Goal: Information Seeking & Learning: Learn about a topic

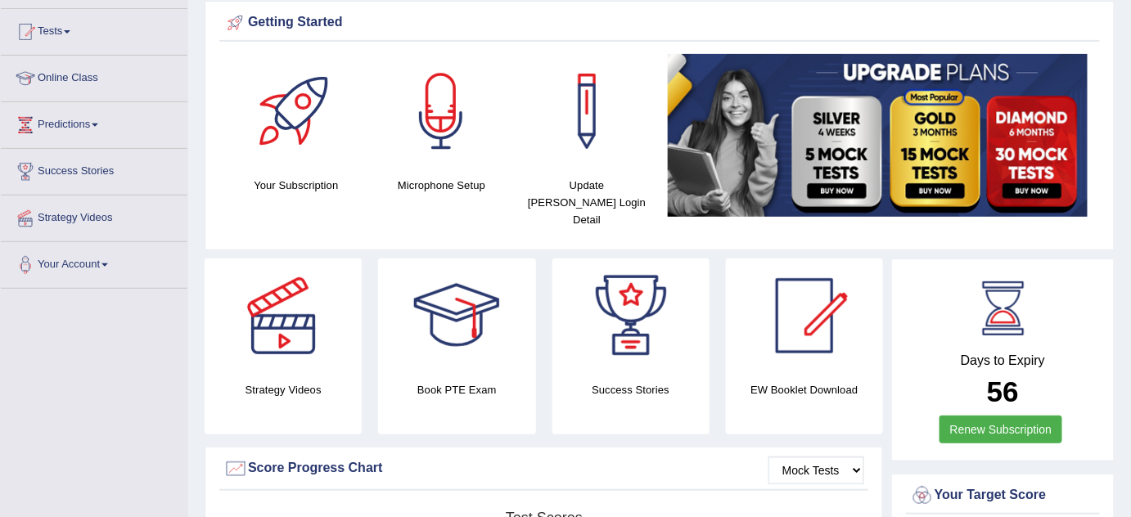
scroll to position [113, 0]
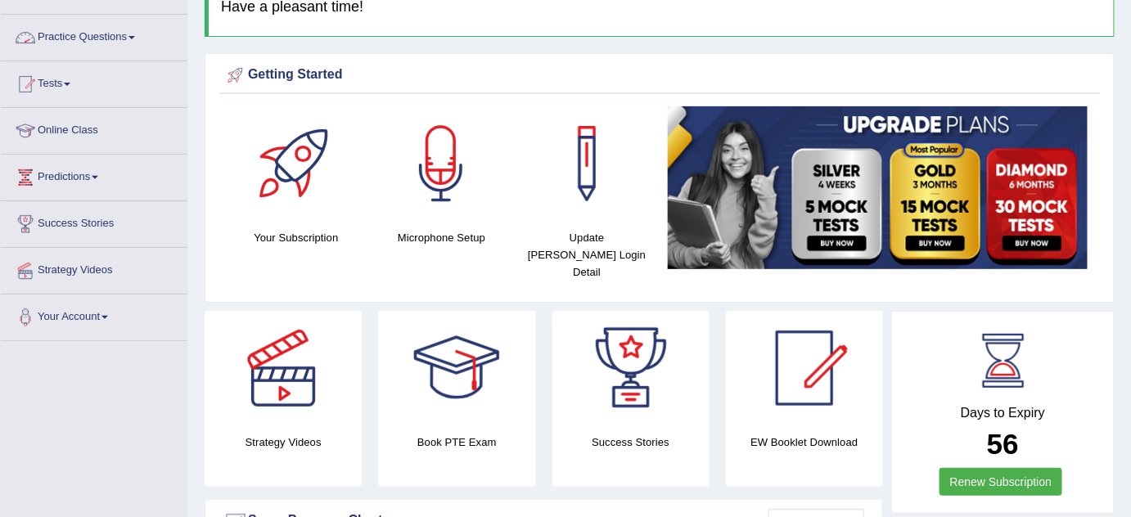
click at [106, 36] on link "Practice Questions" at bounding box center [94, 35] width 187 height 41
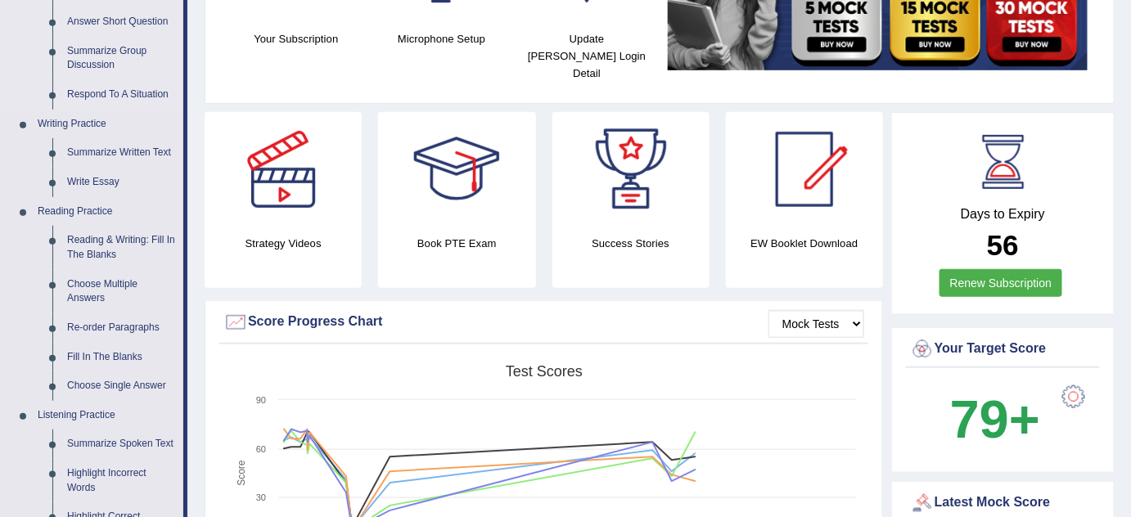
scroll to position [336, 0]
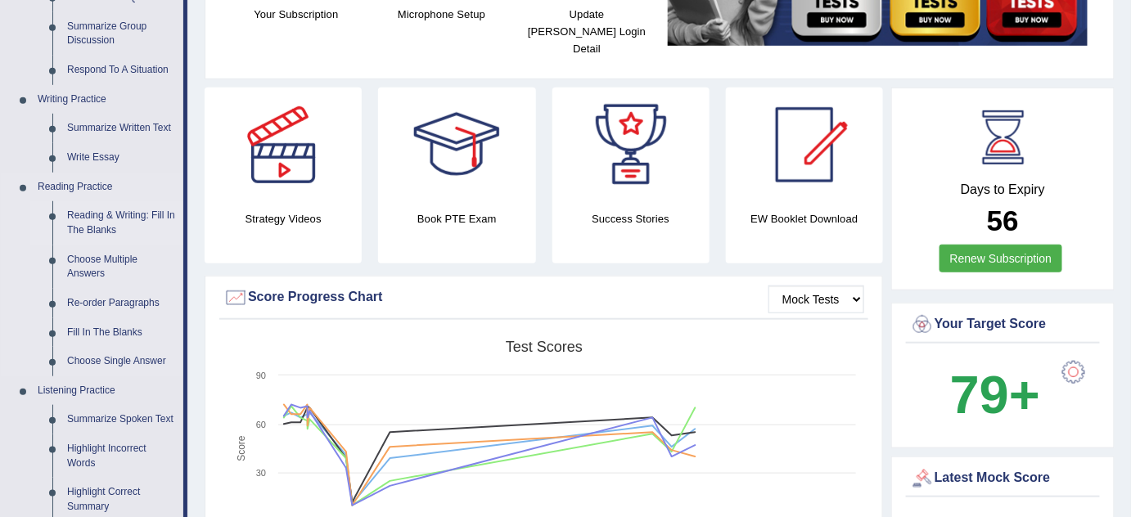
click at [93, 218] on link "Reading & Writing: Fill In The Blanks" at bounding box center [122, 222] width 124 height 43
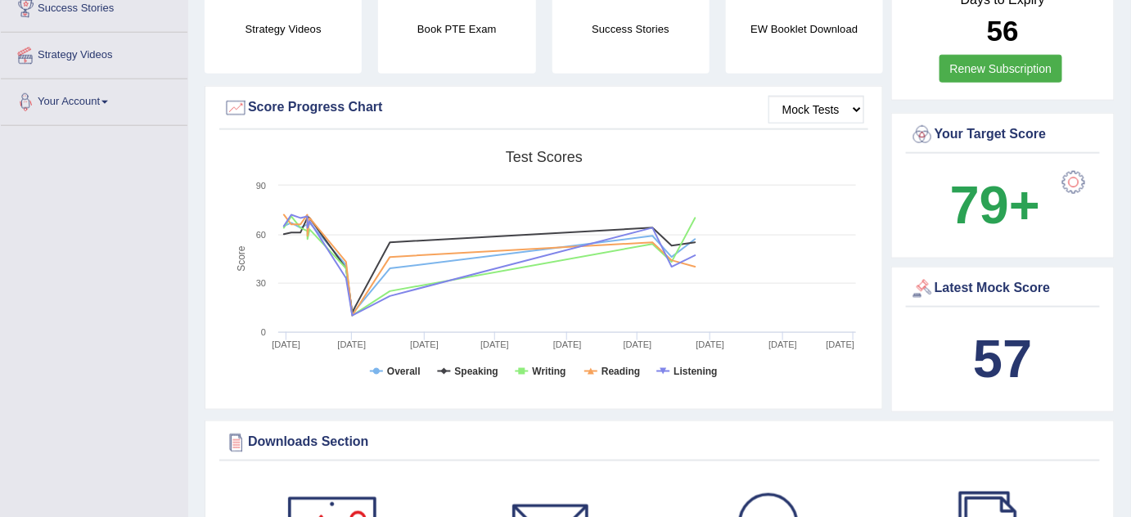
scroll to position [619, 0]
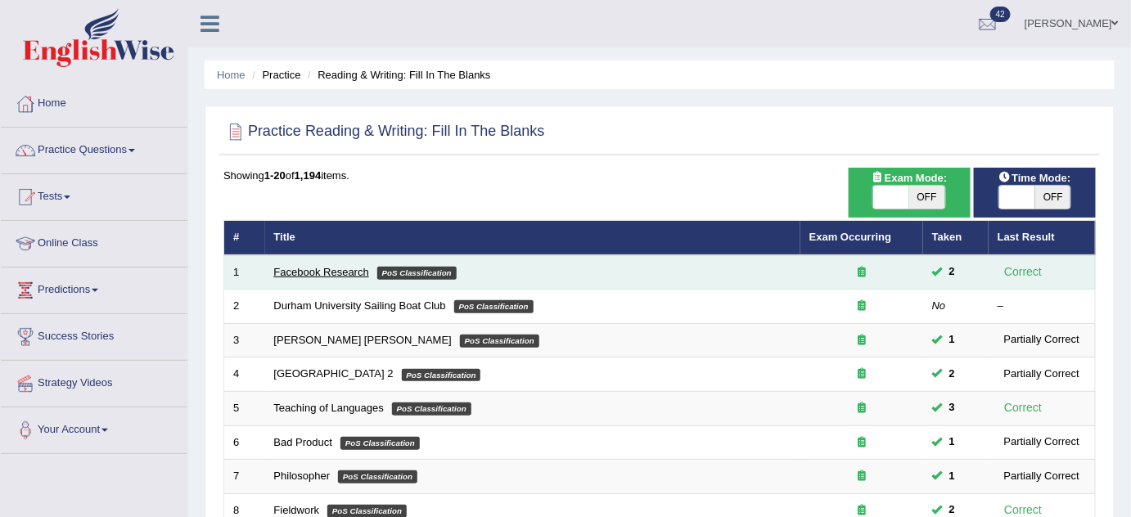
click at [344, 267] on link "Facebook Research" at bounding box center [321, 272] width 95 height 12
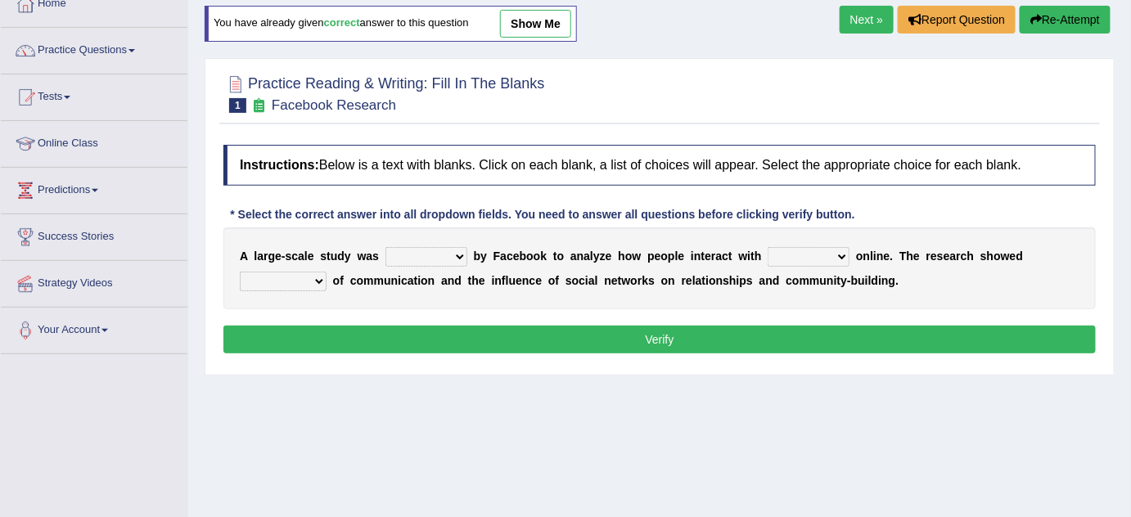
click at [447, 250] on select "surveyed had asked made" at bounding box center [426, 257] width 82 height 20
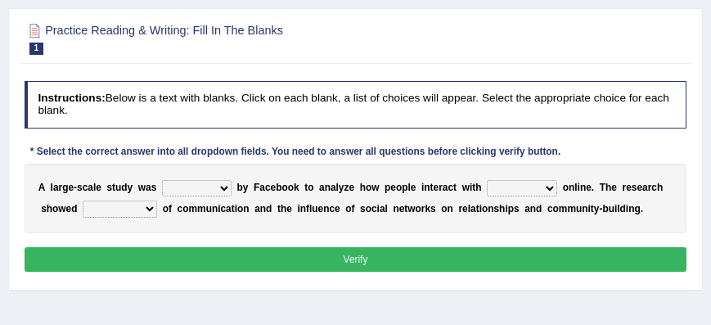
scroll to position [178, 0]
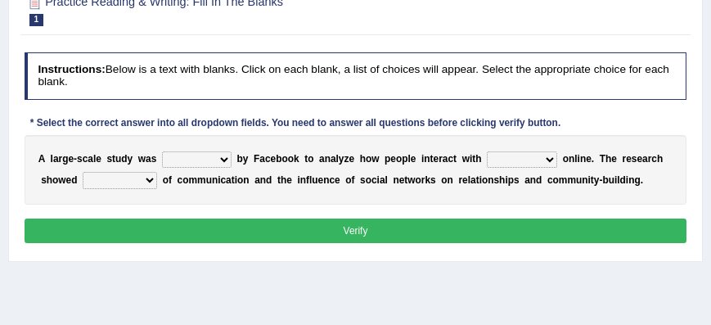
click at [221, 155] on select "surveyed had asked made" at bounding box center [197, 159] width 70 height 16
select select "surveyed"
click at [162, 151] on select "surveyed had asked made" at bounding box center [197, 159] width 70 height 16
click at [534, 157] on select "together all each other another" at bounding box center [522, 159] width 70 height 16
select select "each other"
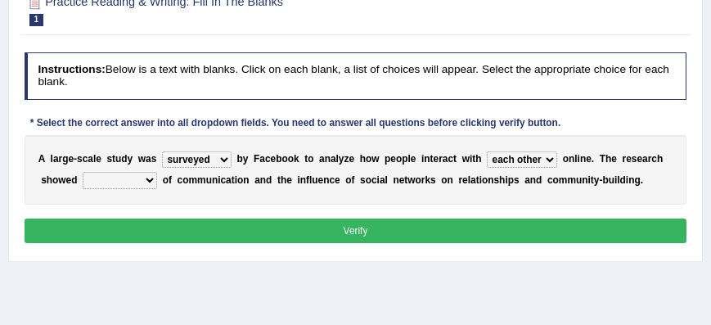
click at [487, 151] on select "together all each other another" at bounding box center [522, 159] width 70 height 16
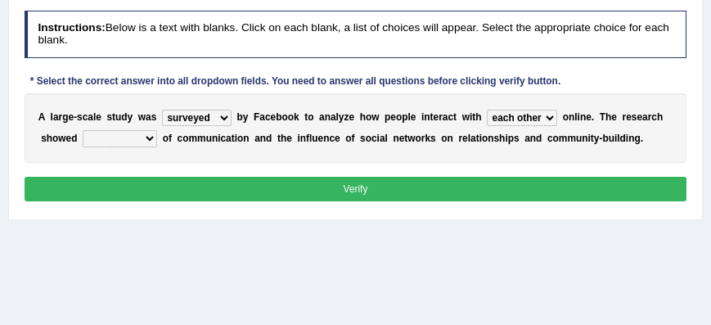
scroll to position [221, 0]
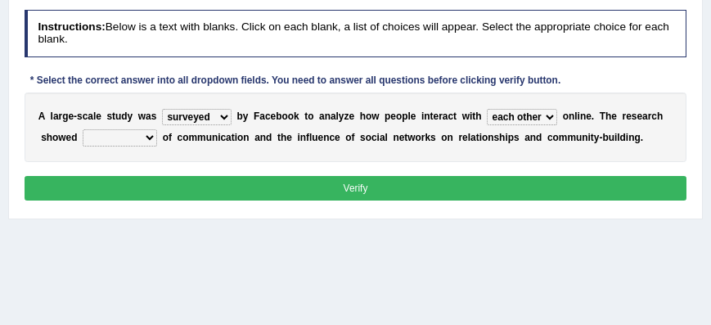
click at [142, 134] on select "advantages standards fellowships patterns" at bounding box center [120, 137] width 74 height 16
select select "patterns"
click at [83, 129] on select "advantages standards fellowships patterns" at bounding box center [120, 137] width 74 height 16
click at [220, 116] on select "surveyed had asked made" at bounding box center [197, 117] width 70 height 16
select select "made"
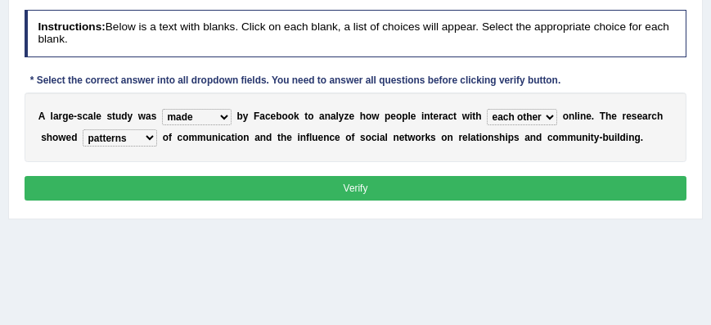
click at [162, 109] on select "surveyed had asked made" at bounding box center [197, 117] width 70 height 16
click at [380, 173] on div "Instructions: Below is a text with blanks. Click on each blank, a list of choic…" at bounding box center [354, 107] width 669 height 208
click at [376, 176] on button "Verify" at bounding box center [356, 188] width 663 height 24
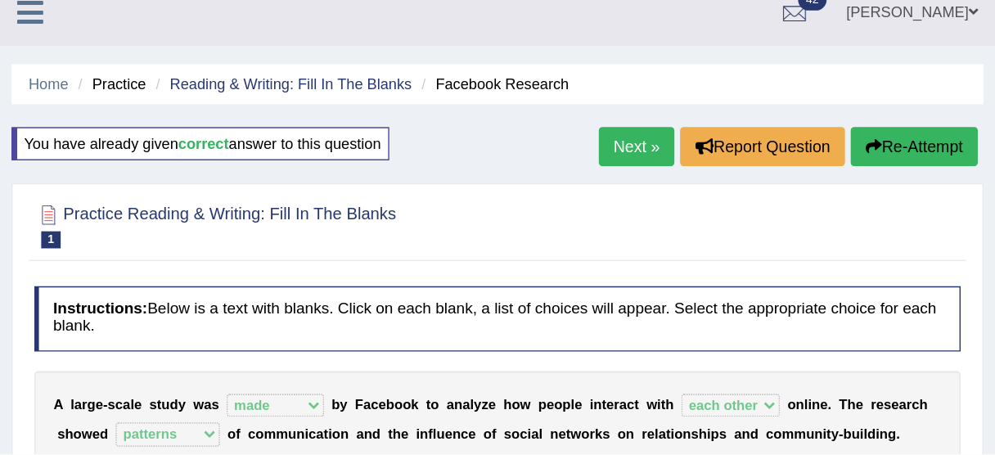
scroll to position [0, 0]
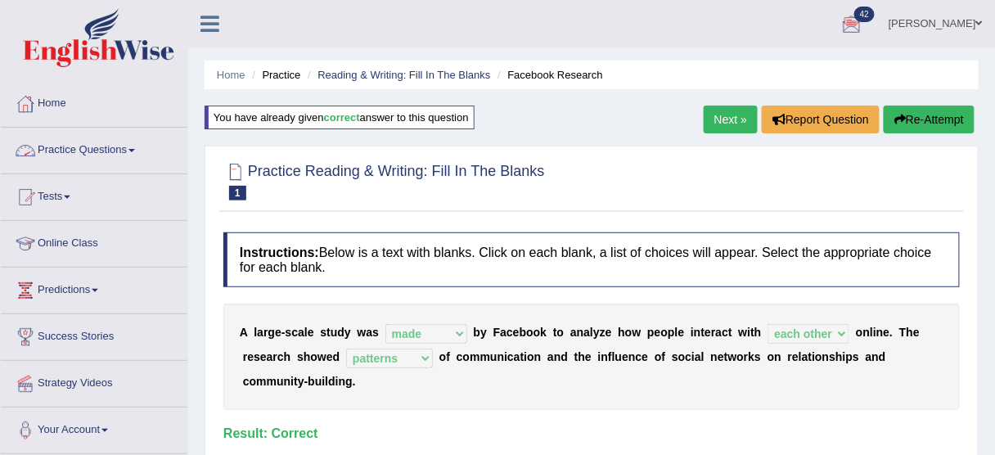
click at [124, 151] on link "Practice Questions" at bounding box center [94, 148] width 187 height 41
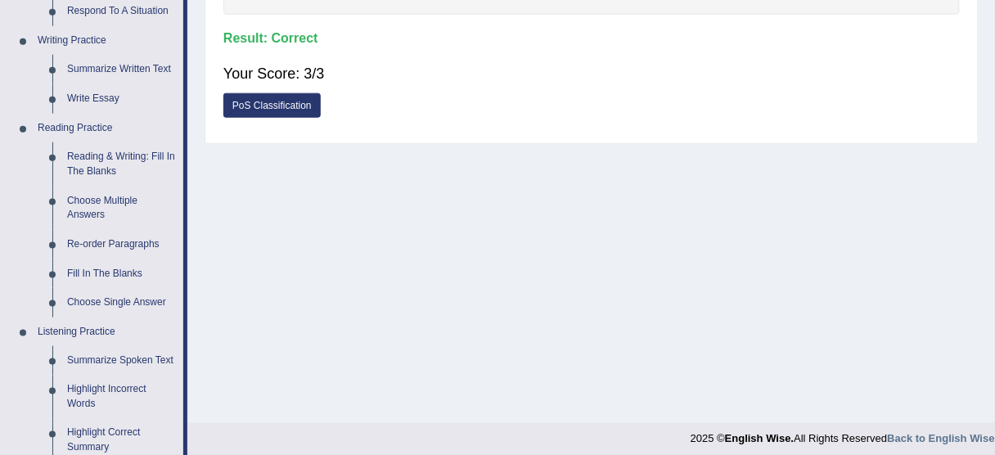
scroll to position [399, 0]
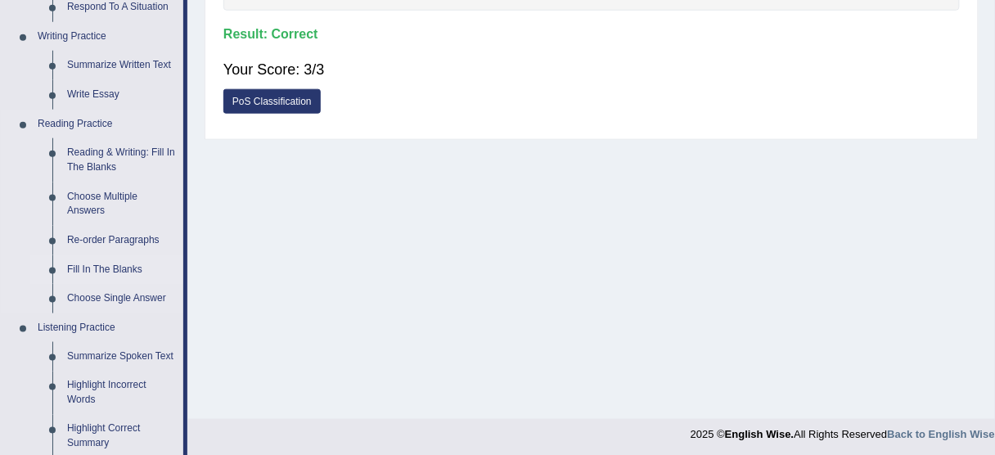
click at [105, 270] on link "Fill In The Blanks" at bounding box center [122, 269] width 124 height 29
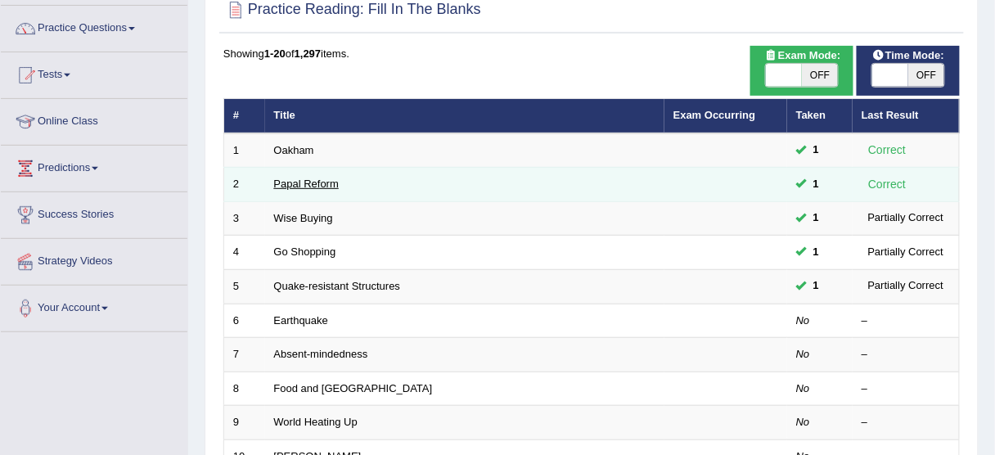
click at [315, 184] on link "Papal Reform" at bounding box center [306, 184] width 65 height 12
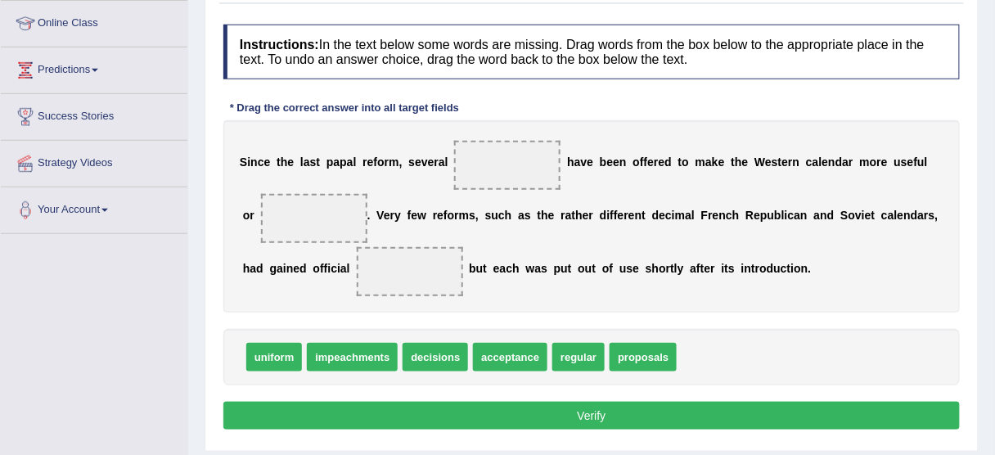
scroll to position [242, 0]
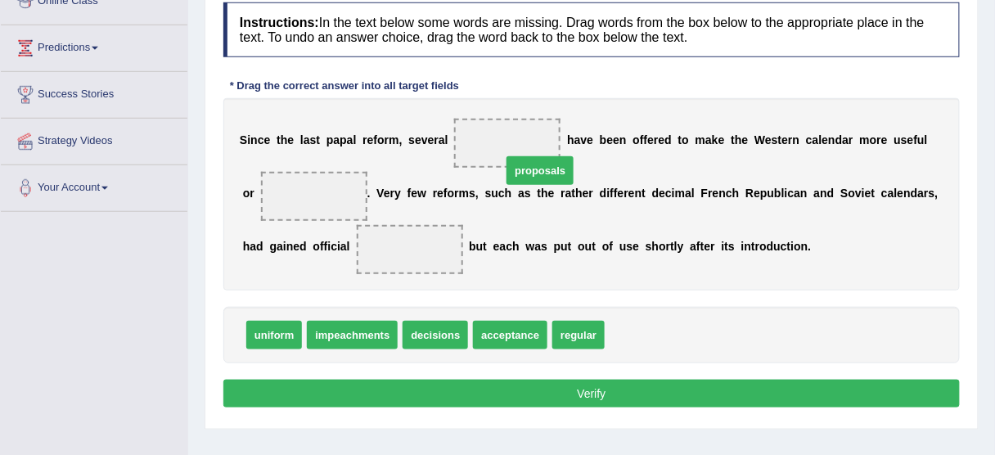
drag, startPoint x: 644, startPoint y: 331, endPoint x: 532, endPoint y: 159, distance: 205.1
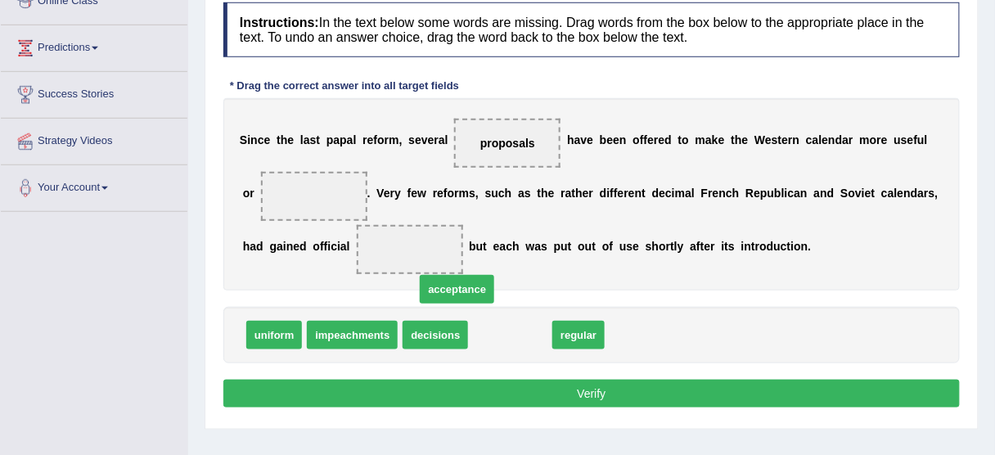
drag, startPoint x: 515, startPoint y: 328, endPoint x: 410, endPoint y: 250, distance: 131.6
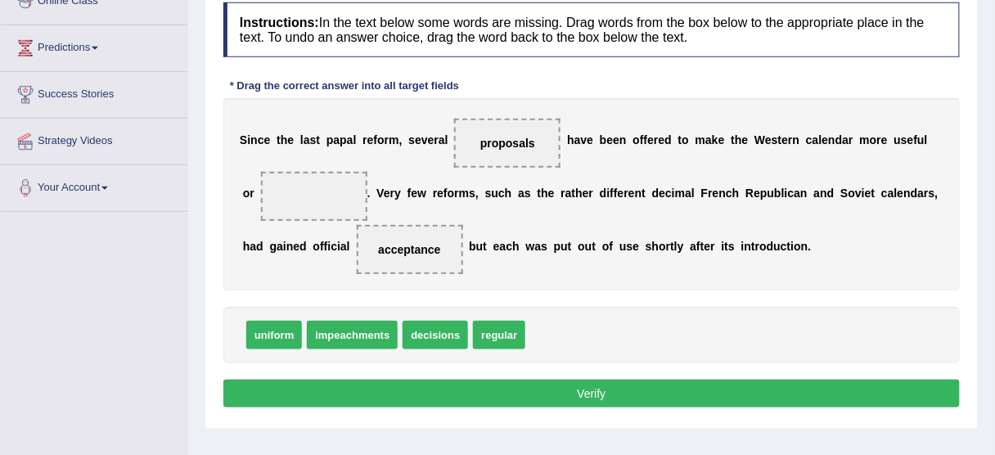
click at [515, 339] on span "regular" at bounding box center [499, 335] width 52 height 29
drag, startPoint x: 515, startPoint y: 339, endPoint x: 326, endPoint y: 232, distance: 216.9
click at [552, 388] on button "Verify" at bounding box center [591, 394] width 736 height 28
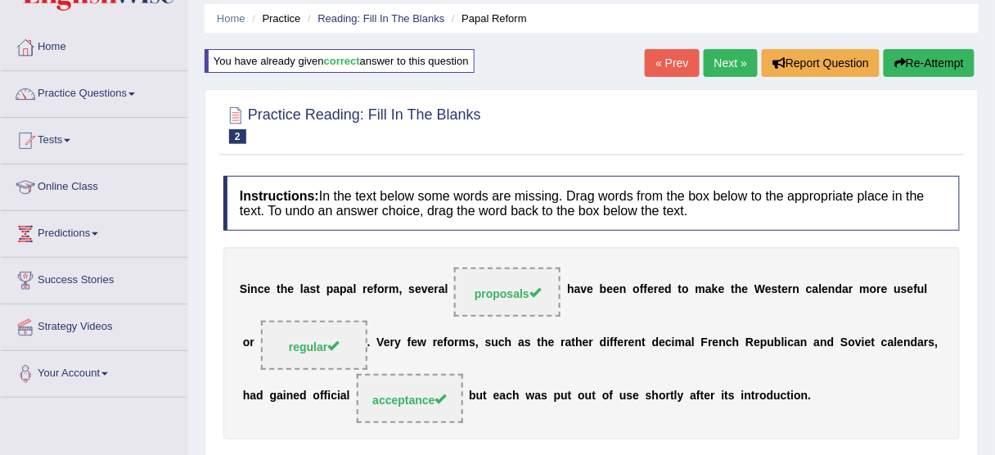
scroll to position [54, 0]
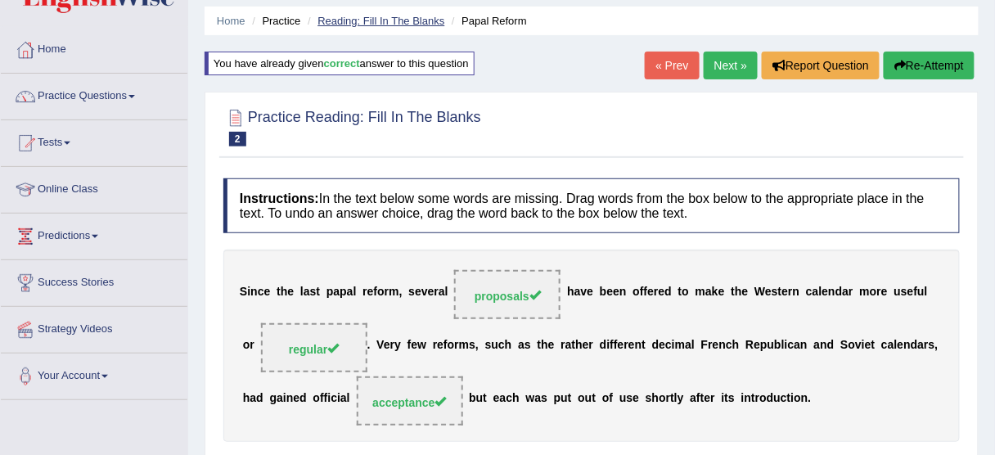
click at [425, 16] on link "Reading: Fill In The Blanks" at bounding box center [380, 21] width 127 height 12
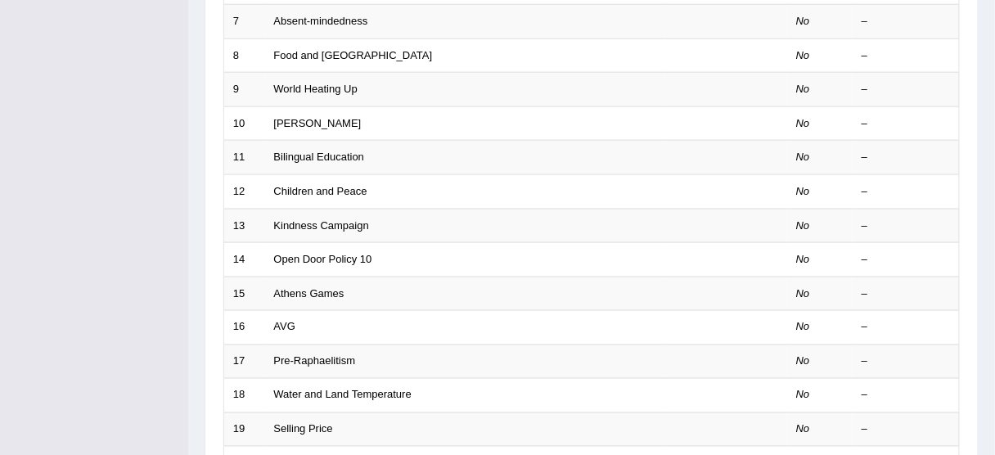
scroll to position [621, 0]
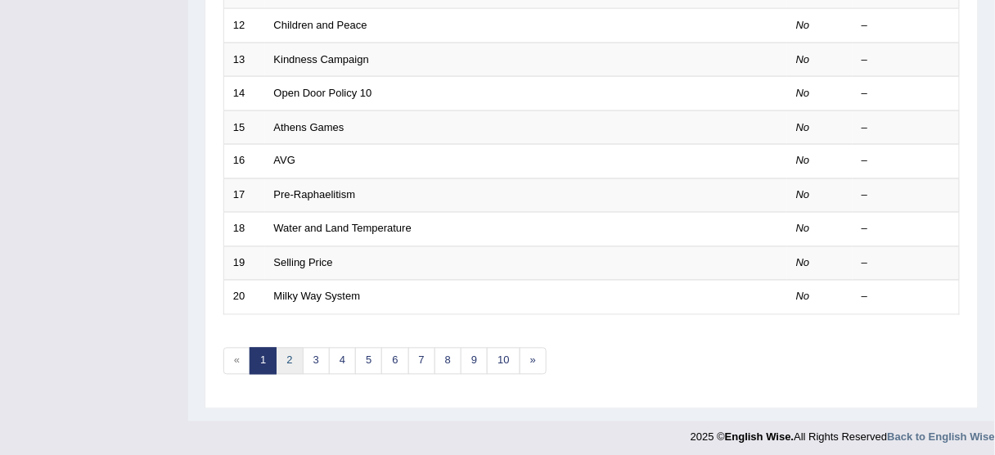
click at [286, 356] on link "2" at bounding box center [289, 361] width 27 height 27
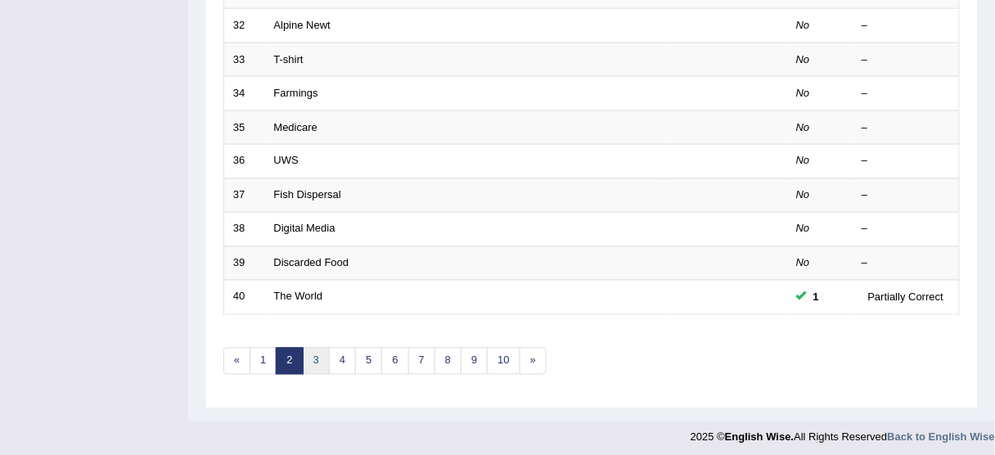
click at [308, 360] on link "3" at bounding box center [316, 361] width 27 height 27
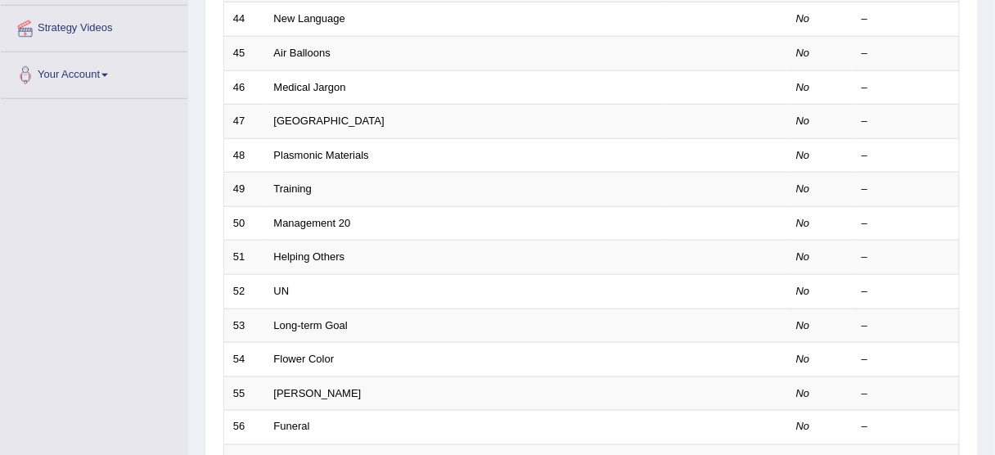
scroll to position [621, 0]
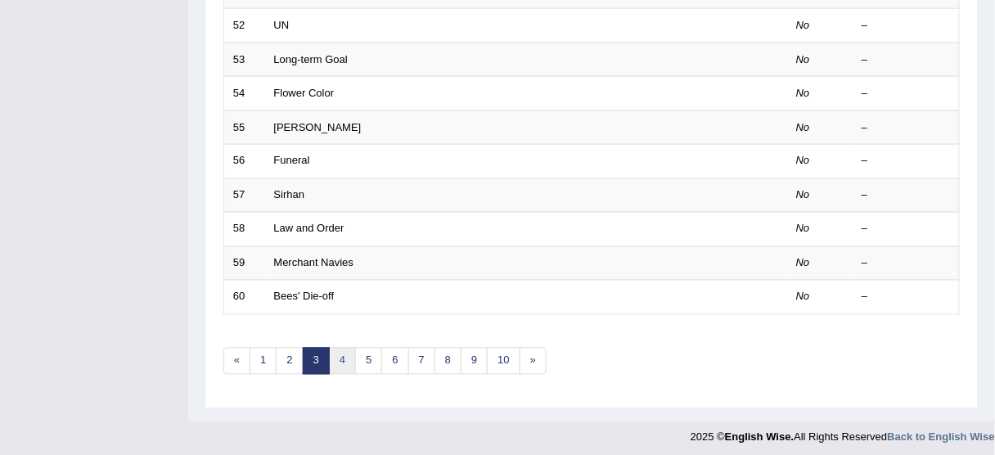
click at [339, 358] on link "4" at bounding box center [342, 361] width 27 height 27
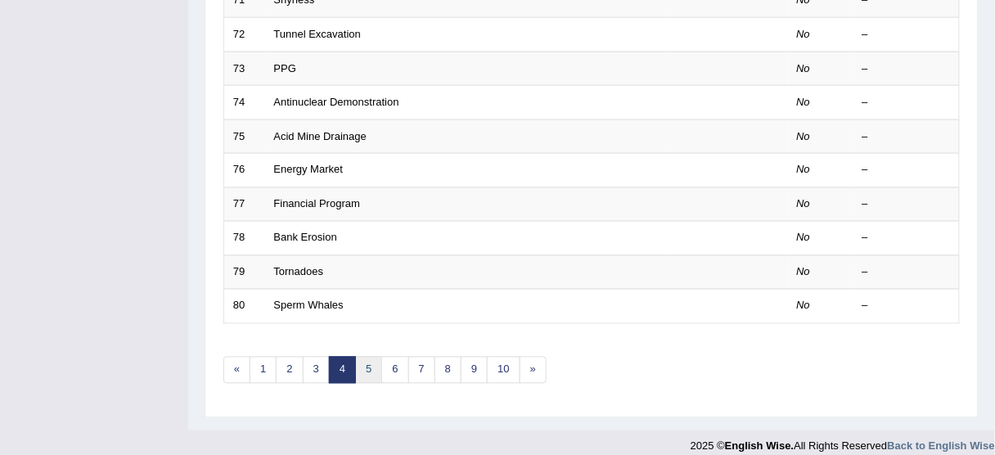
click at [359, 360] on link "5" at bounding box center [368, 370] width 27 height 27
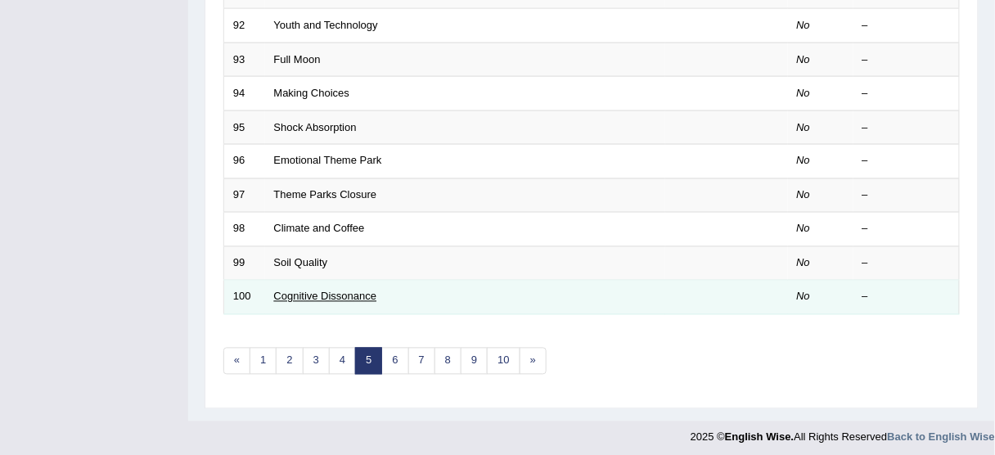
scroll to position [620, 0]
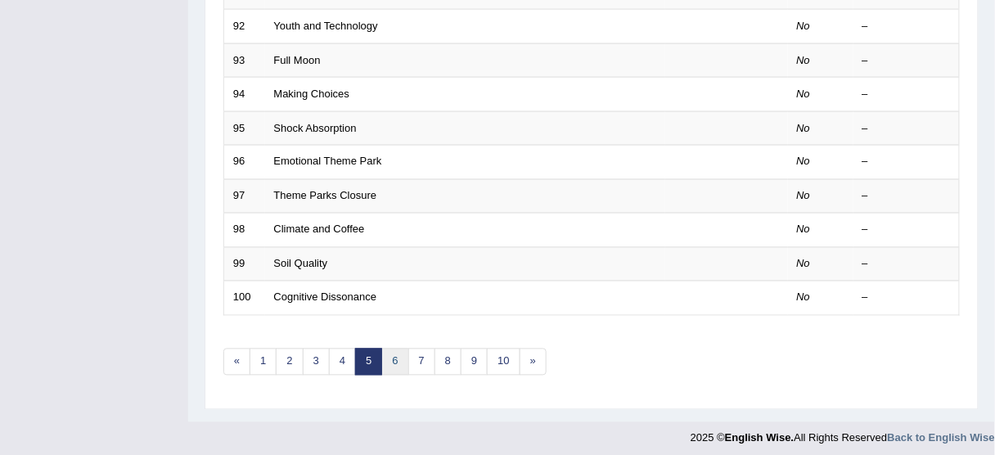
click at [386, 360] on link "6" at bounding box center [394, 362] width 27 height 27
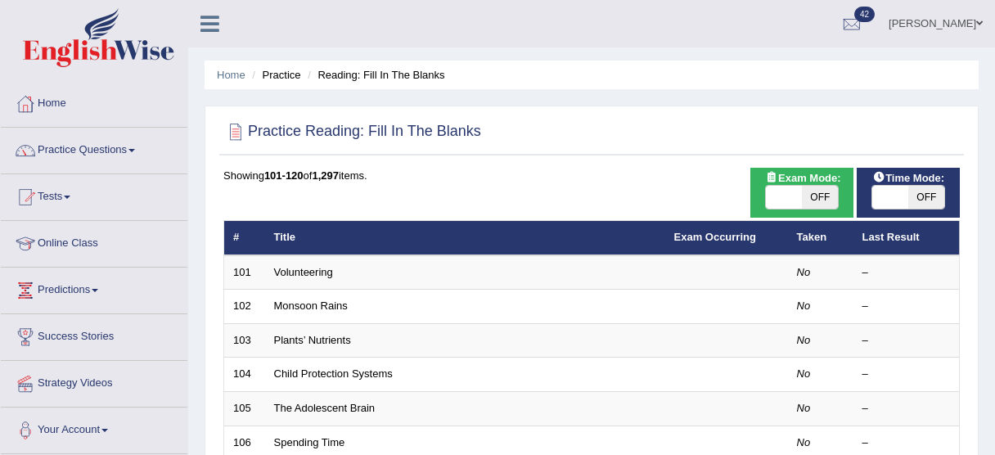
scroll to position [621, 0]
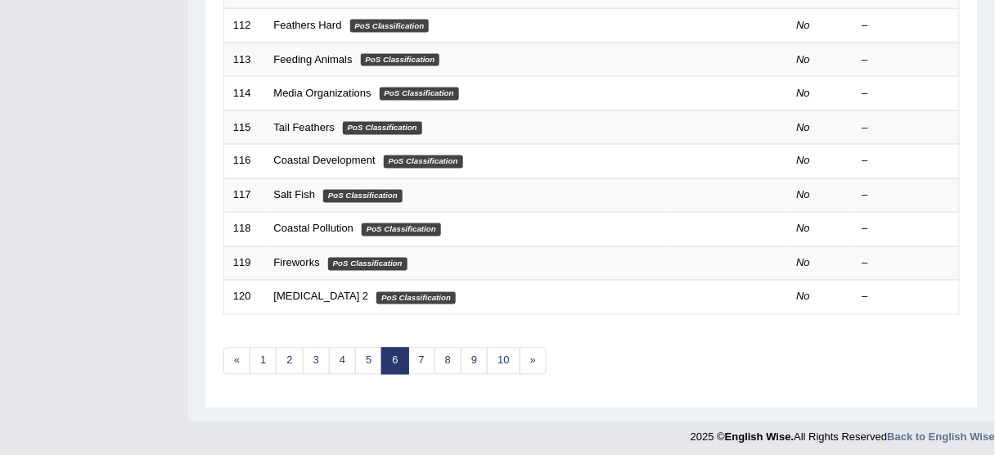
click at [418, 353] on link "7" at bounding box center [421, 361] width 27 height 27
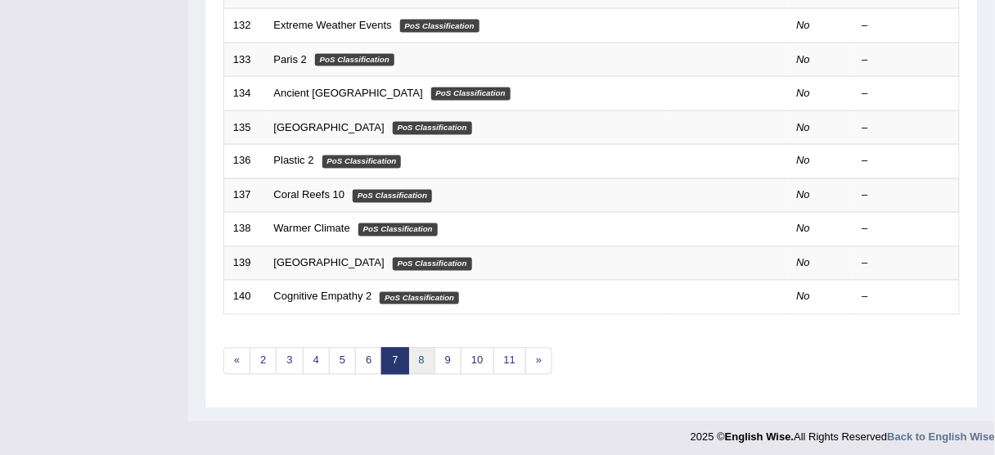
drag, startPoint x: 0, startPoint y: 0, endPoint x: 418, endPoint y: 353, distance: 547.5
click at [418, 353] on link "8" at bounding box center [421, 361] width 27 height 27
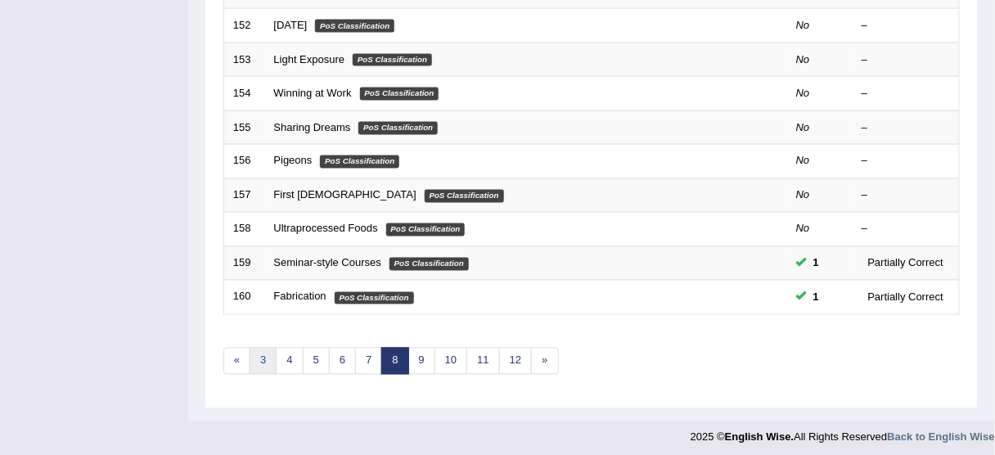
click at [264, 350] on link "3" at bounding box center [263, 361] width 27 height 27
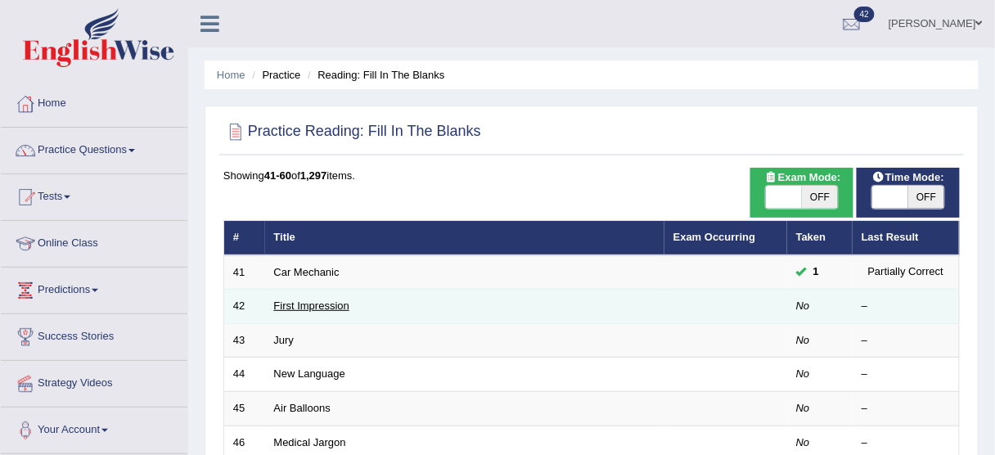
click at [312, 305] on link "First Impression" at bounding box center [311, 305] width 75 height 12
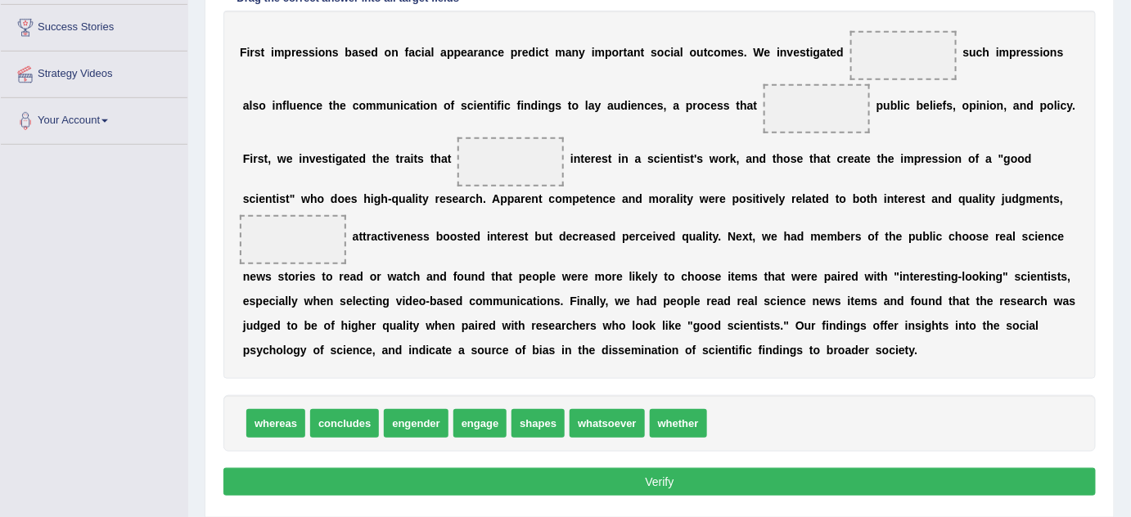
scroll to position [303, 0]
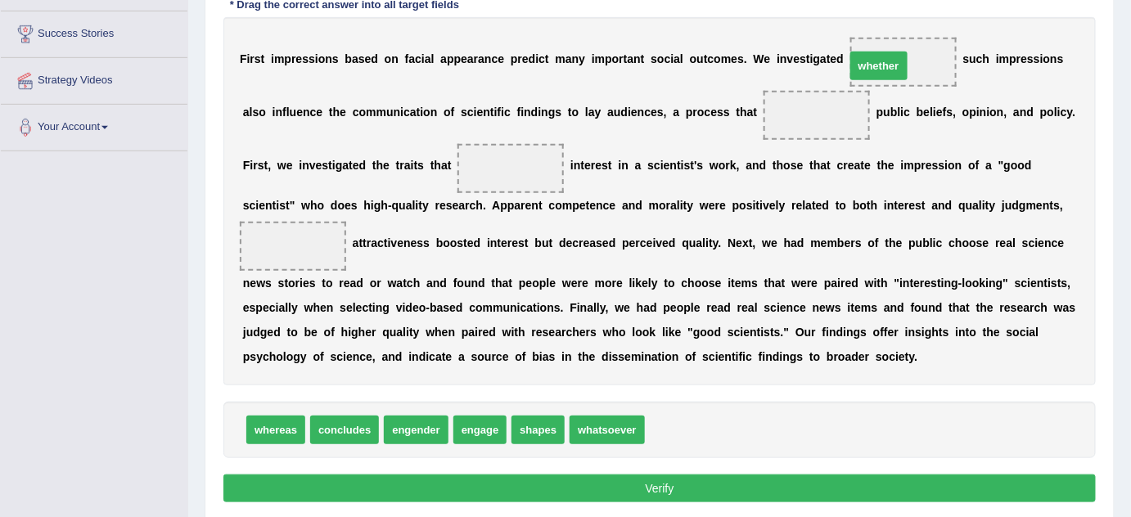
drag, startPoint x: 678, startPoint y: 421, endPoint x: 879, endPoint y: 56, distance: 416.3
drag, startPoint x: 536, startPoint y: 433, endPoint x: 801, endPoint y: 128, distance: 404.2
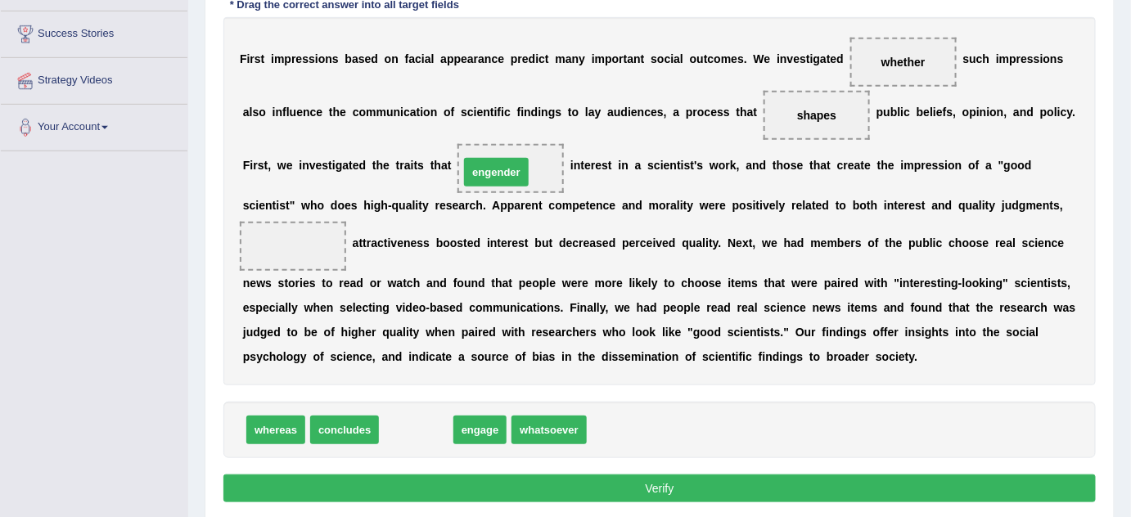
drag, startPoint x: 427, startPoint y: 440, endPoint x: 507, endPoint y: 182, distance: 269.9
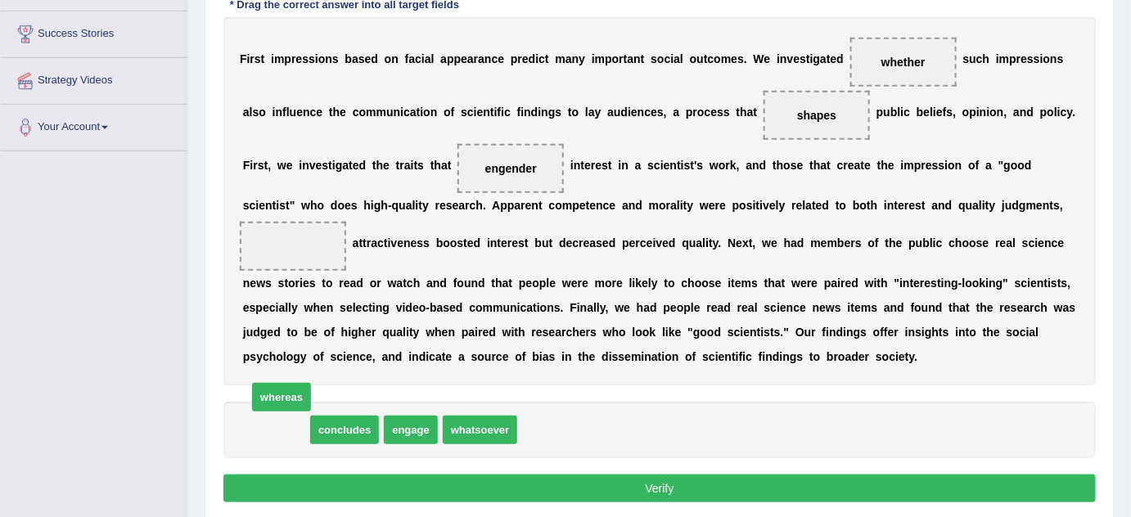
drag, startPoint x: 286, startPoint y: 422, endPoint x: 289, endPoint y: 403, distance: 19.0
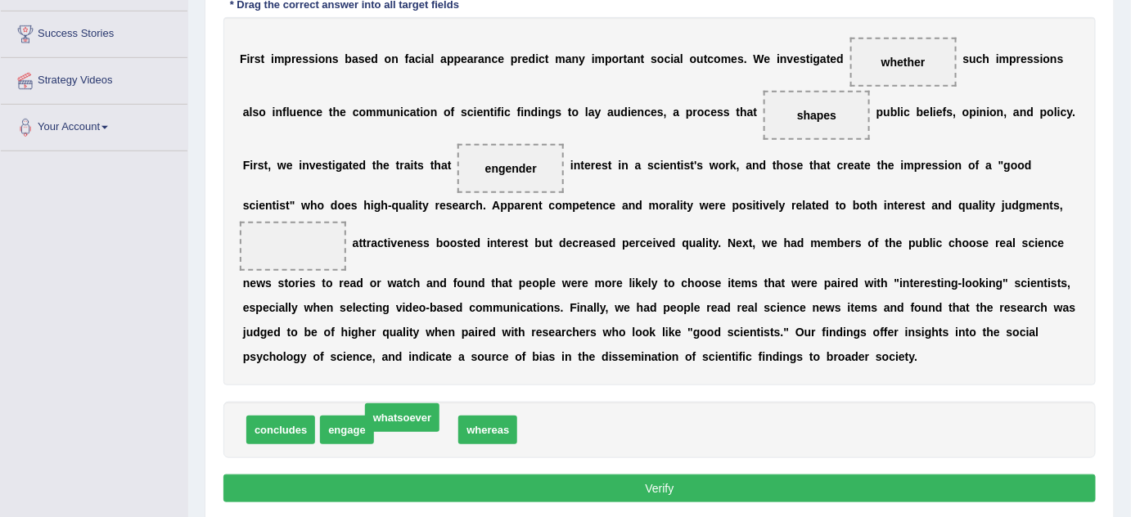
drag, startPoint x: 410, startPoint y: 429, endPoint x: 397, endPoint y: 417, distance: 17.4
drag, startPoint x: 416, startPoint y: 432, endPoint x: 296, endPoint y: 270, distance: 201.3
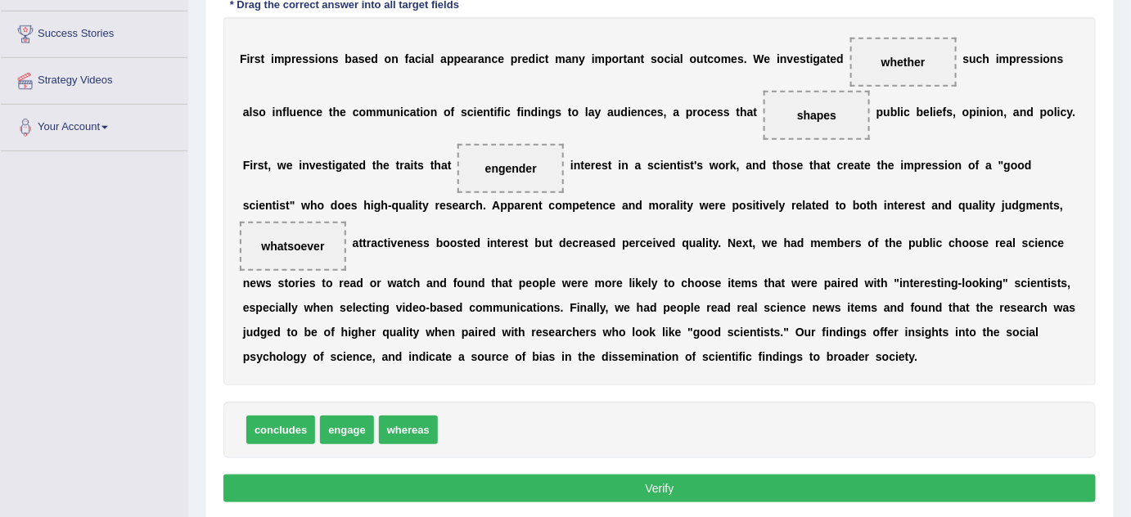
click at [646, 454] on button "Verify" at bounding box center [659, 489] width 872 height 28
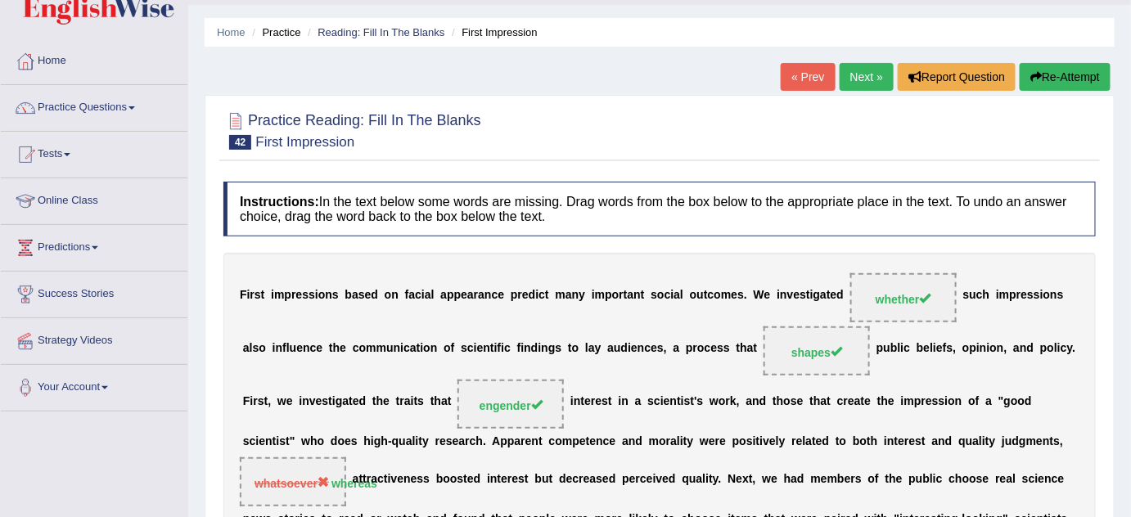
scroll to position [41, 0]
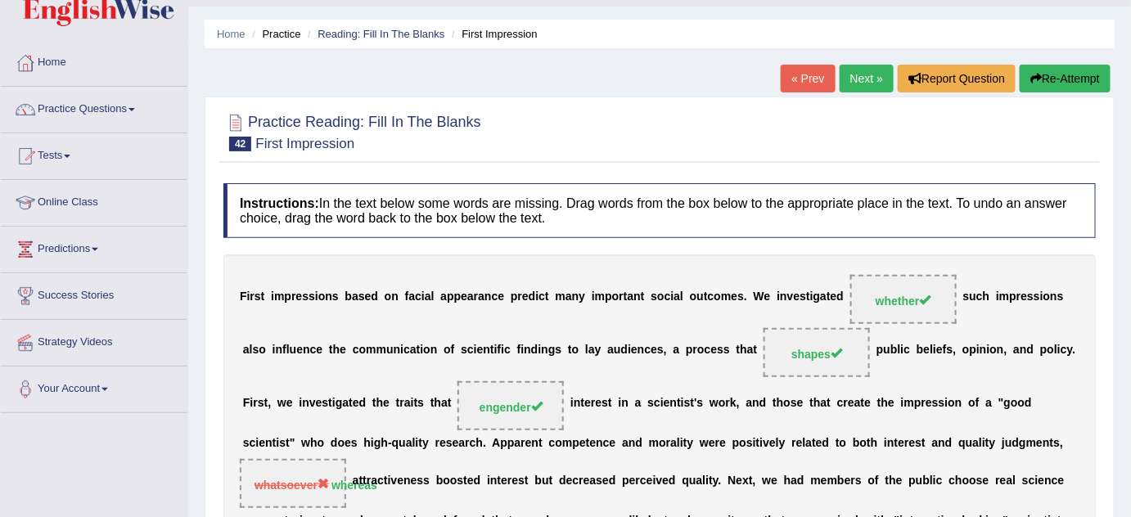
click at [863, 76] on link "Next »" at bounding box center [866, 79] width 54 height 28
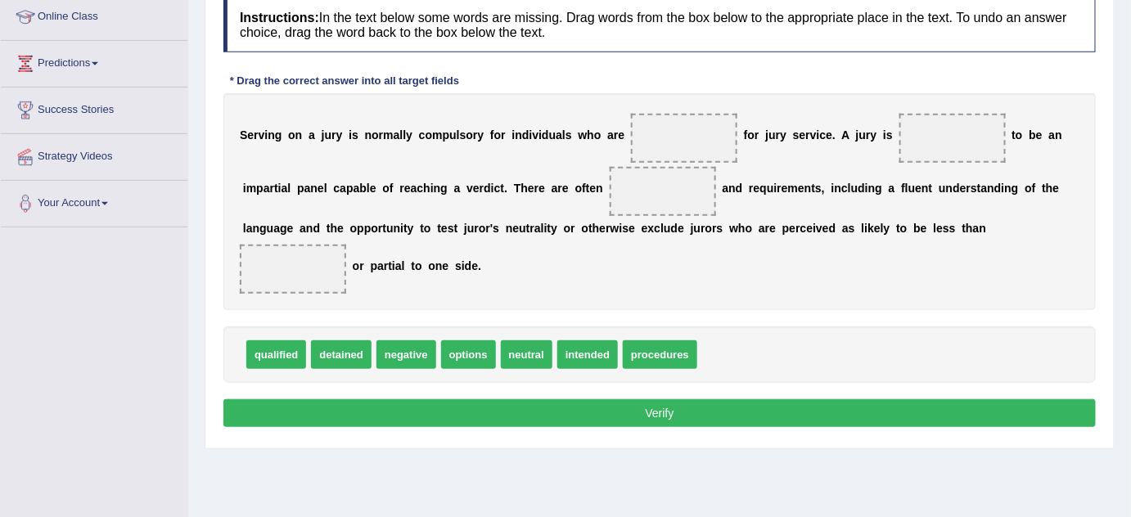
scroll to position [229, 0]
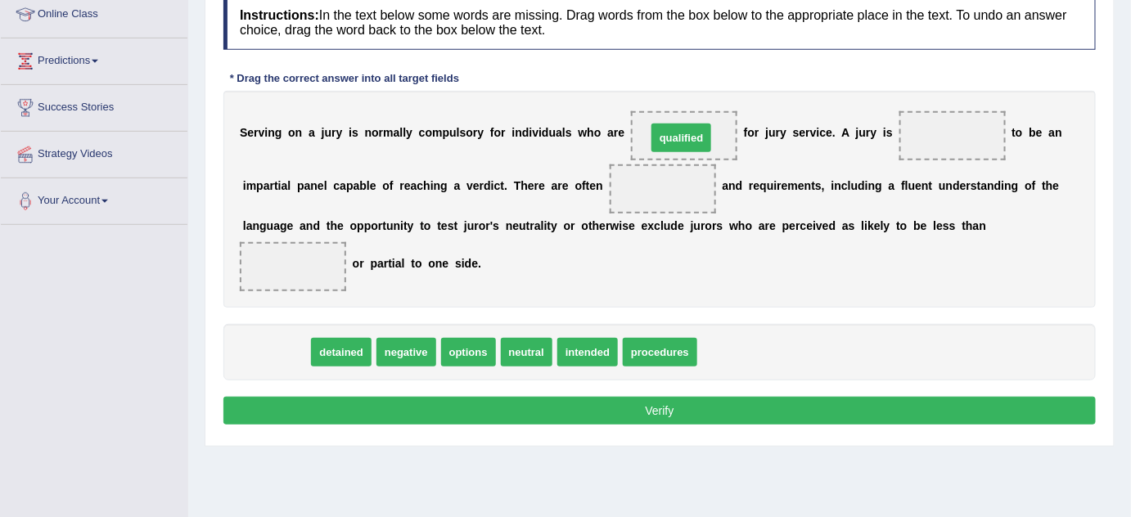
drag, startPoint x: 284, startPoint y: 349, endPoint x: 688, endPoint y: 134, distance: 457.5
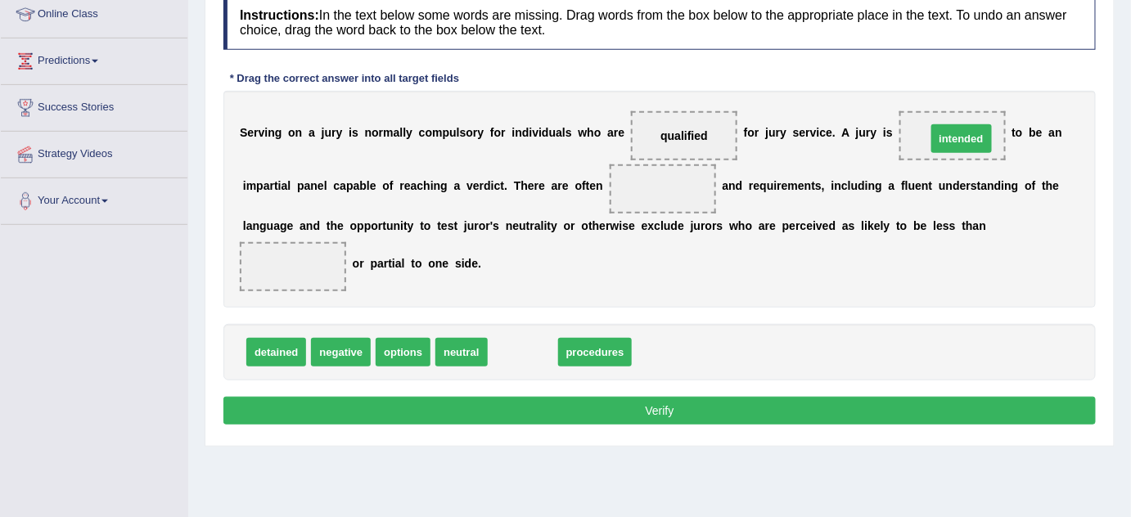
drag, startPoint x: 515, startPoint y: 354, endPoint x: 953, endPoint y: 141, distance: 487.8
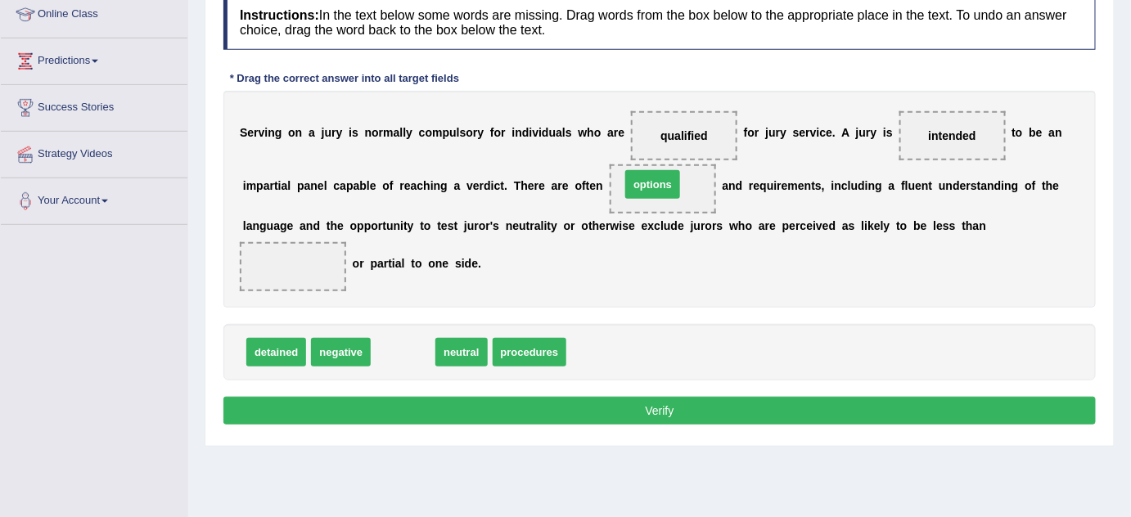
drag, startPoint x: 403, startPoint y: 350, endPoint x: 653, endPoint y: 182, distance: 300.7
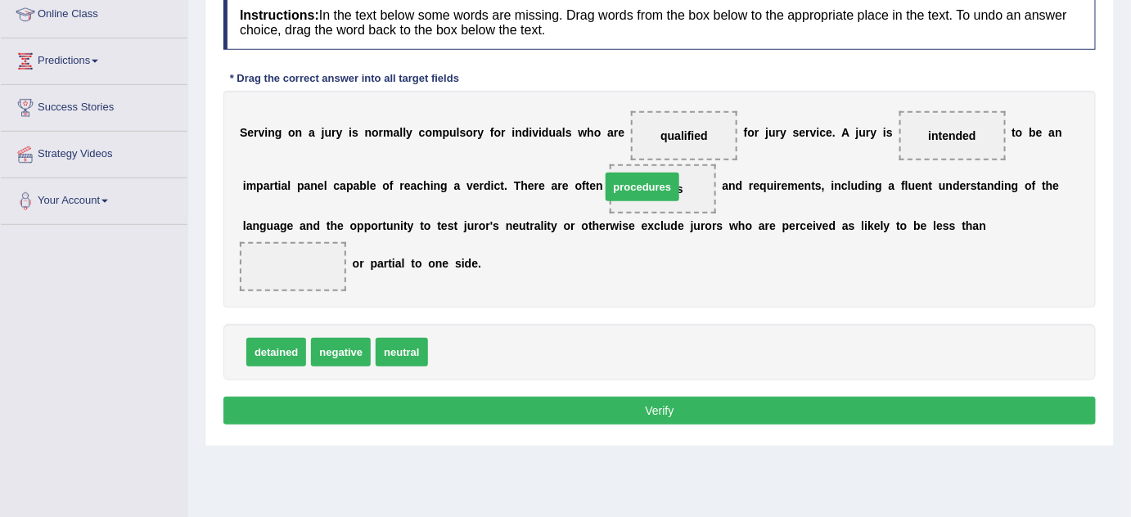
drag, startPoint x: 477, startPoint y: 349, endPoint x: 653, endPoint y: 183, distance: 241.4
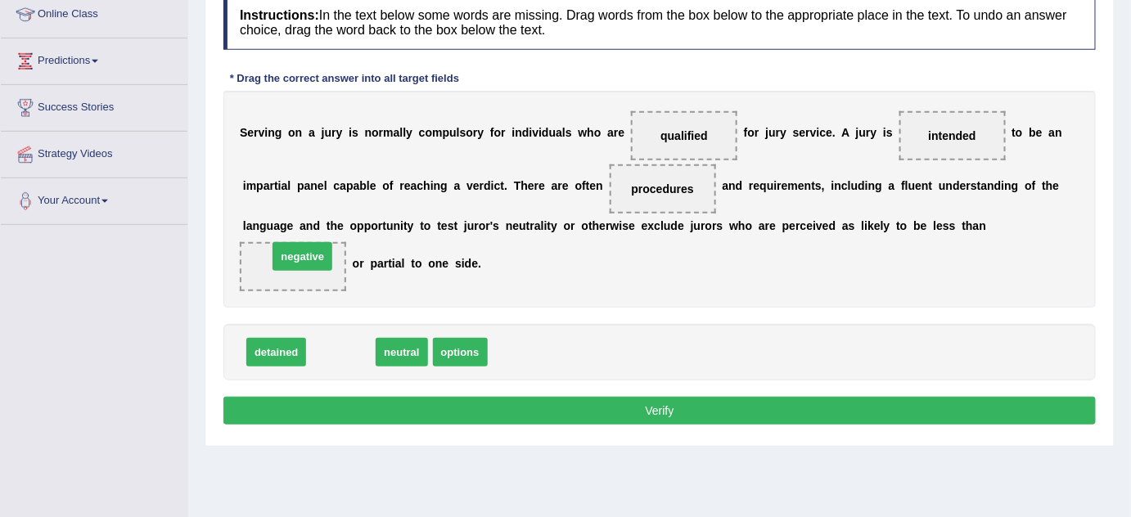
drag, startPoint x: 350, startPoint y: 341, endPoint x: 308, endPoint y: 246, distance: 103.7
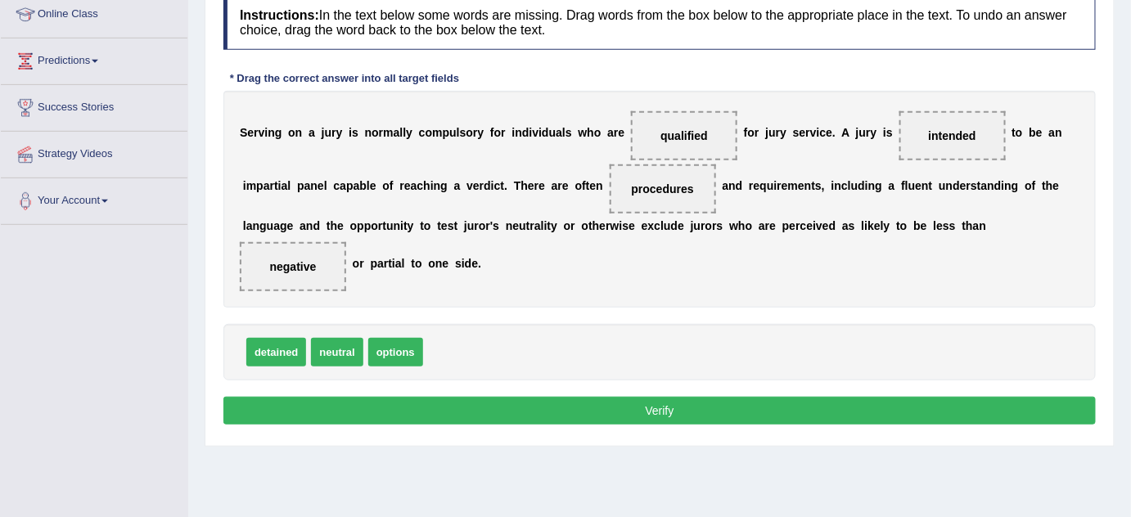
click at [663, 413] on button "Verify" at bounding box center [659, 411] width 872 height 28
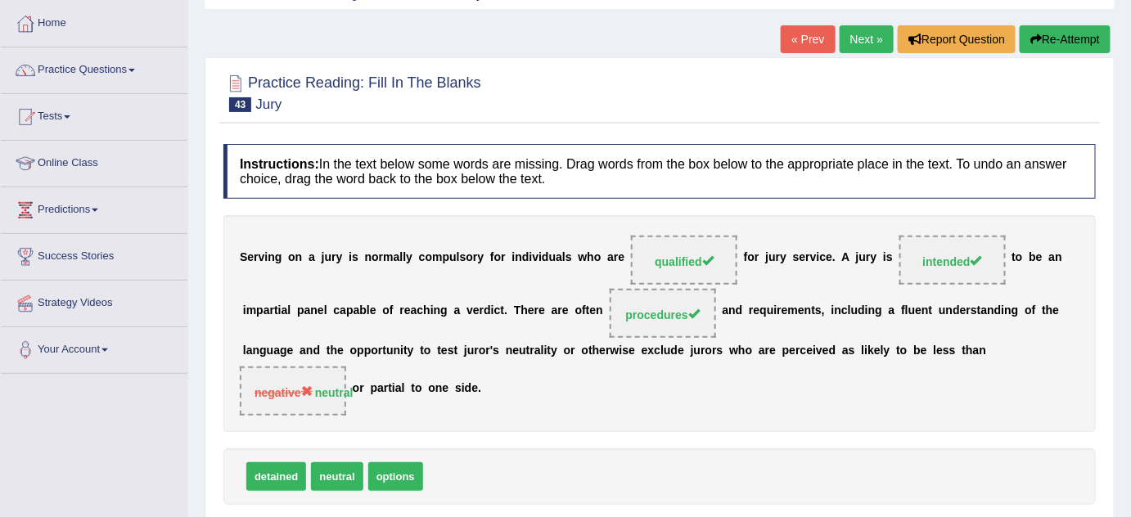
scroll to position [74, 0]
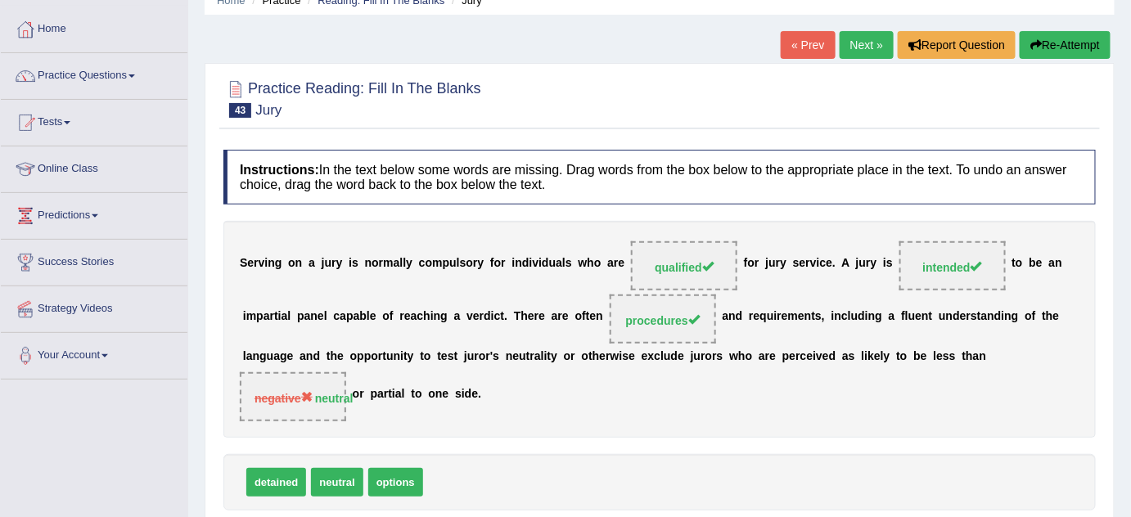
click at [862, 52] on link "Next »" at bounding box center [866, 45] width 54 height 28
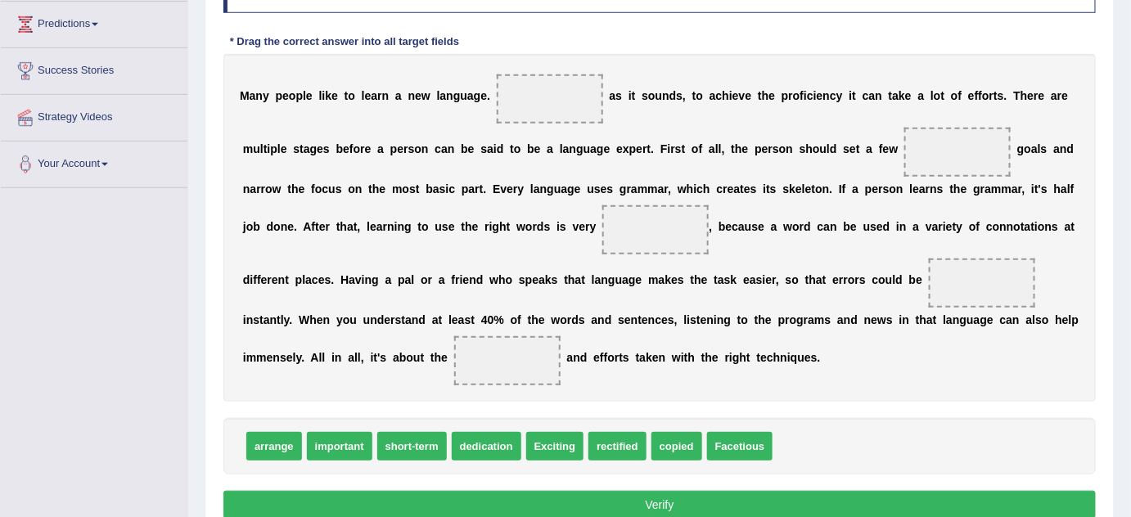
scroll to position [264, 0]
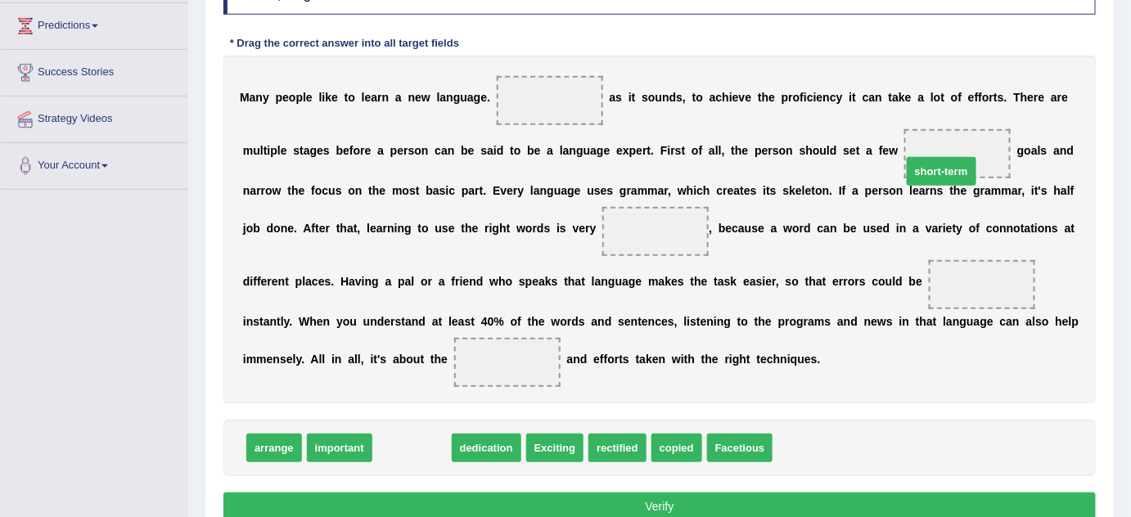
drag, startPoint x: 407, startPoint y: 445, endPoint x: 937, endPoint y: 167, distance: 598.7
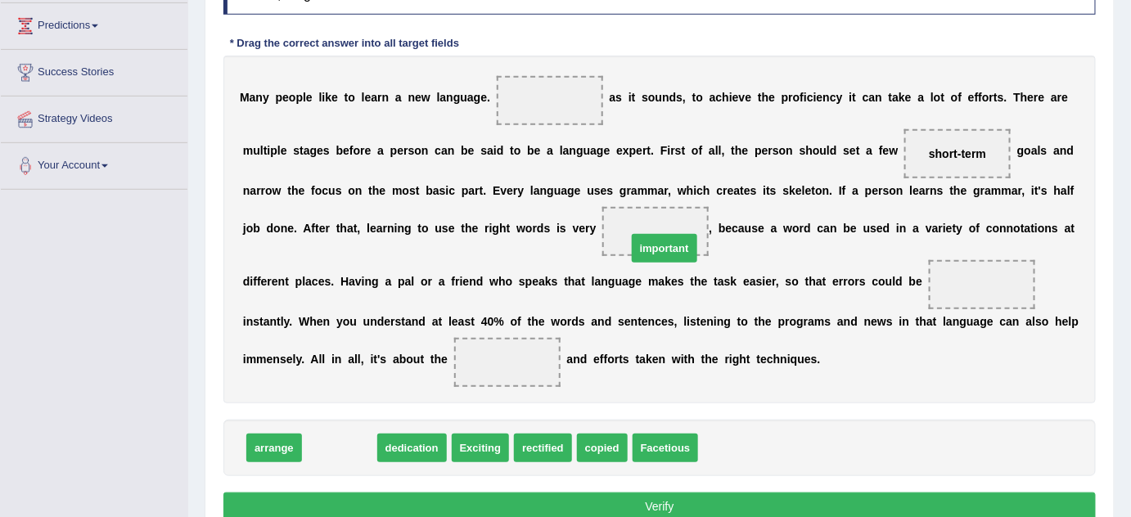
drag, startPoint x: 338, startPoint y: 447, endPoint x: 663, endPoint y: 246, distance: 381.7
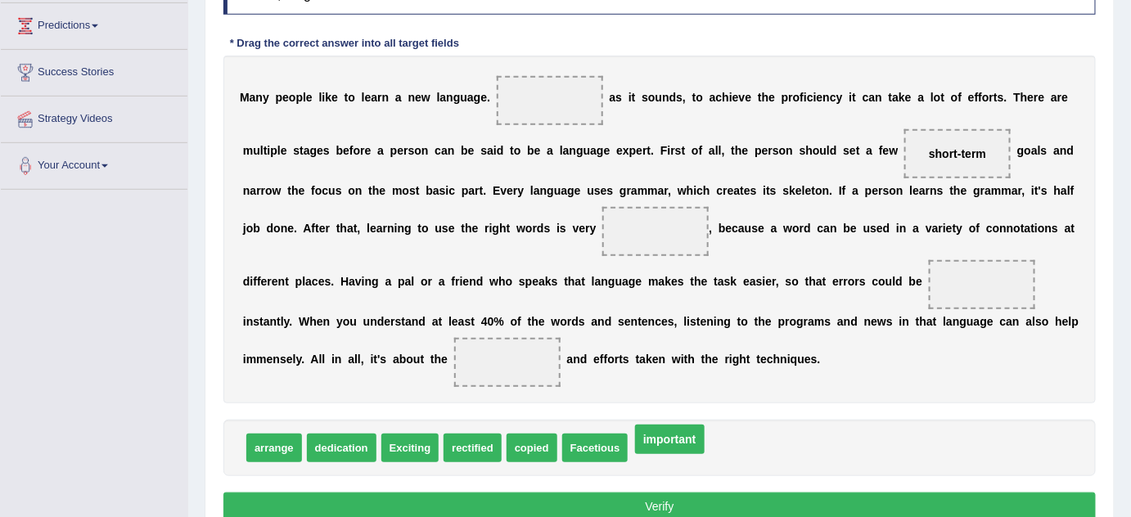
drag, startPoint x: 655, startPoint y: 227, endPoint x: 673, endPoint y: 439, distance: 213.4
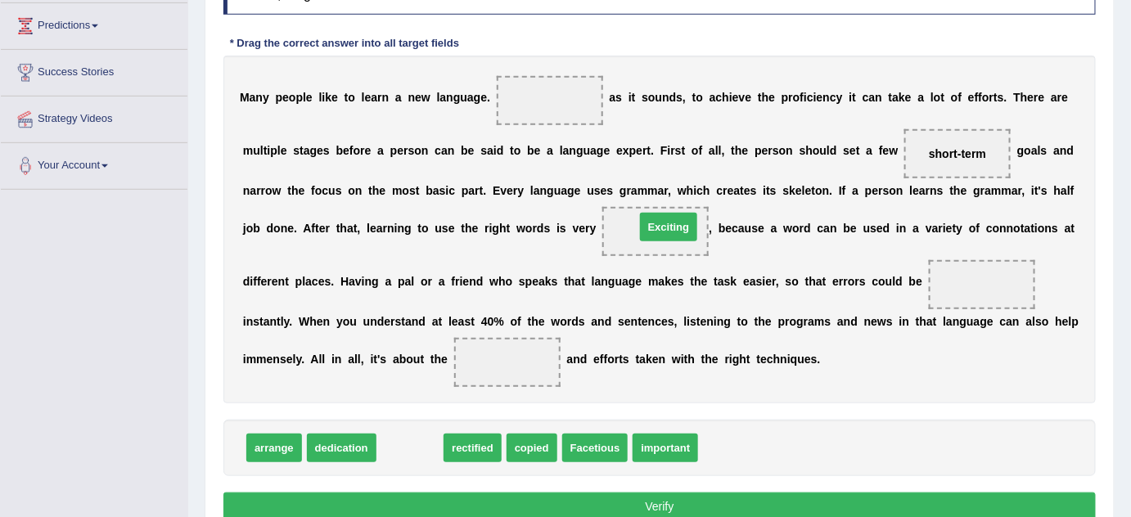
drag, startPoint x: 406, startPoint y: 443, endPoint x: 664, endPoint y: 223, distance: 339.5
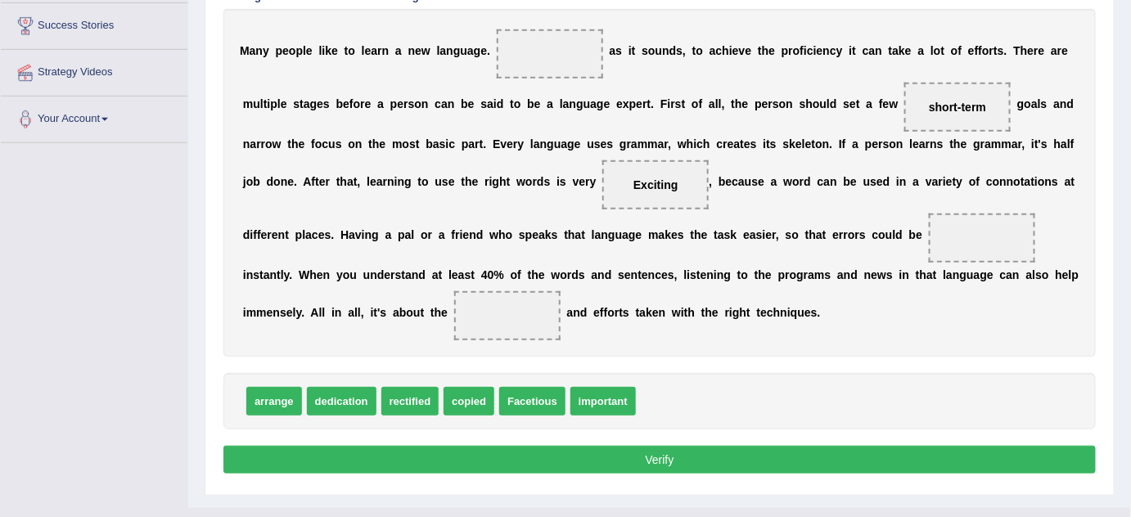
scroll to position [312, 0]
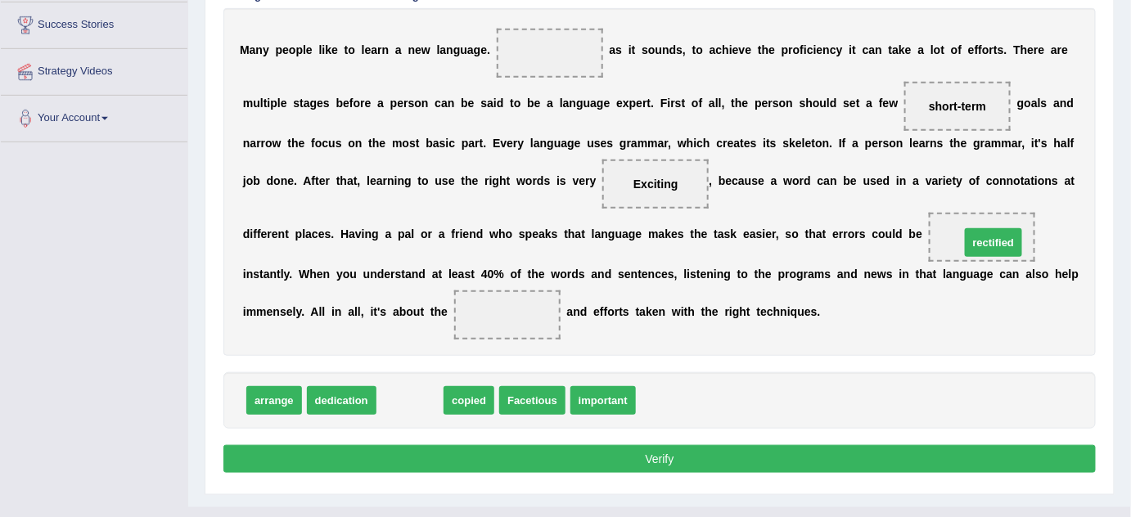
drag, startPoint x: 408, startPoint y: 398, endPoint x: 1016, endPoint y: 239, distance: 628.5
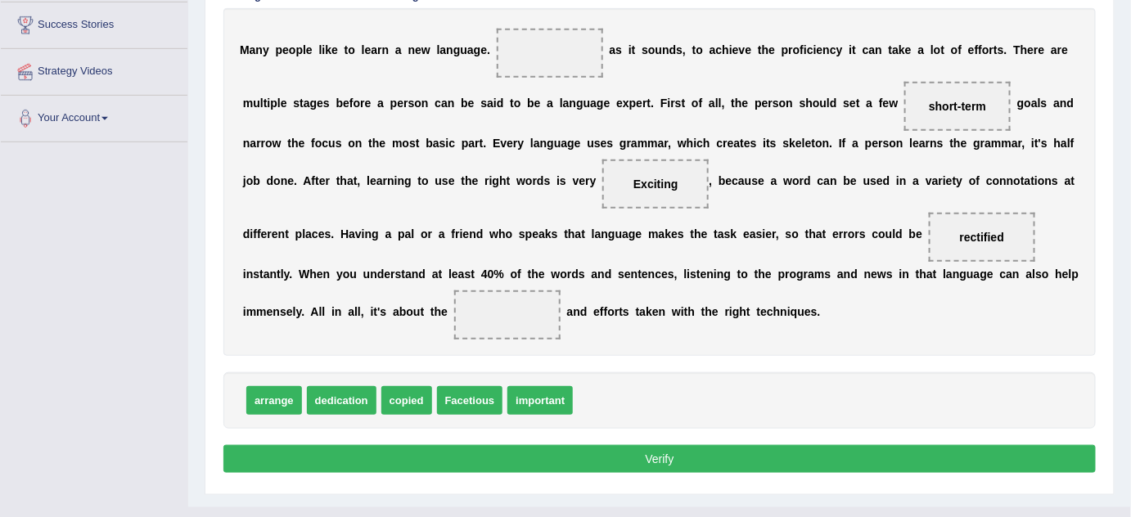
scroll to position [342, 0]
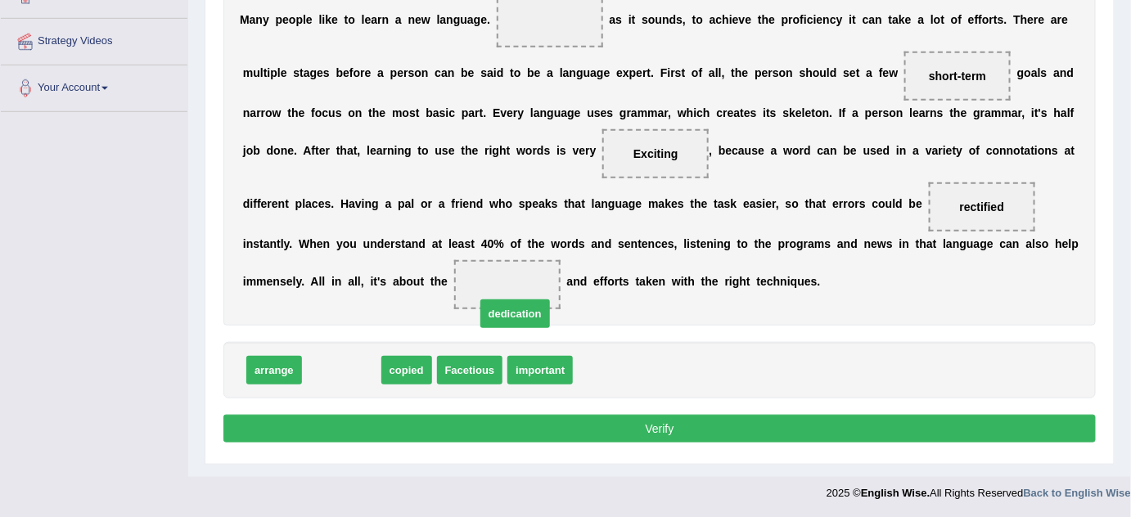
drag, startPoint x: 331, startPoint y: 362, endPoint x: 502, endPoint y: 298, distance: 182.5
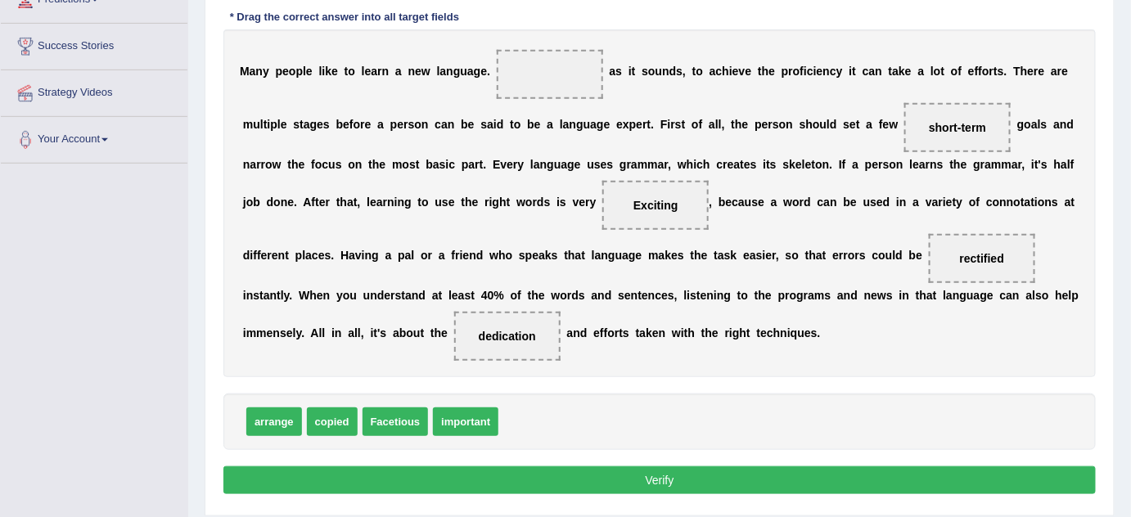
scroll to position [291, 0]
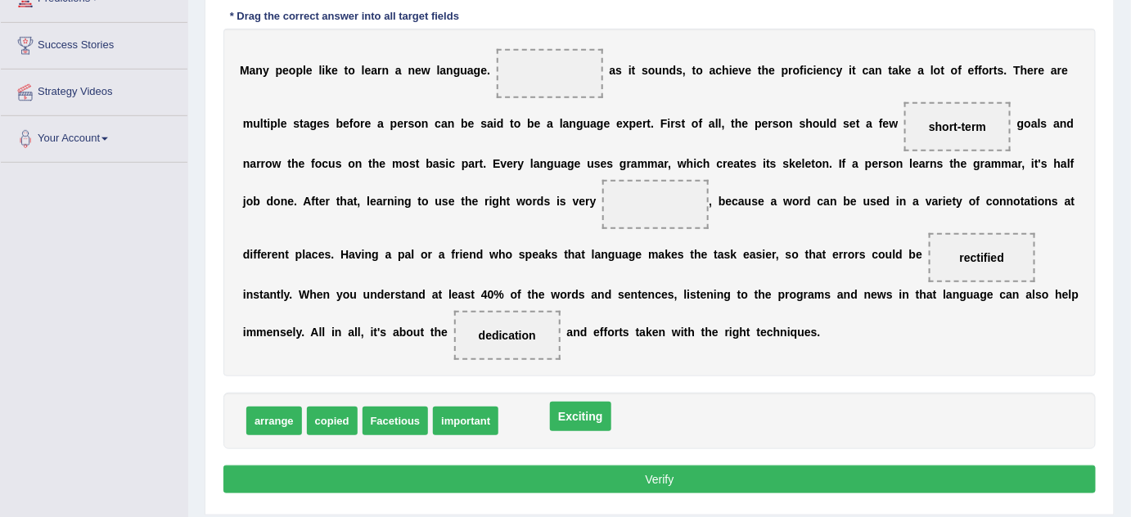
drag, startPoint x: 633, startPoint y: 199, endPoint x: 556, endPoint y: 414, distance: 228.5
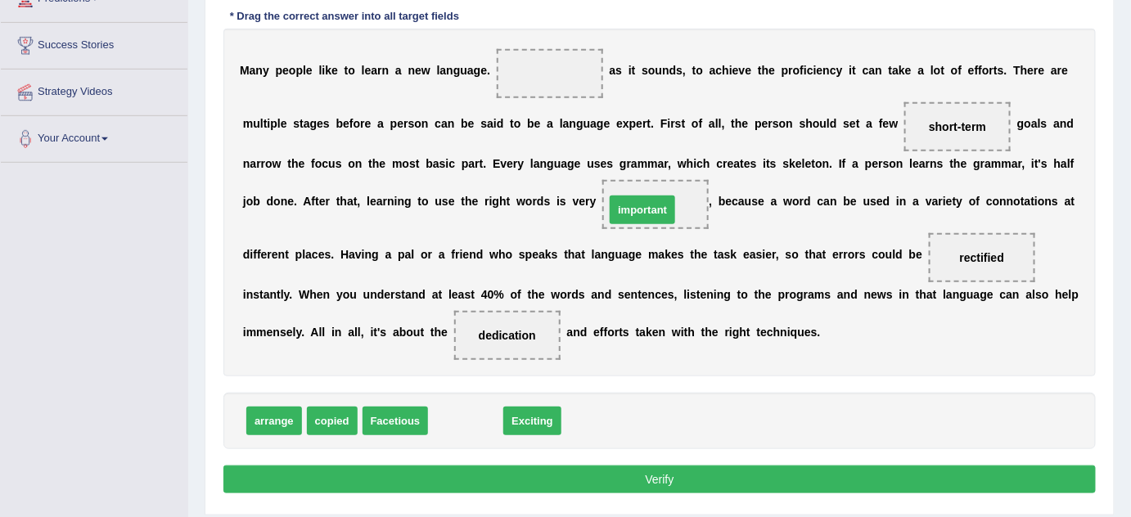
drag, startPoint x: 472, startPoint y: 422, endPoint x: 650, endPoint y: 211, distance: 275.8
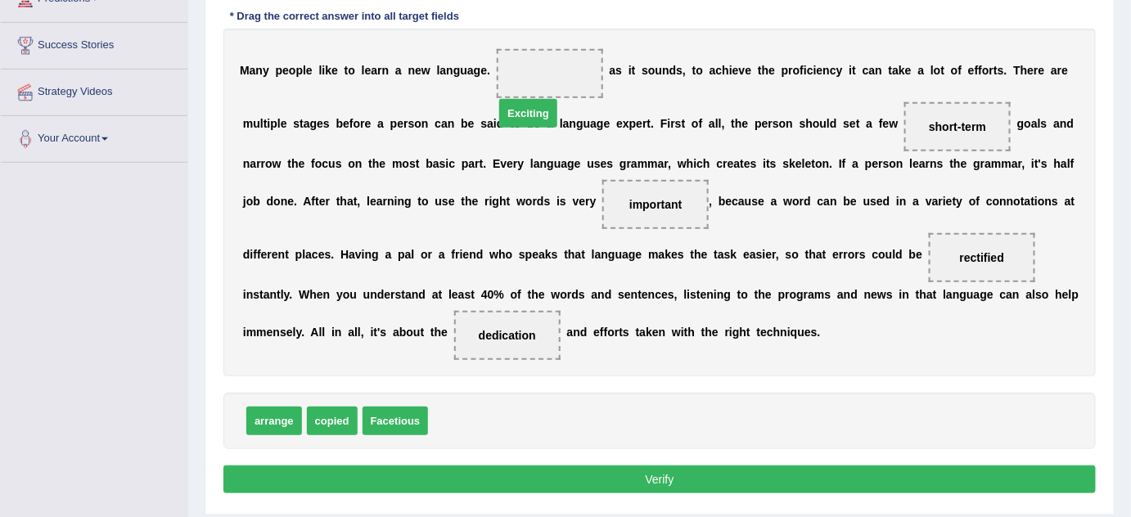
drag, startPoint x: 466, startPoint y: 423, endPoint x: 536, endPoint y: 109, distance: 321.8
click at [681, 471] on button "Verify" at bounding box center [659, 480] width 872 height 28
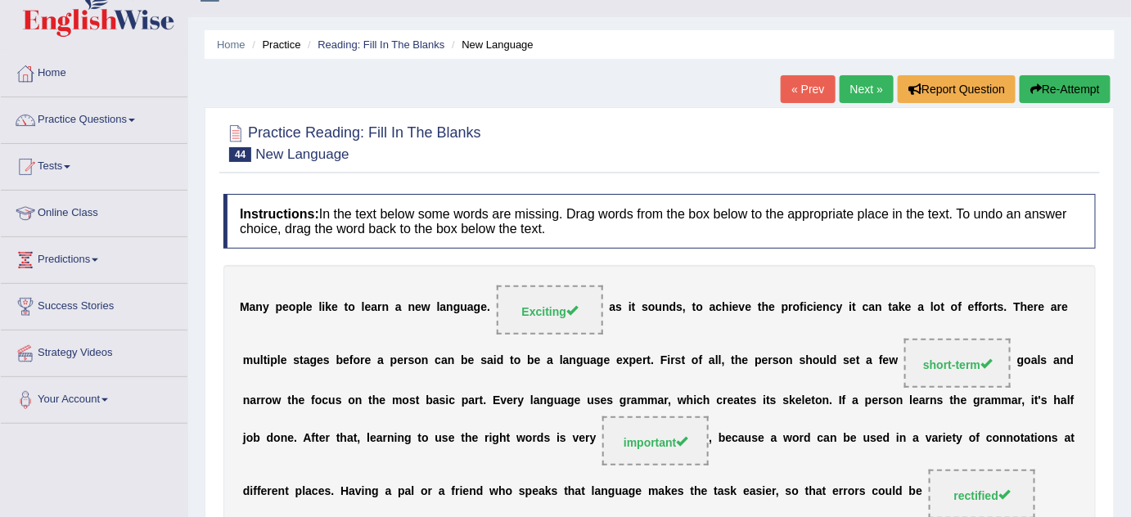
scroll to position [0, 0]
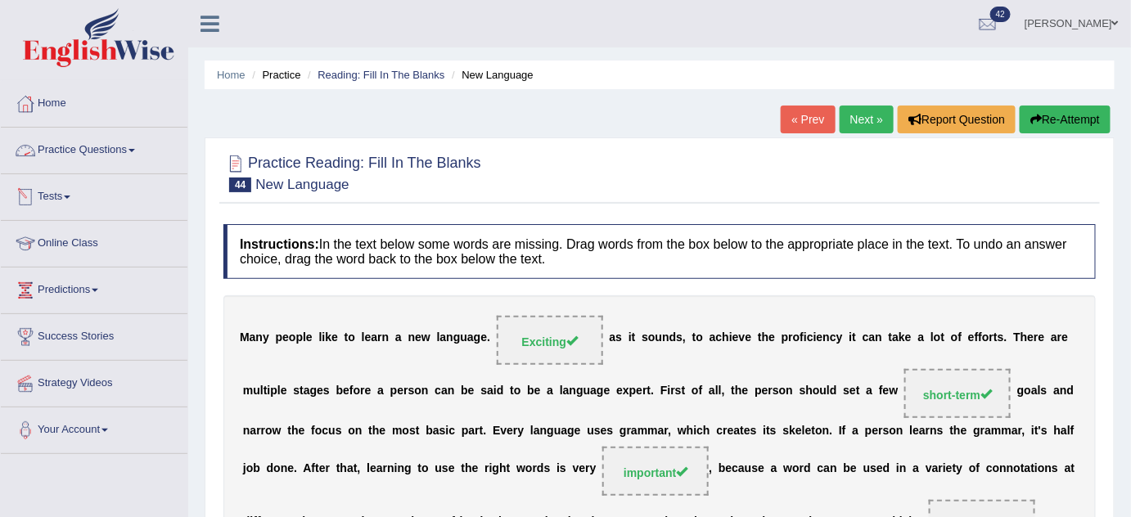
click at [122, 147] on link "Practice Questions" at bounding box center [94, 148] width 187 height 41
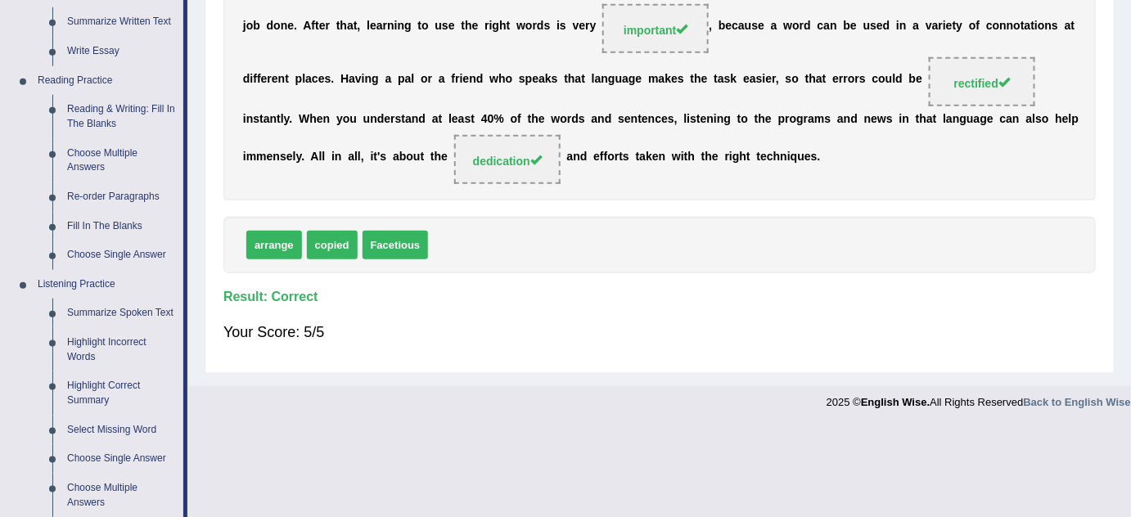
scroll to position [442, 0]
click at [119, 197] on link "Re-order Paragraphs" at bounding box center [122, 197] width 124 height 29
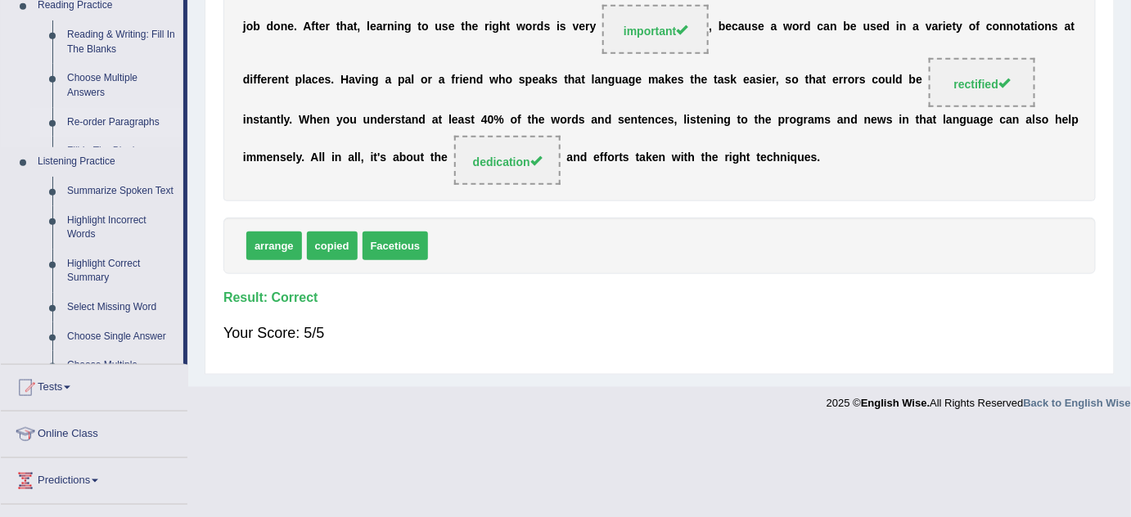
scroll to position [266, 0]
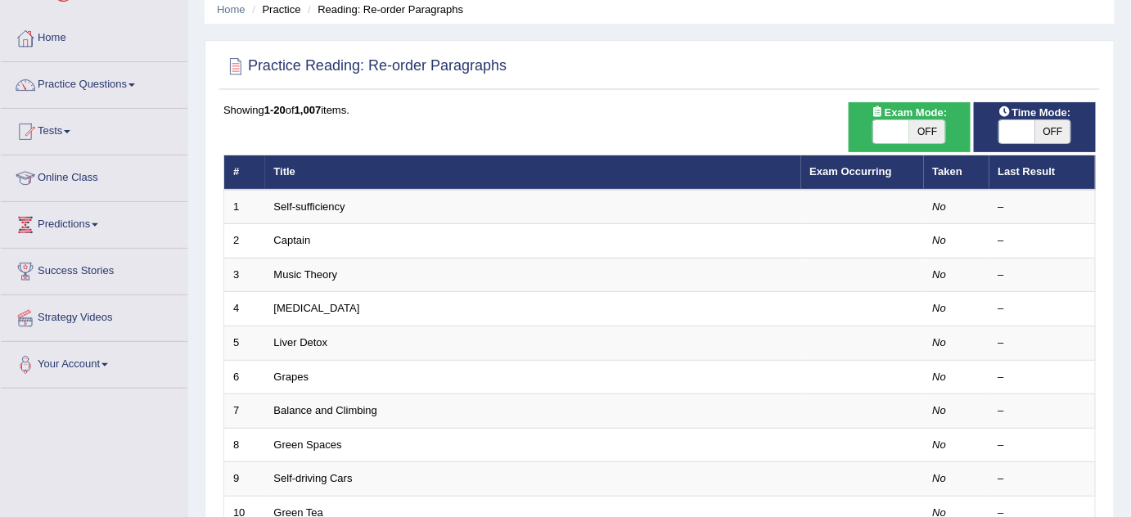
scroll to position [68, 0]
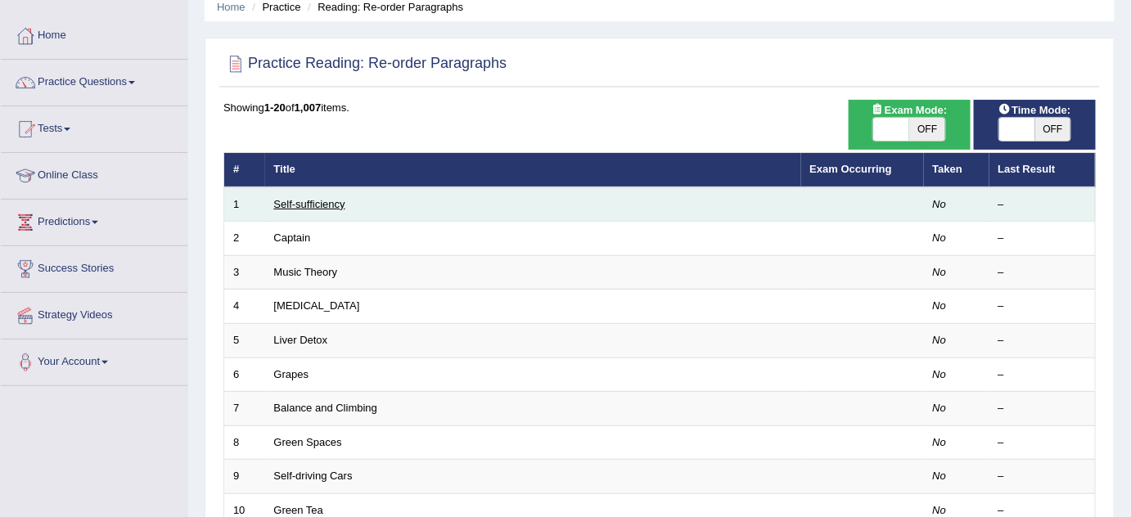
click at [318, 206] on link "Self-sufficiency" at bounding box center [309, 204] width 71 height 12
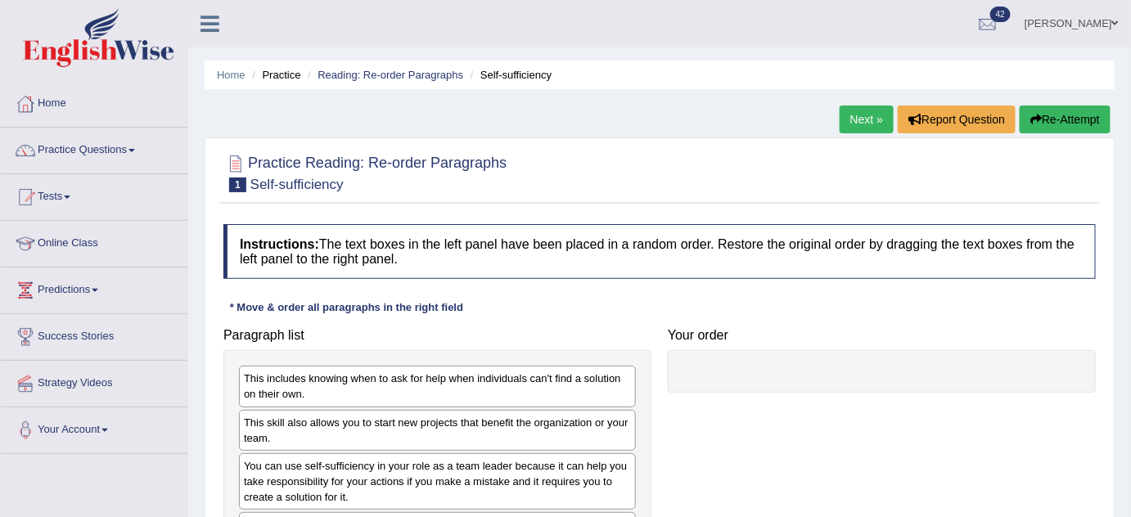
click at [846, 127] on link "Next »" at bounding box center [866, 120] width 54 height 28
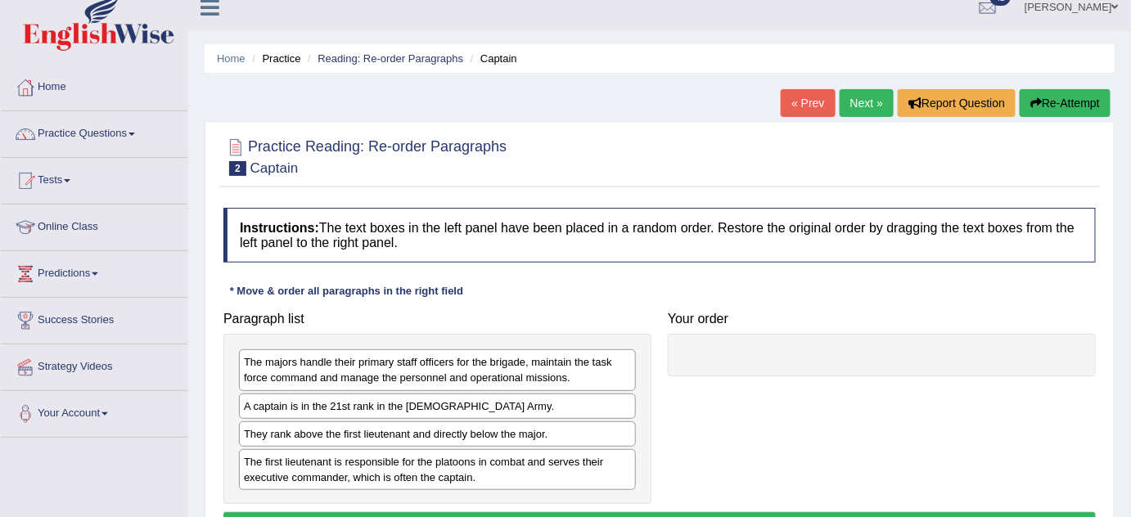
scroll to position [20, 0]
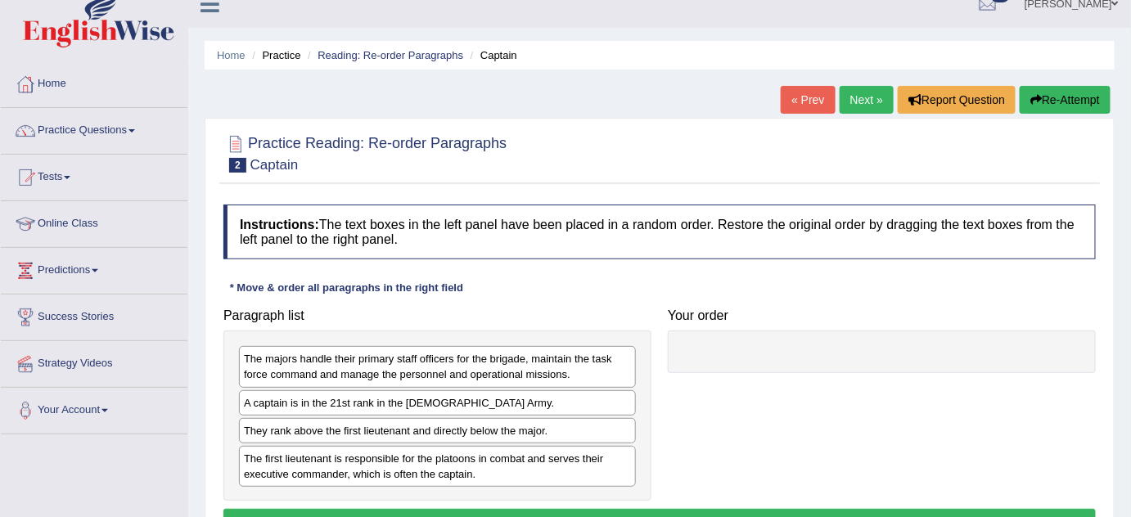
click at [864, 101] on link "Next »" at bounding box center [866, 100] width 54 height 28
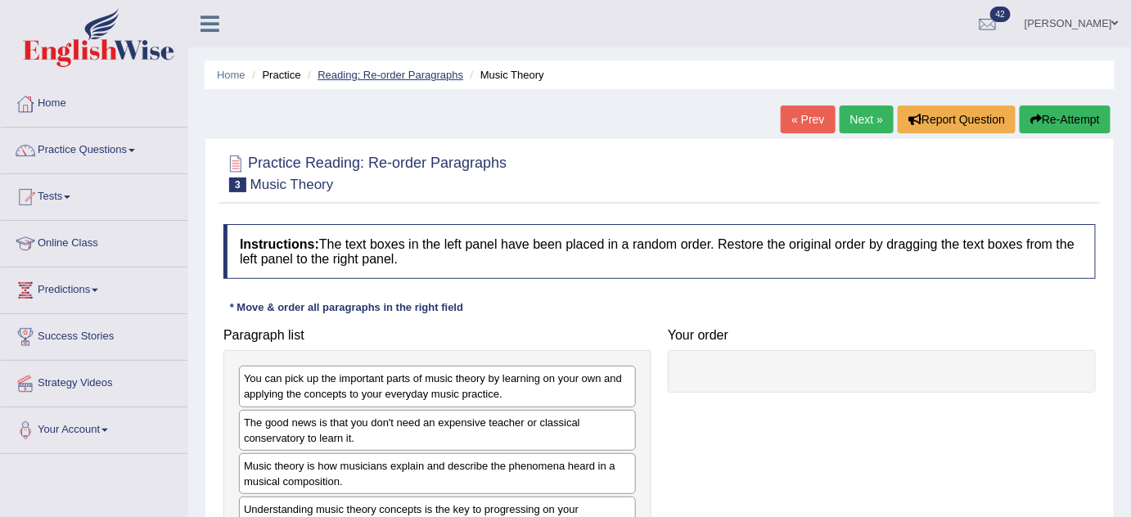
click at [419, 74] on link "Reading: Re-order Paragraphs" at bounding box center [390, 75] width 146 height 12
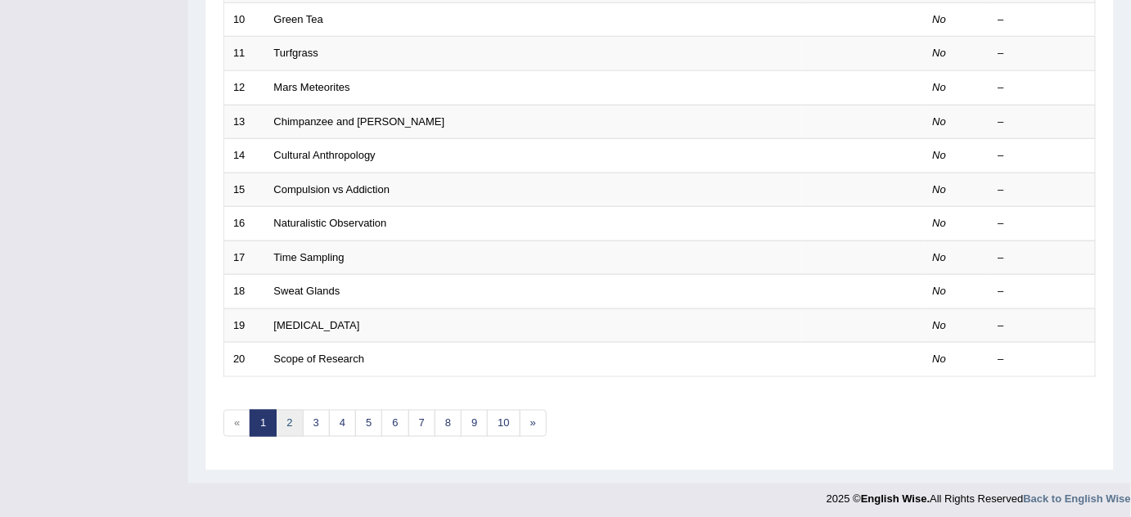
click at [290, 425] on link "2" at bounding box center [289, 423] width 27 height 27
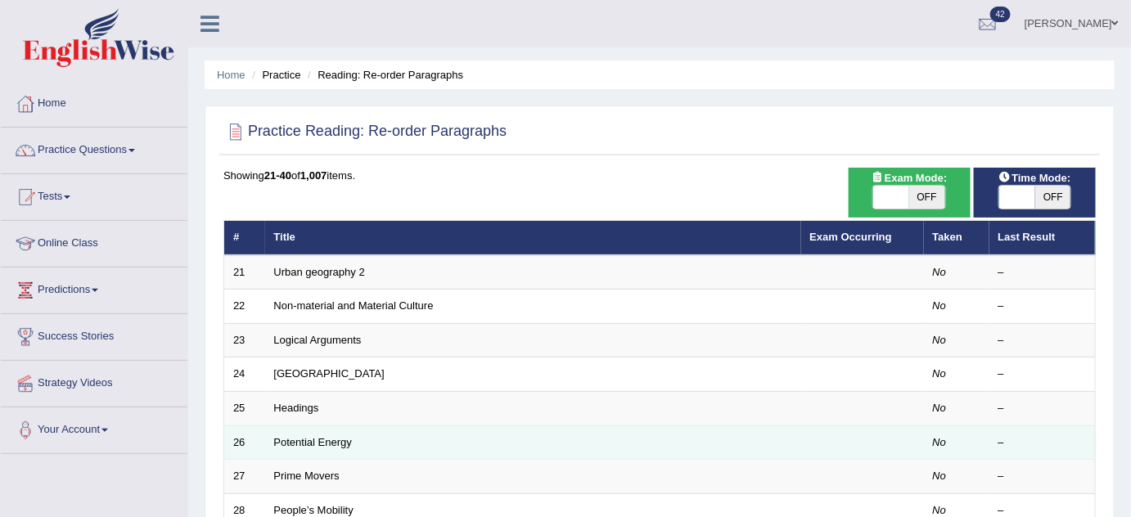
scroll to position [559, 0]
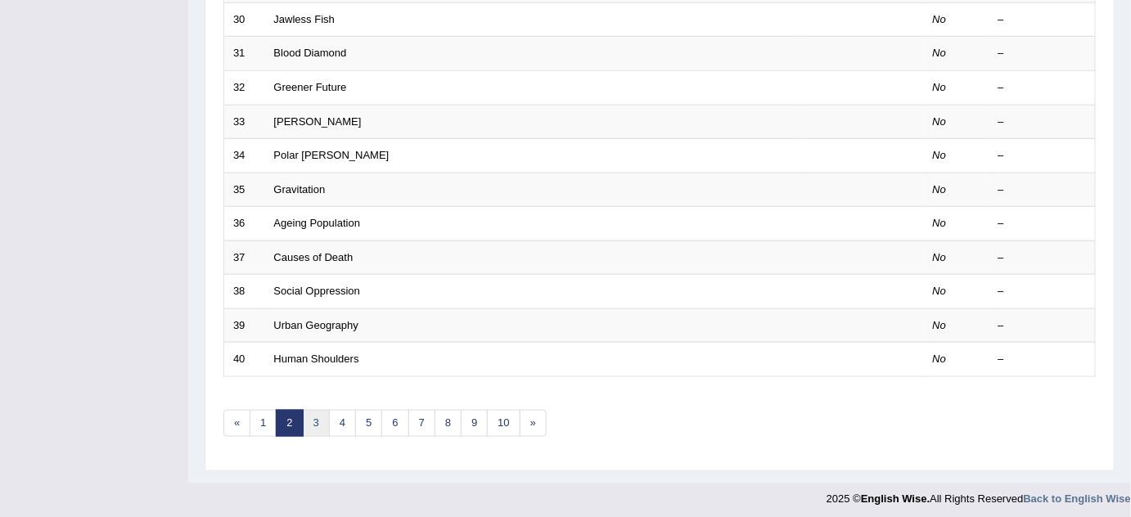
click at [319, 420] on link "3" at bounding box center [316, 423] width 27 height 27
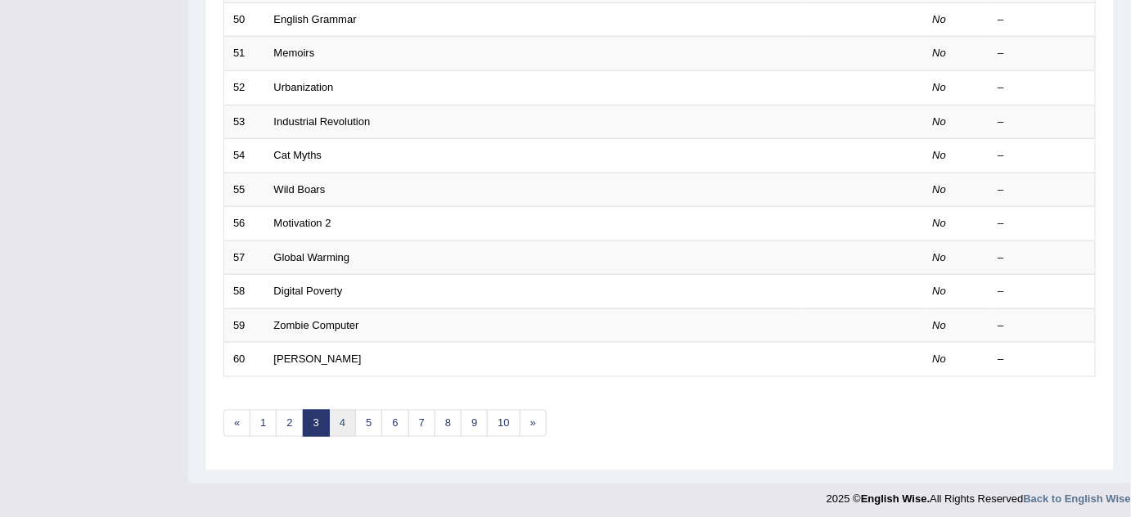
click at [347, 420] on link "4" at bounding box center [342, 423] width 27 height 27
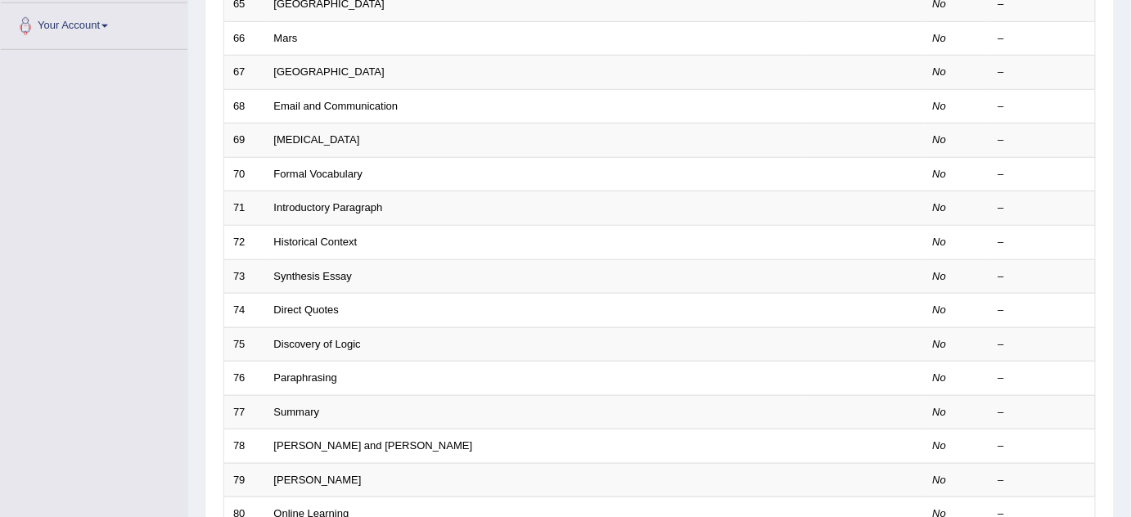
scroll to position [559, 0]
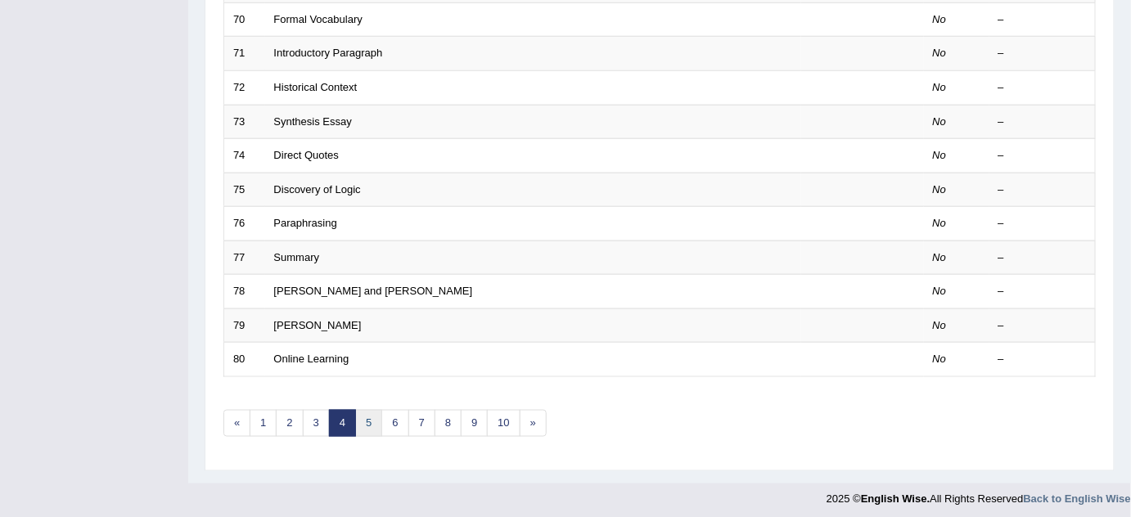
click at [358, 418] on link "5" at bounding box center [368, 423] width 27 height 27
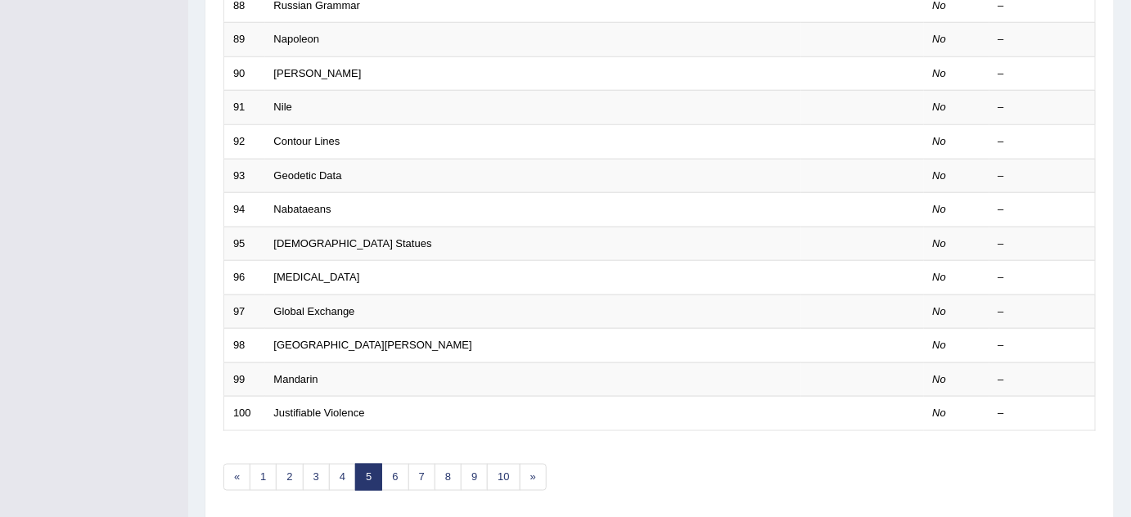
scroll to position [559, 0]
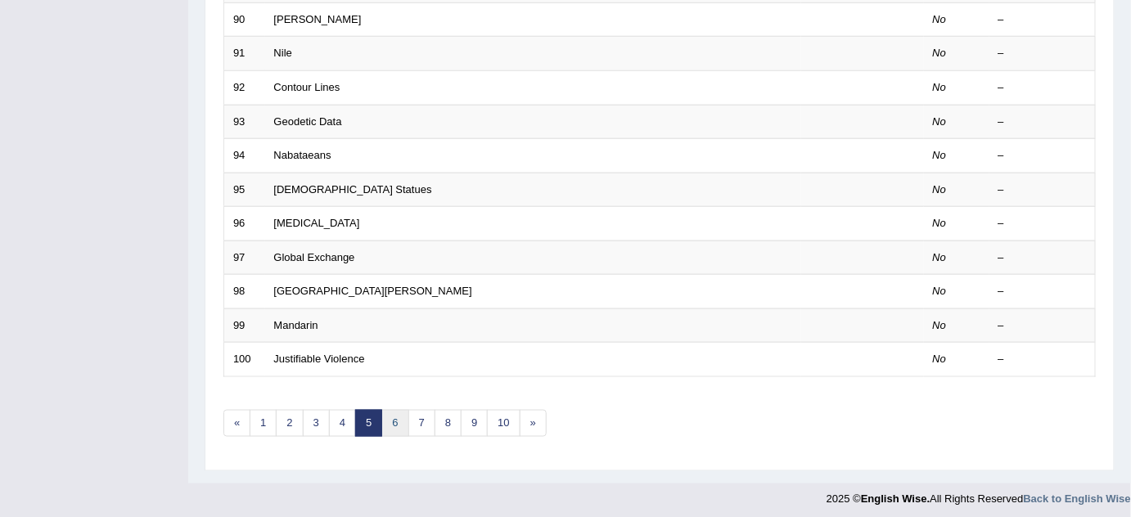
click at [395, 416] on link "6" at bounding box center [394, 423] width 27 height 27
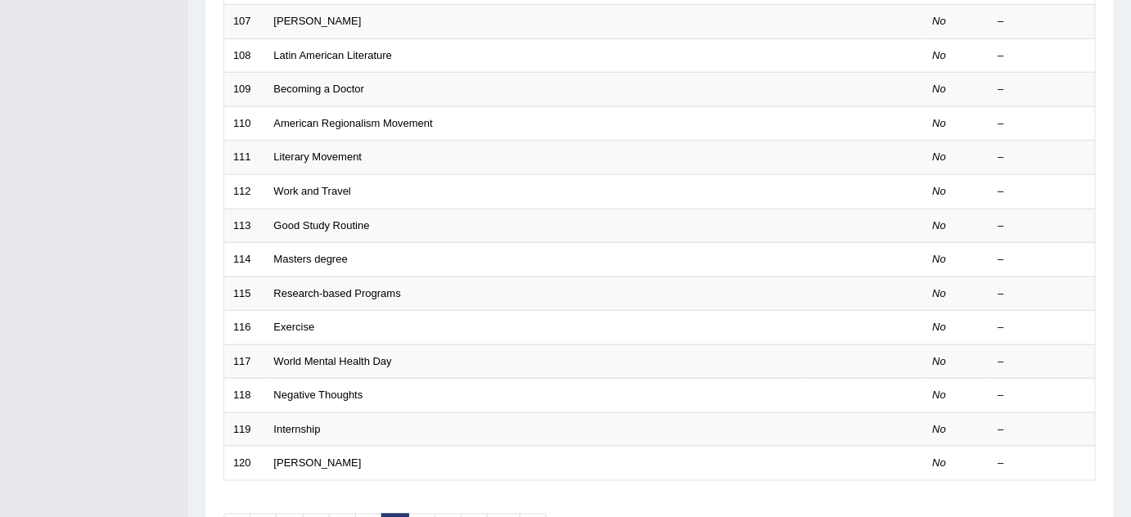
scroll to position [559, 0]
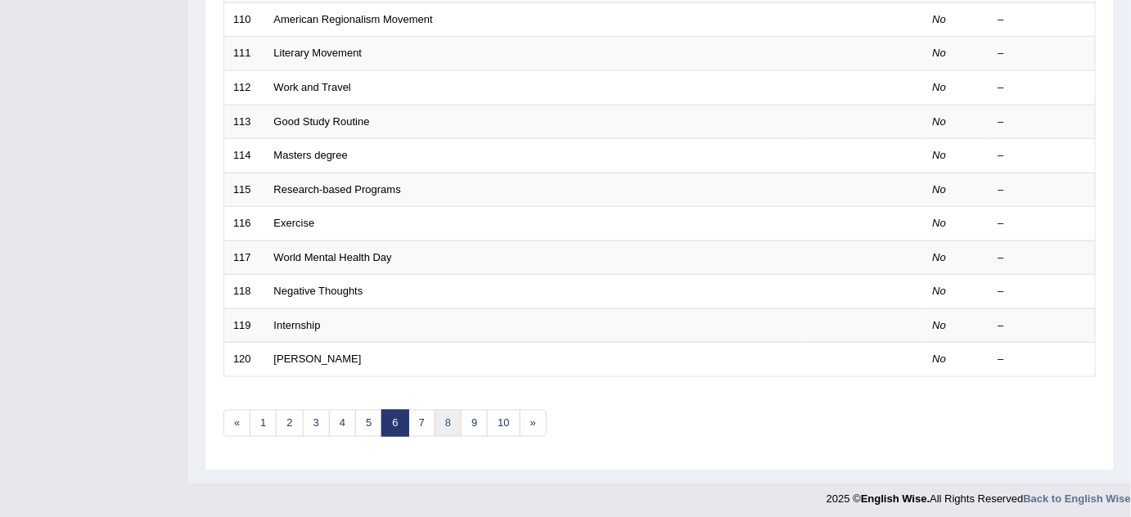
click at [454, 418] on link "8" at bounding box center [447, 423] width 27 height 27
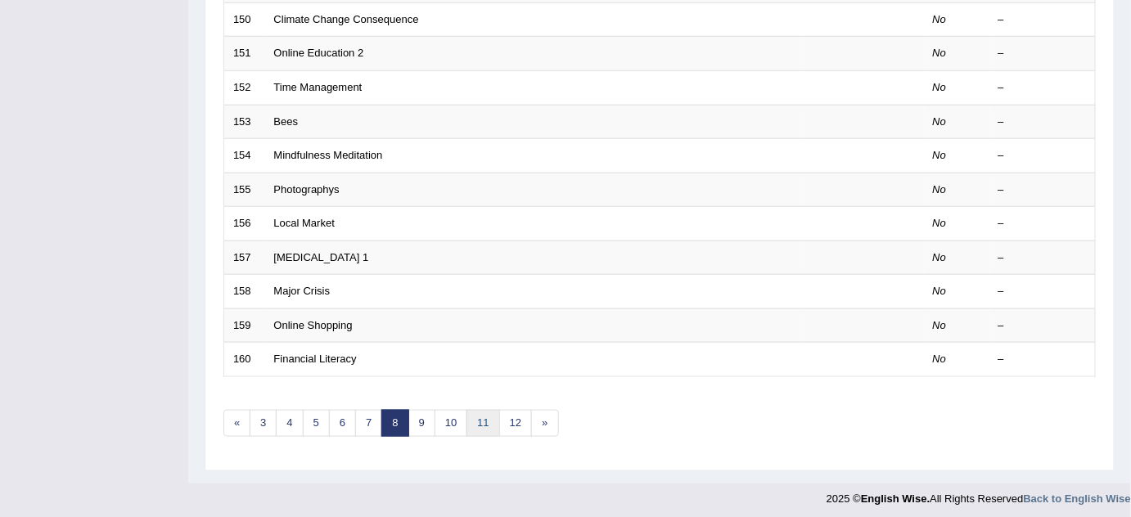
click at [484, 414] on link "11" at bounding box center [482, 423] width 33 height 27
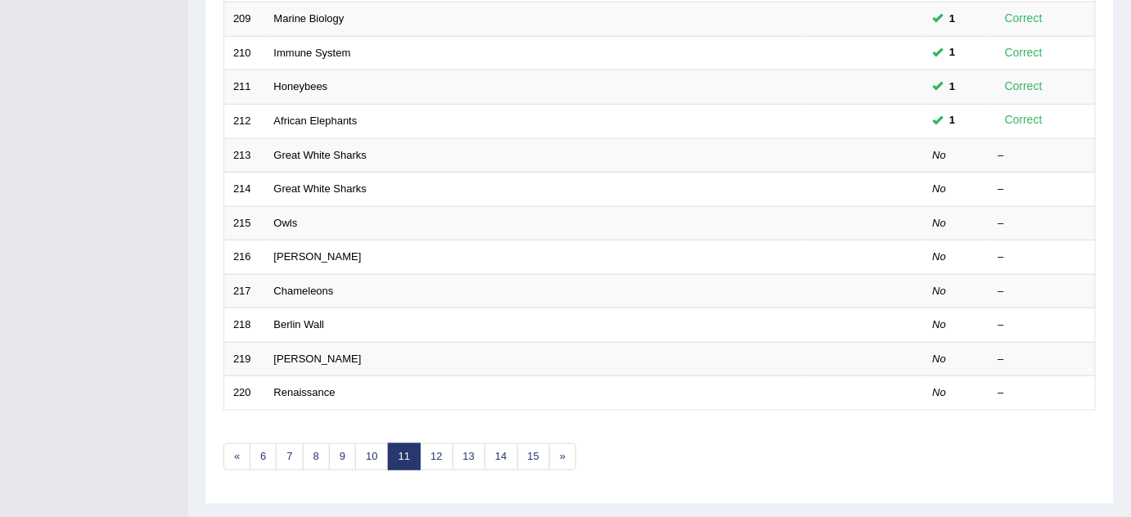
scroll to position [524, 0]
click at [426, 452] on link "12" at bounding box center [436, 458] width 33 height 27
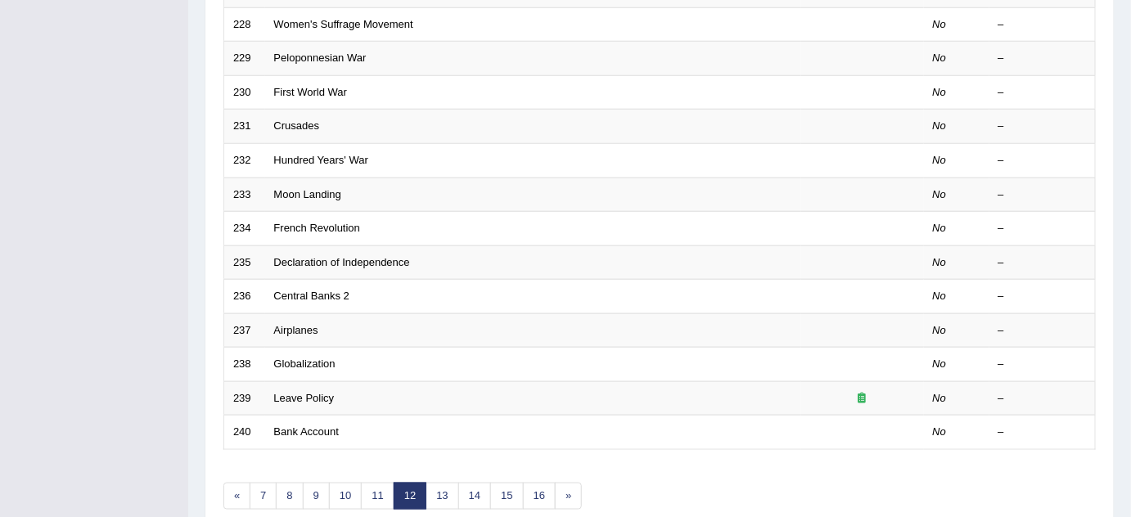
scroll to position [559, 0]
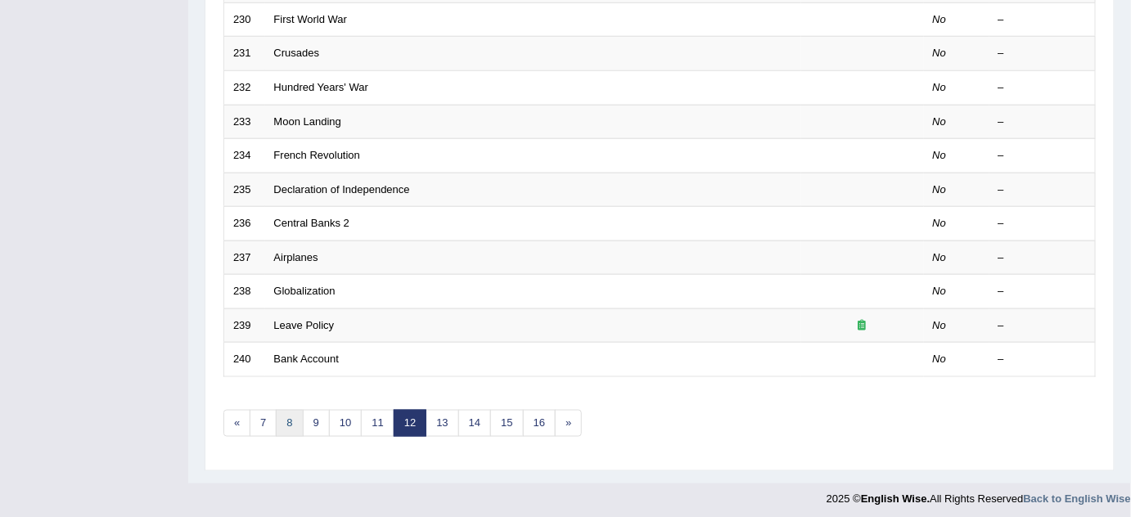
click at [277, 410] on link "8" at bounding box center [289, 423] width 27 height 27
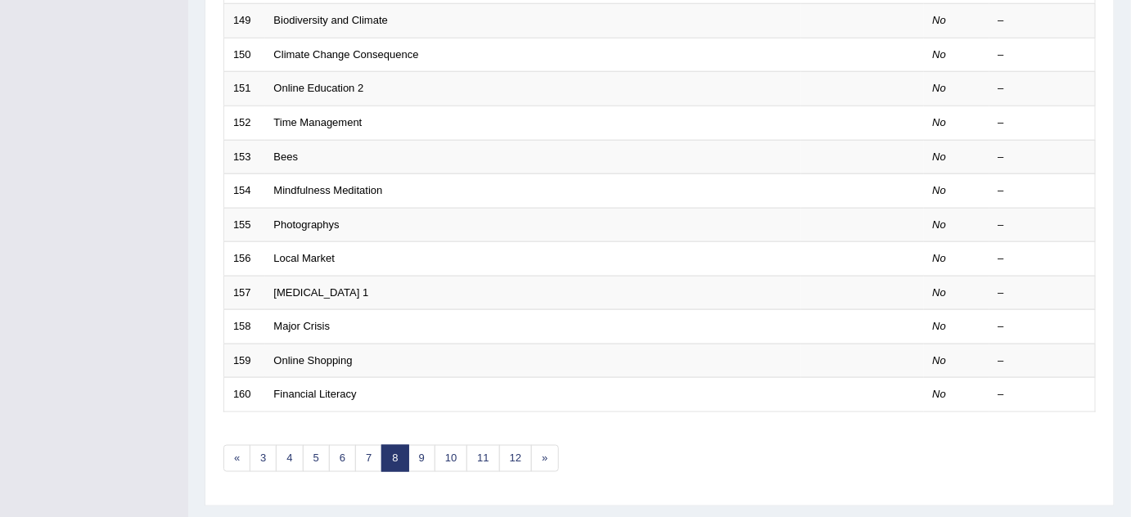
scroll to position [559, 0]
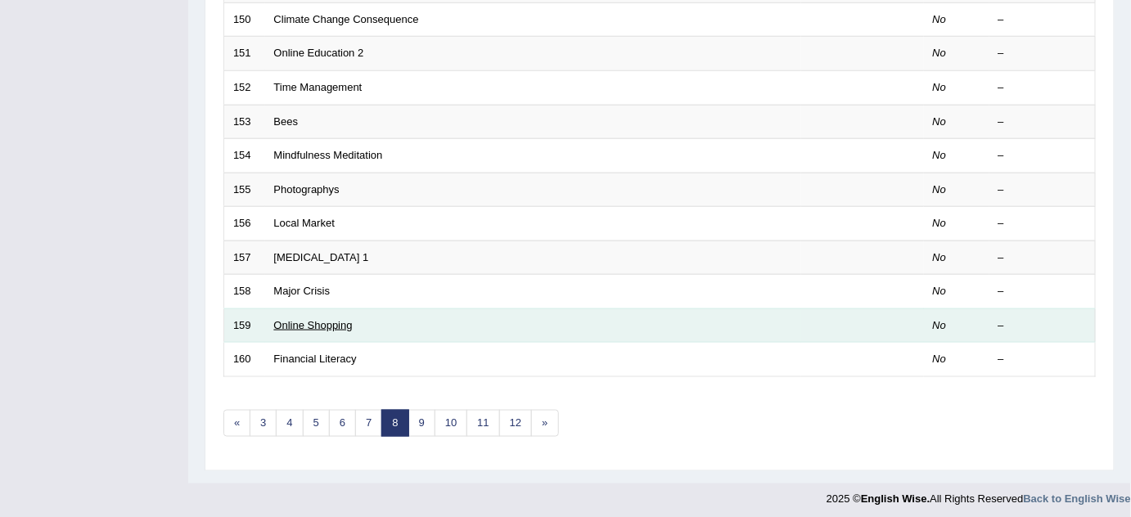
click at [318, 319] on link "Online Shopping" at bounding box center [313, 325] width 79 height 12
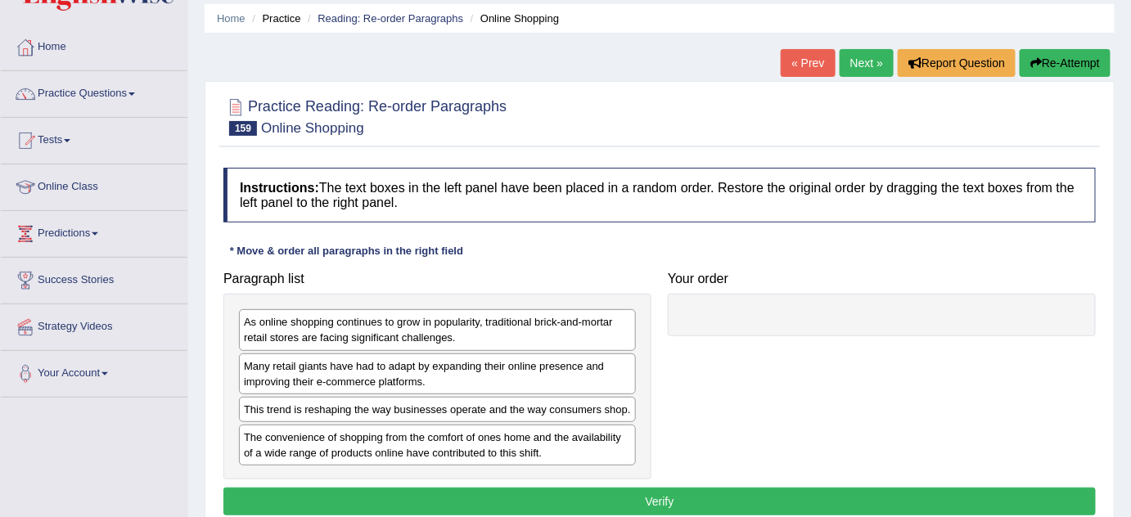
scroll to position [14, 0]
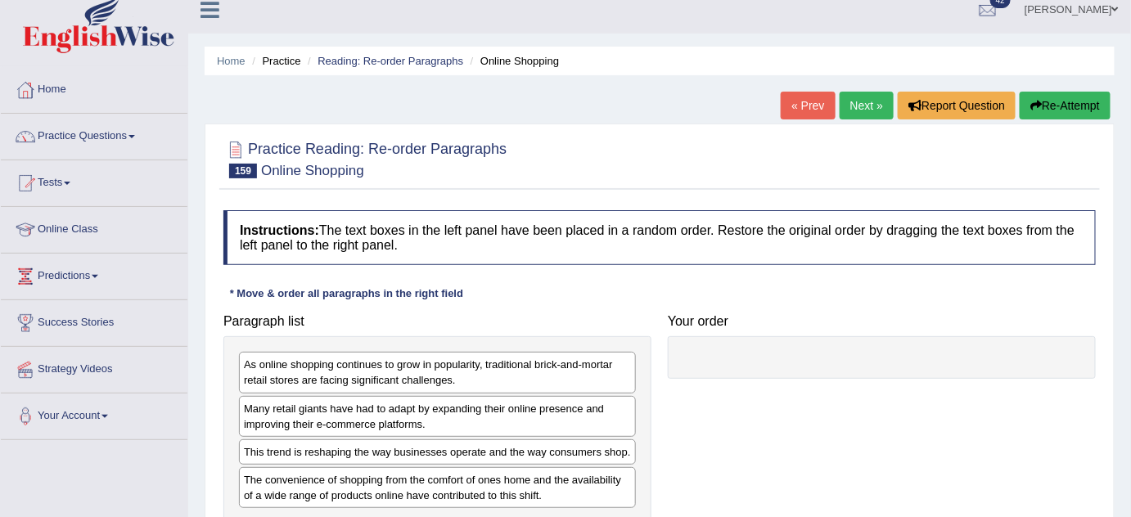
click at [844, 110] on link "Next »" at bounding box center [866, 106] width 54 height 28
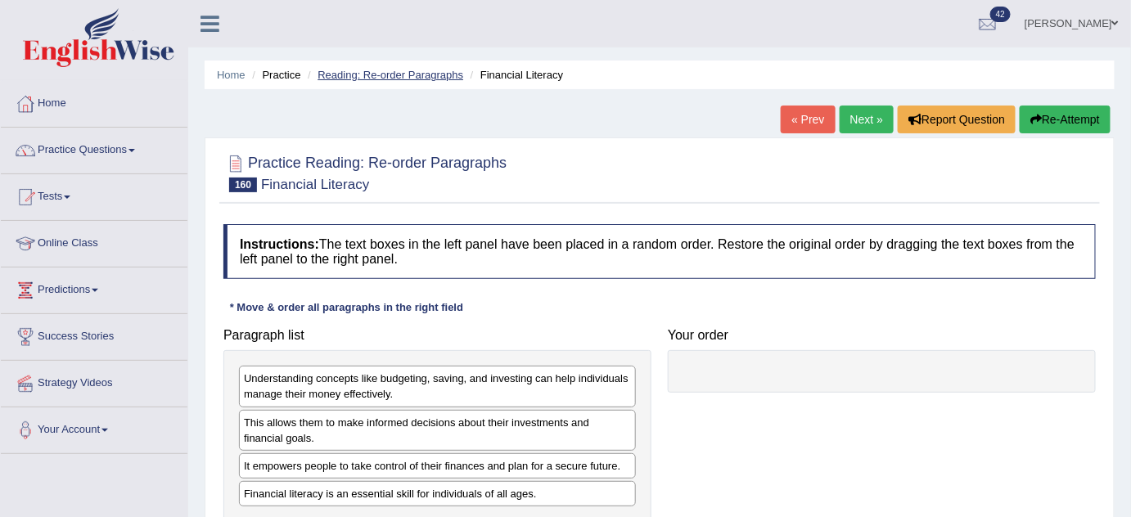
click at [406, 75] on link "Reading: Re-order Paragraphs" at bounding box center [390, 75] width 146 height 12
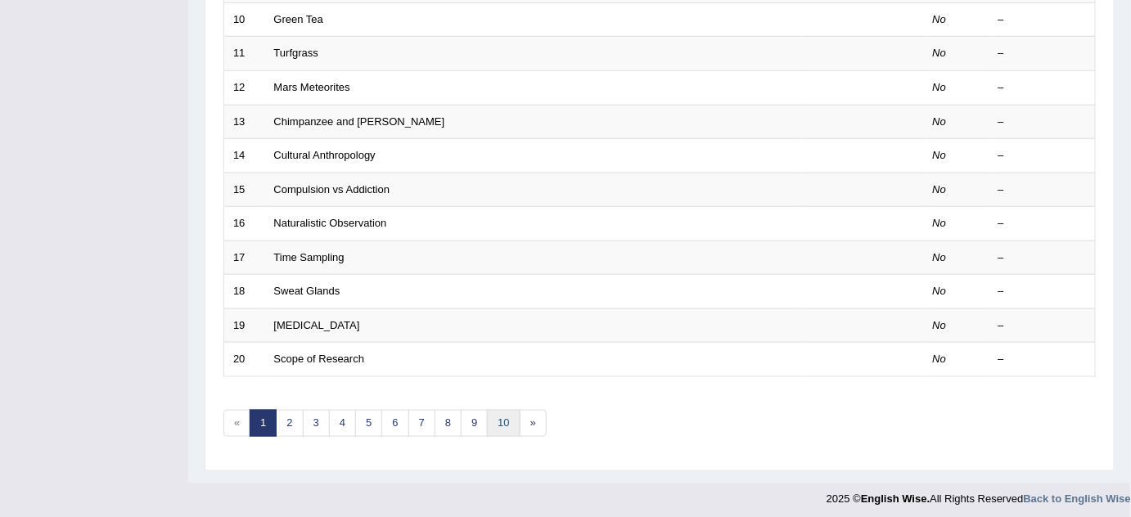
click at [495, 418] on link "10" at bounding box center [503, 423] width 33 height 27
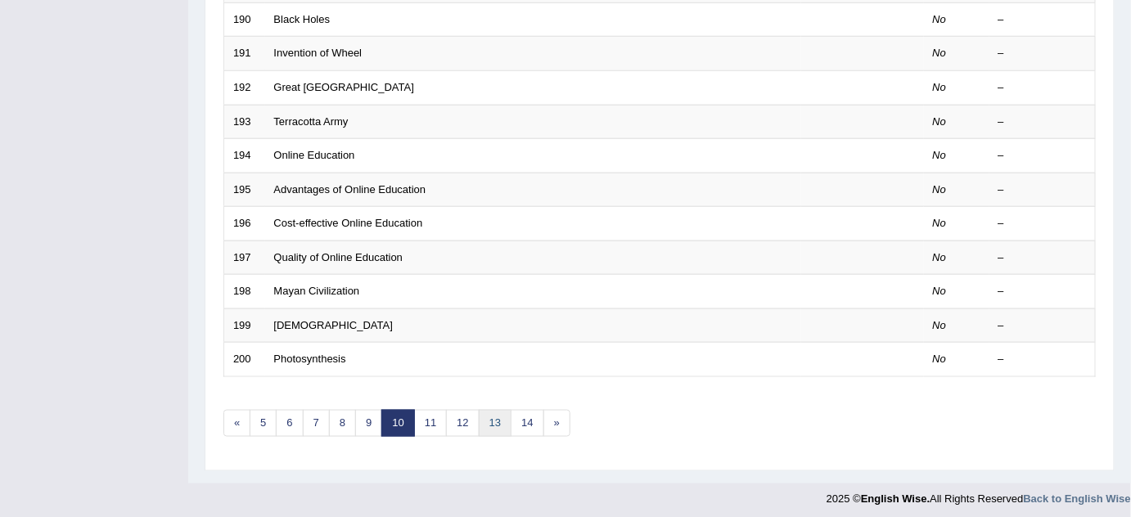
click at [486, 416] on link "13" at bounding box center [495, 423] width 33 height 27
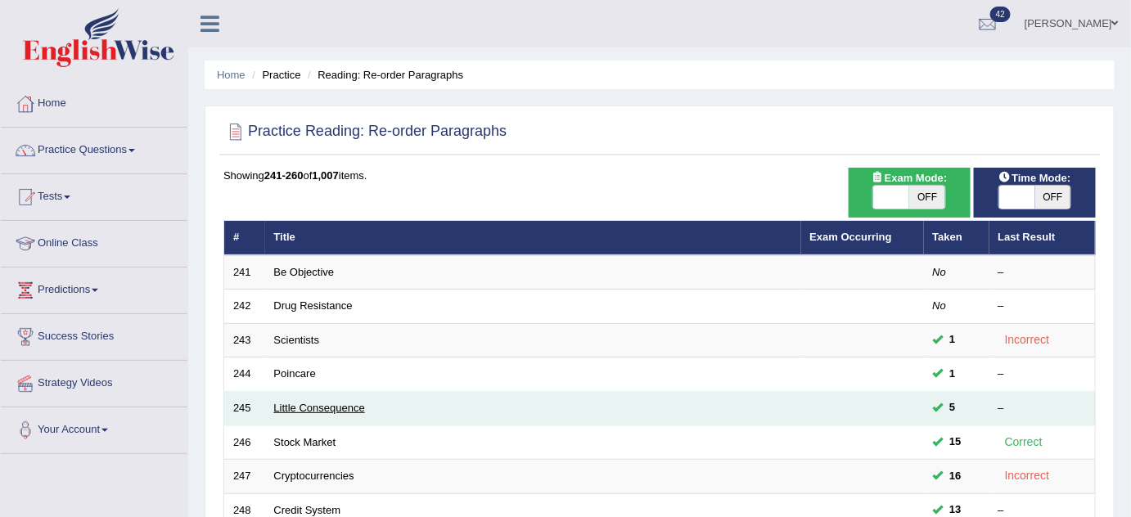
click at [356, 407] on link "Little Consequence" at bounding box center [319, 408] width 91 height 12
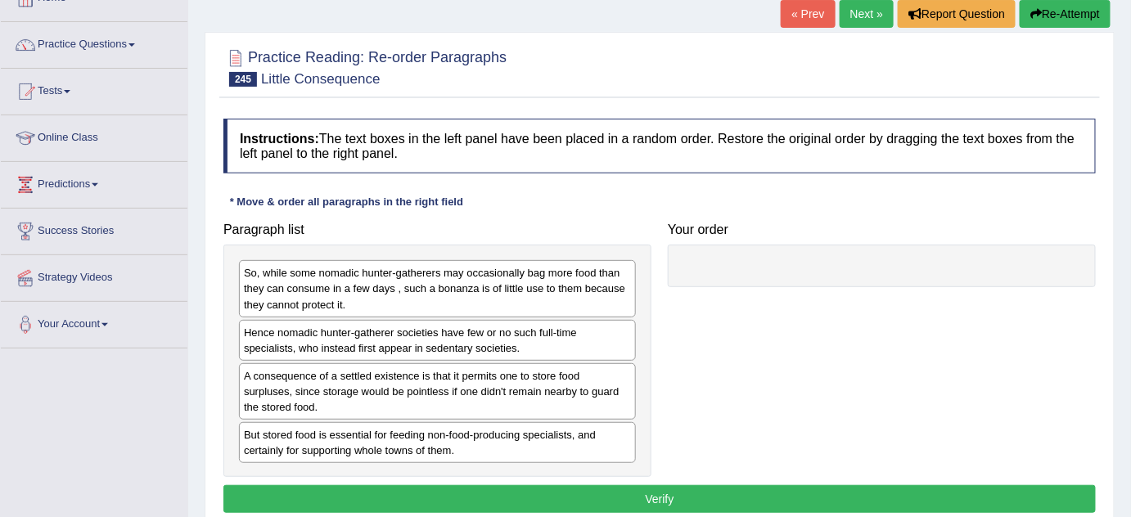
scroll to position [104, 0]
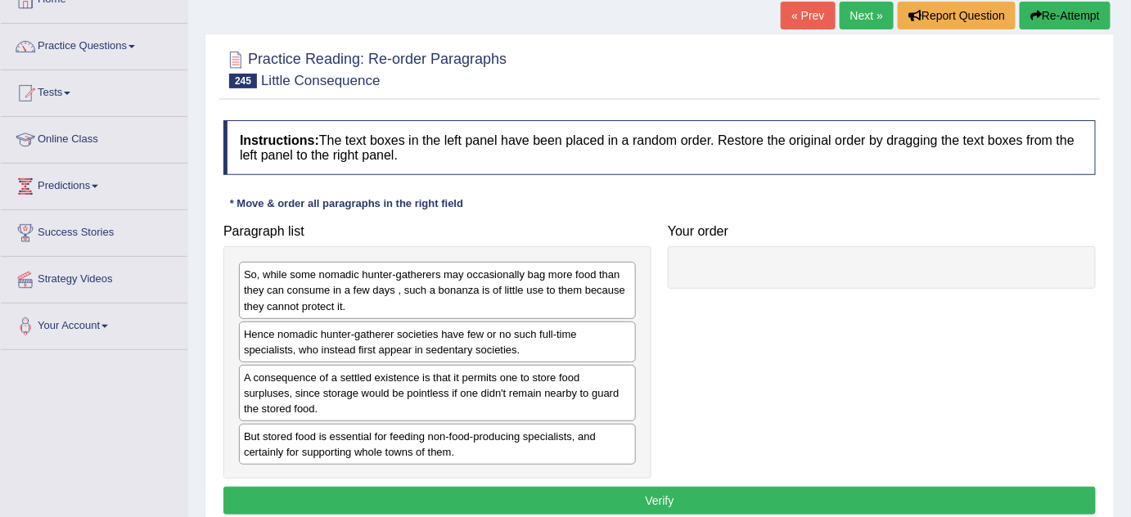
click at [853, 18] on link "Next »" at bounding box center [866, 16] width 54 height 28
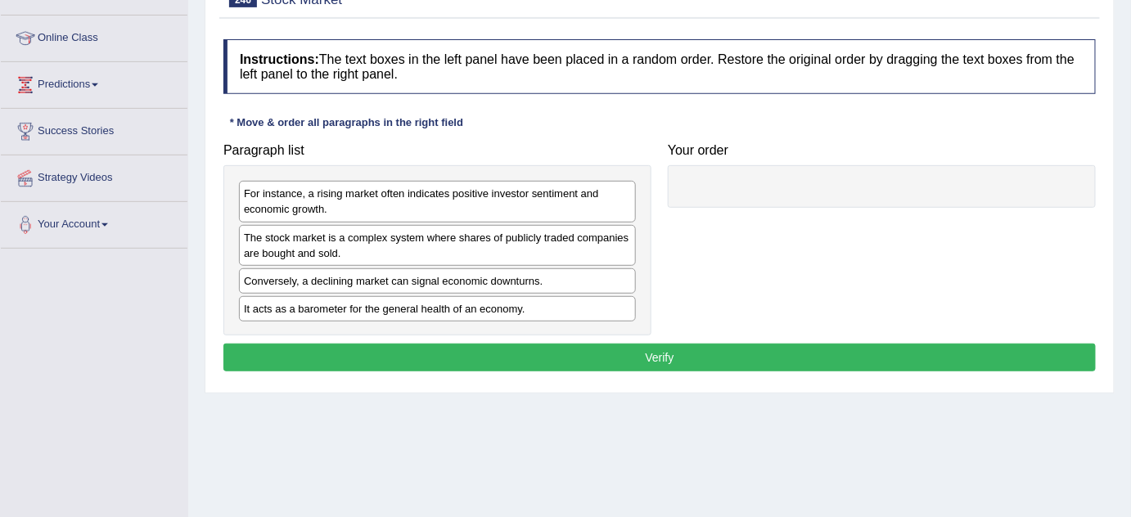
scroll to position [205, 0]
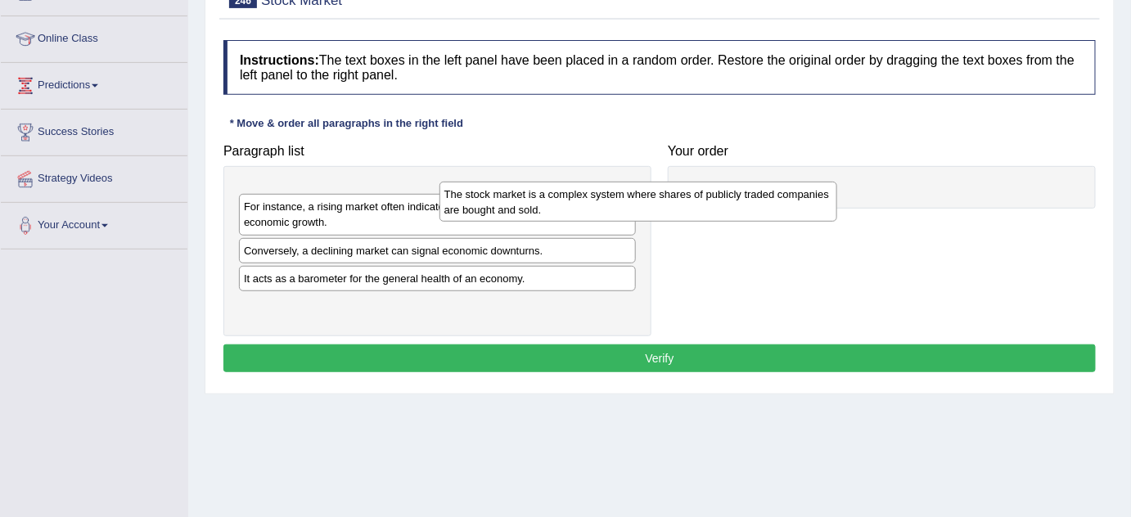
drag, startPoint x: 364, startPoint y: 239, endPoint x: 704, endPoint y: 173, distance: 346.0
click at [704, 182] on div "The stock market is a complex system where shares of publicly traded companies …" at bounding box center [638, 202] width 398 height 41
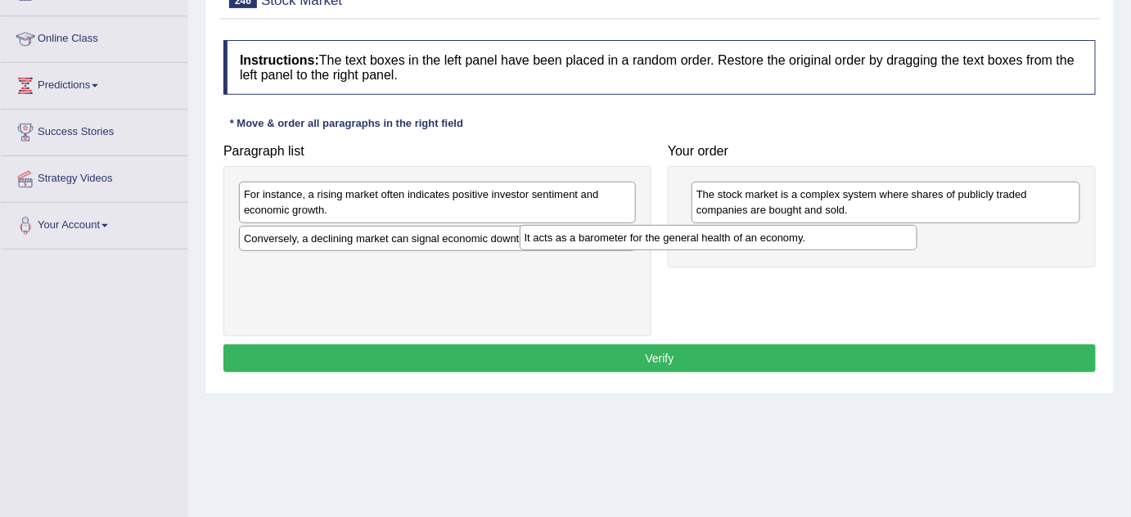
drag, startPoint x: 316, startPoint y: 266, endPoint x: 646, endPoint y: 245, distance: 330.4
click at [646, 245] on div "It acts as a barometer for the general health of an economy." at bounding box center [719, 237] width 398 height 25
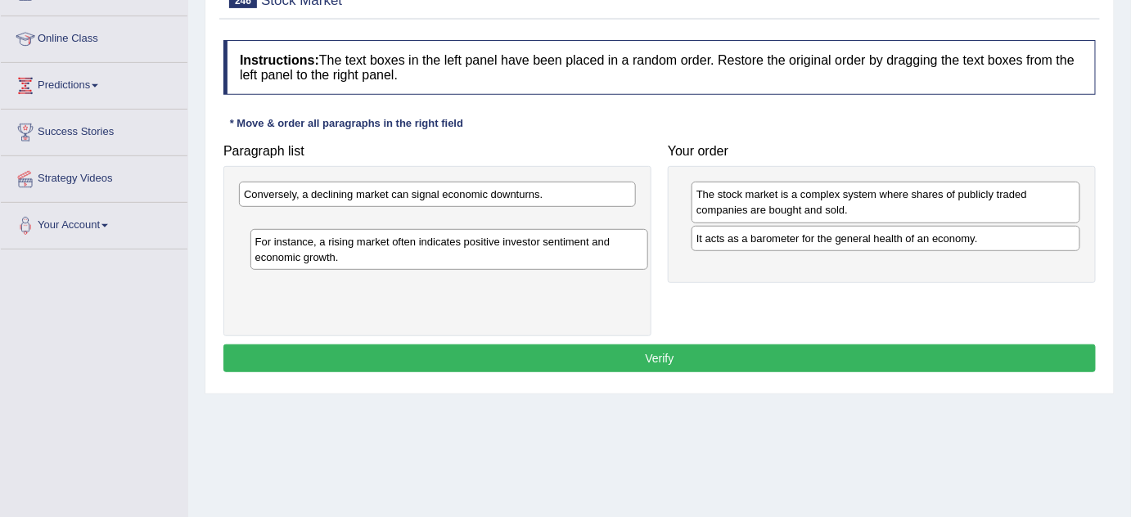
drag, startPoint x: 362, startPoint y: 198, endPoint x: 367, endPoint y: 240, distance: 41.9
click at [367, 240] on div "For instance, a rising market often indicates positive investor sentiment and e…" at bounding box center [449, 249] width 398 height 41
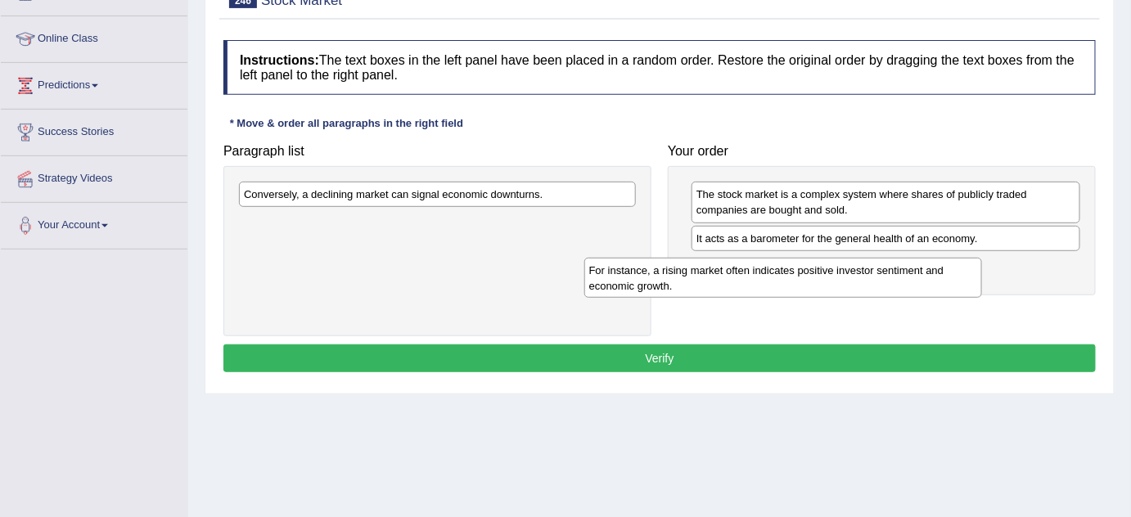
drag, startPoint x: 542, startPoint y: 231, endPoint x: 897, endPoint y: 277, distance: 357.3
click at [897, 277] on div "For instance, a rising market often indicates positive investor sentiment and e…" at bounding box center [783, 278] width 398 height 41
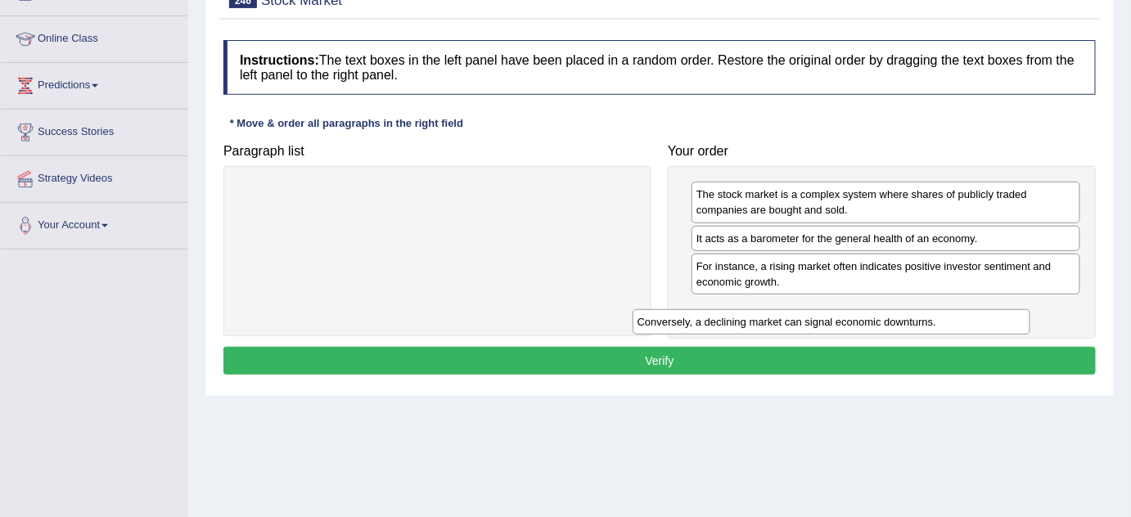
drag, startPoint x: 326, startPoint y: 194, endPoint x: 722, endPoint y: 316, distance: 414.3
click at [722, 316] on div "Conversely, a declining market can signal economic downturns." at bounding box center [831, 321] width 398 height 25
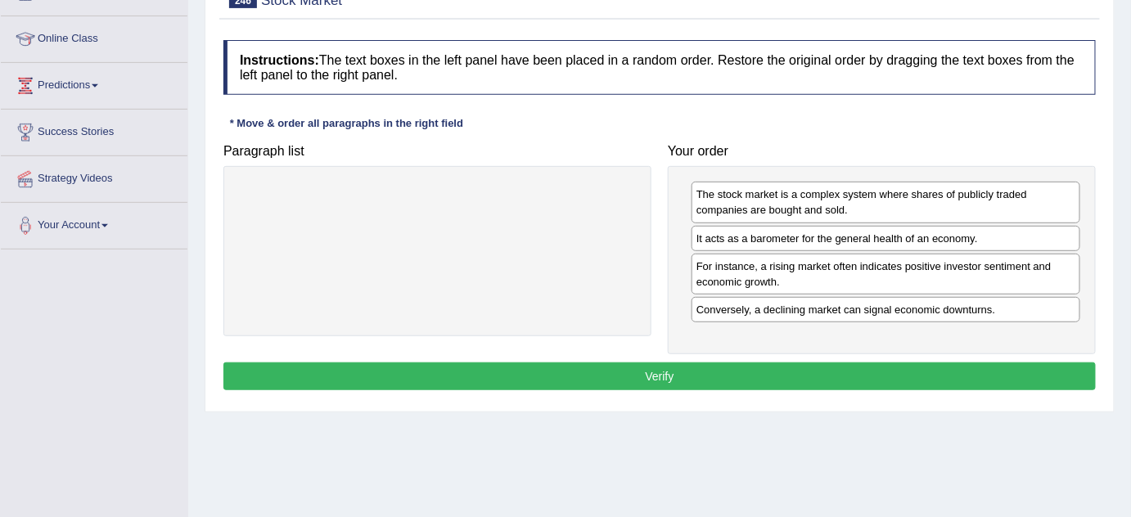
click at [742, 380] on button "Verify" at bounding box center [659, 376] width 872 height 28
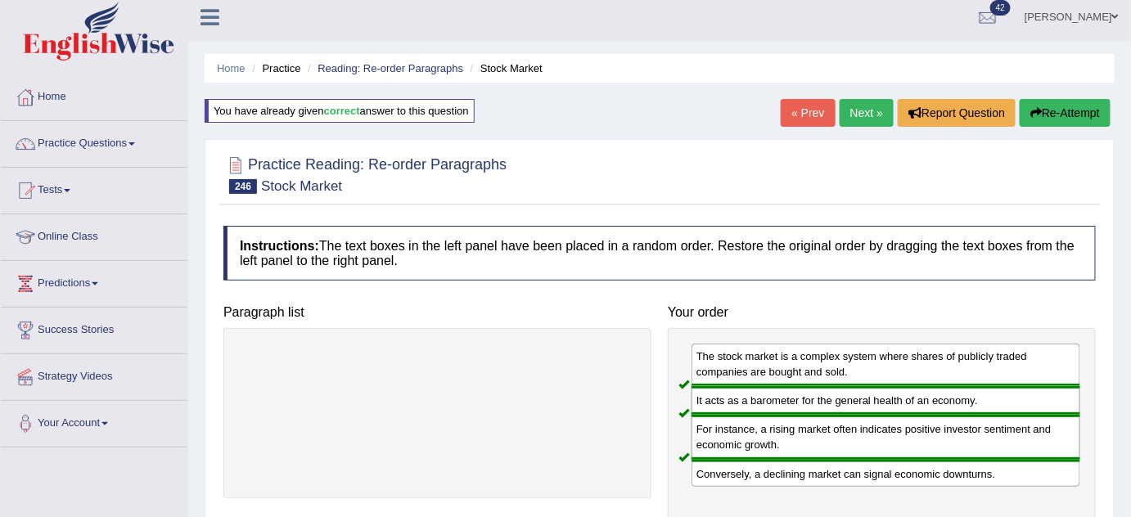
scroll to position [8, 0]
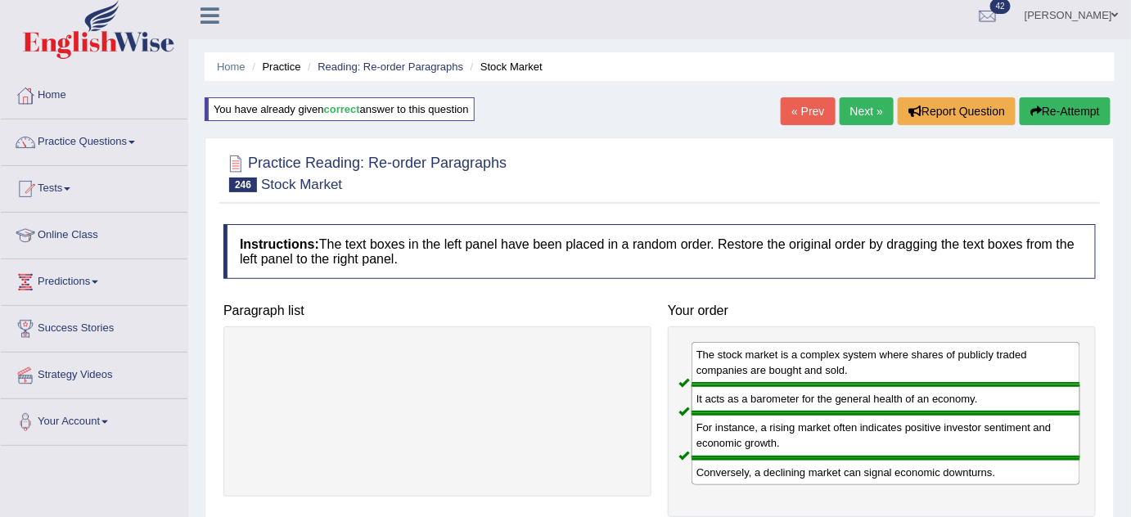
click at [855, 108] on link "Next »" at bounding box center [866, 111] width 54 height 28
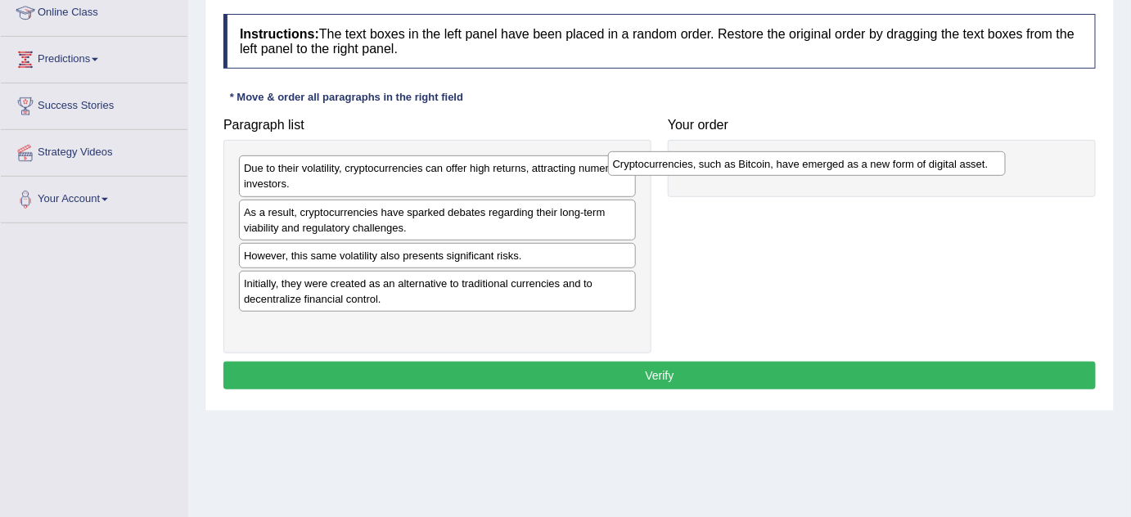
drag, startPoint x: 355, startPoint y: 212, endPoint x: 724, endPoint y: 165, distance: 371.9
click at [724, 165] on div "Cryptocurrencies, such as Bitcoin, have emerged as a new form of digital asset." at bounding box center [807, 163] width 398 height 25
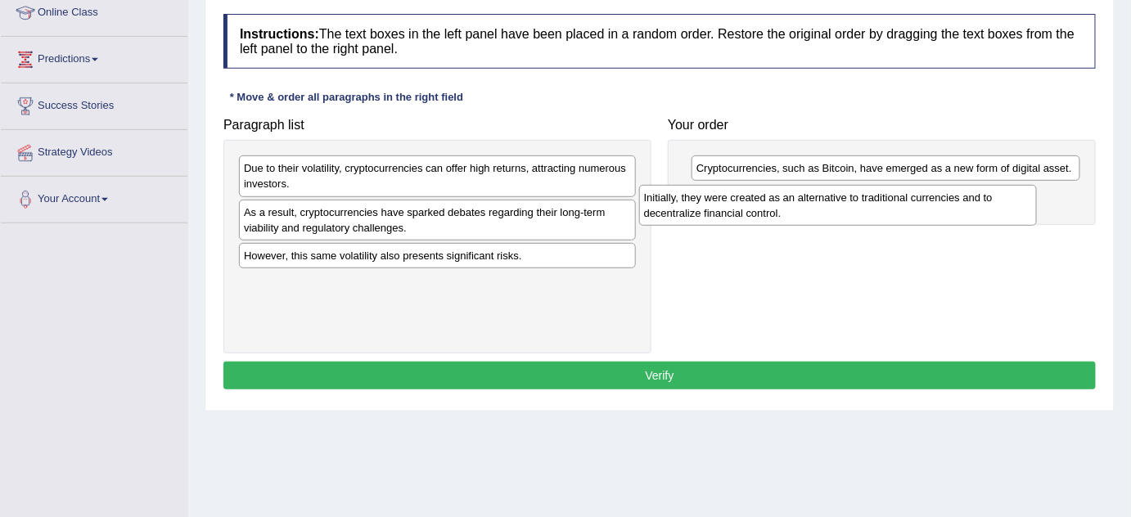
drag, startPoint x: 446, startPoint y: 277, endPoint x: 848, endPoint y: 193, distance: 411.3
click at [848, 193] on div "Initially, they were created as an alternative to traditional currencies and to…" at bounding box center [838, 205] width 398 height 41
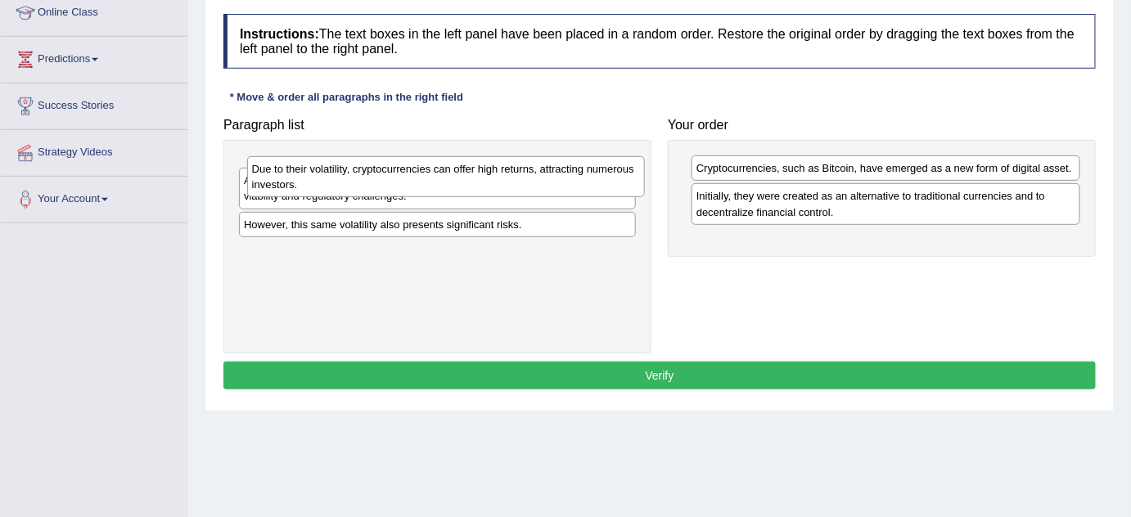
drag, startPoint x: 287, startPoint y: 164, endPoint x: 295, endPoint y: 165, distance: 8.3
click at [295, 165] on div "Due to their volatility, cryptocurrencies can offer high returns, attracting nu…" at bounding box center [446, 176] width 398 height 41
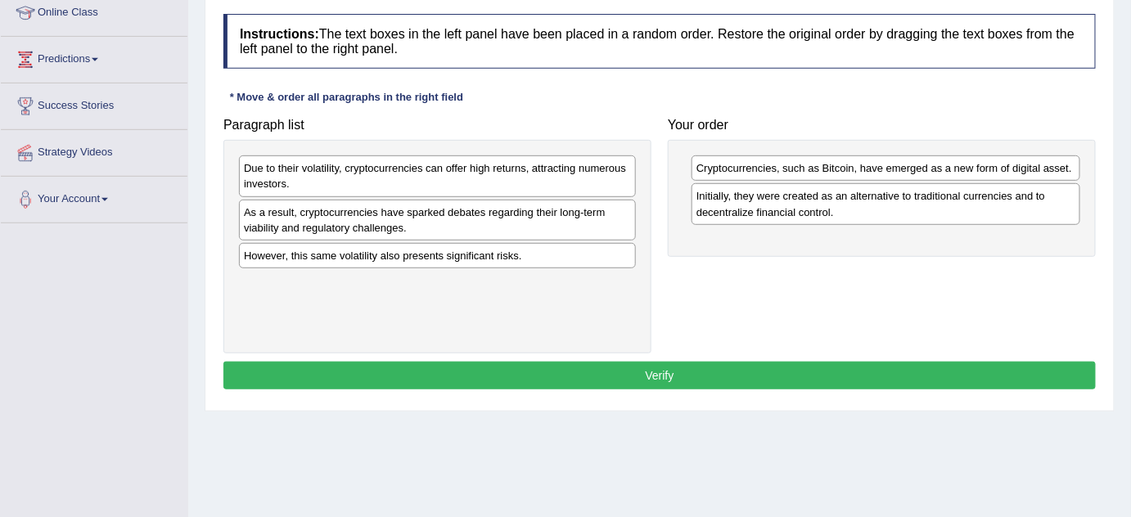
click at [299, 171] on div "Due to their volatility, cryptocurrencies can offer high returns, attracting nu…" at bounding box center [437, 175] width 397 height 41
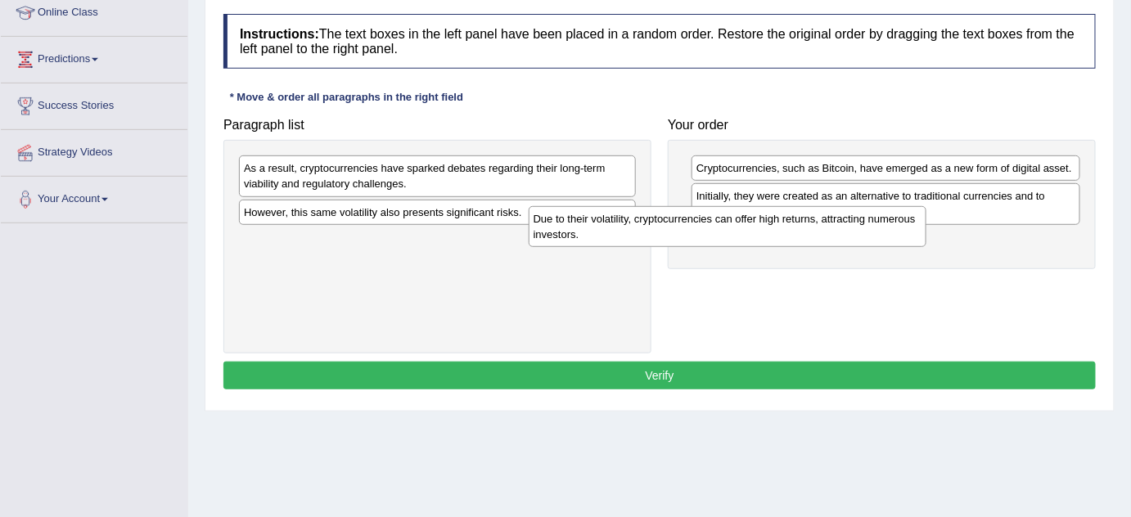
drag, startPoint x: 375, startPoint y: 169, endPoint x: 664, endPoint y: 219, distance: 294.0
click at [664, 219] on div "Due to their volatility, cryptocurrencies can offer high returns, attracting nu…" at bounding box center [728, 226] width 398 height 41
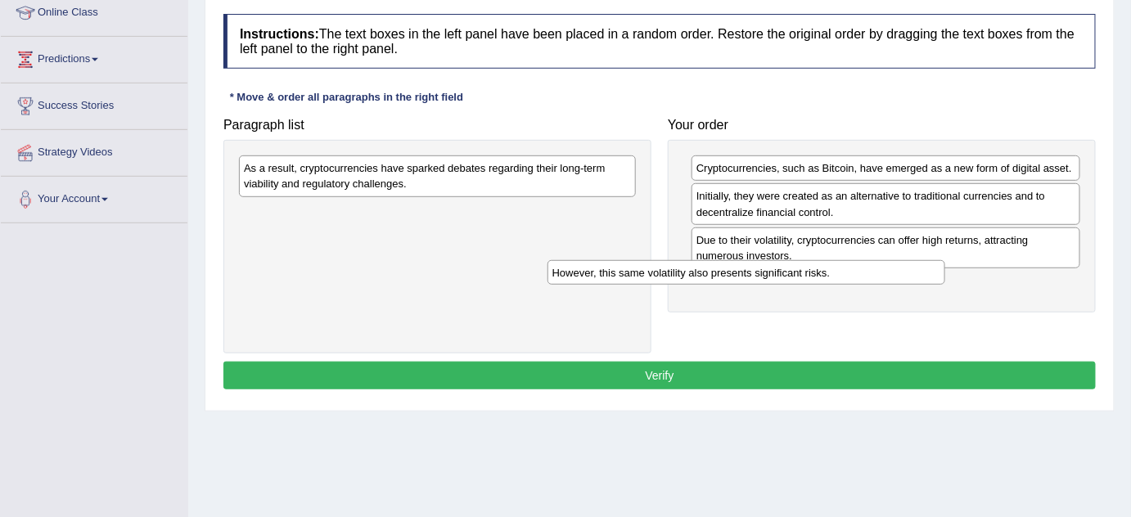
drag, startPoint x: 519, startPoint y: 213, endPoint x: 846, endPoint y: 277, distance: 333.4
click at [846, 277] on div "However, this same volatility also presents significant risks." at bounding box center [746, 272] width 398 height 25
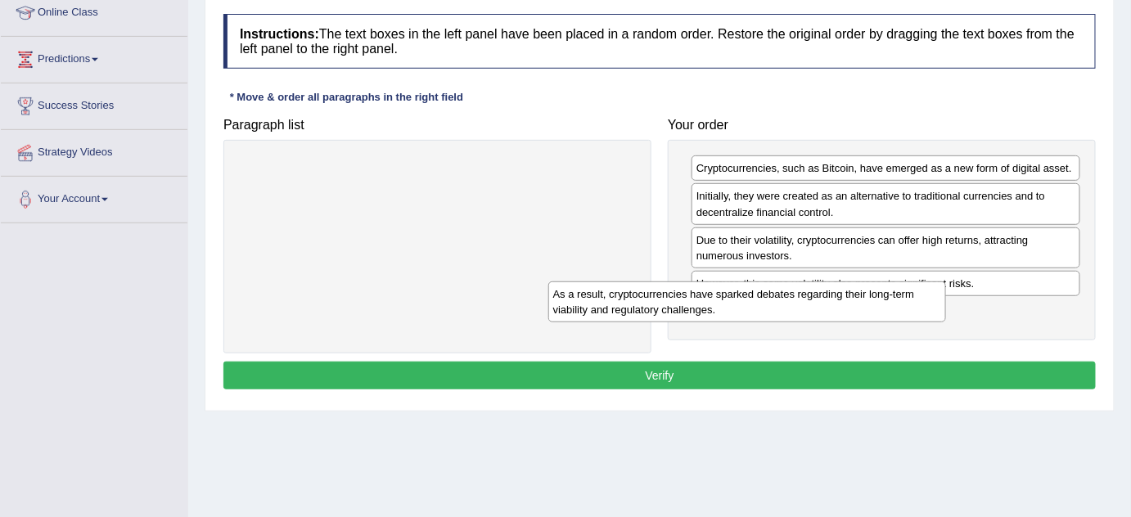
drag, startPoint x: 465, startPoint y: 178, endPoint x: 794, endPoint y: 313, distance: 355.2
click at [794, 313] on div "As a result, cryptocurrencies have sparked debates regarding their long-term vi…" at bounding box center [747, 301] width 398 height 41
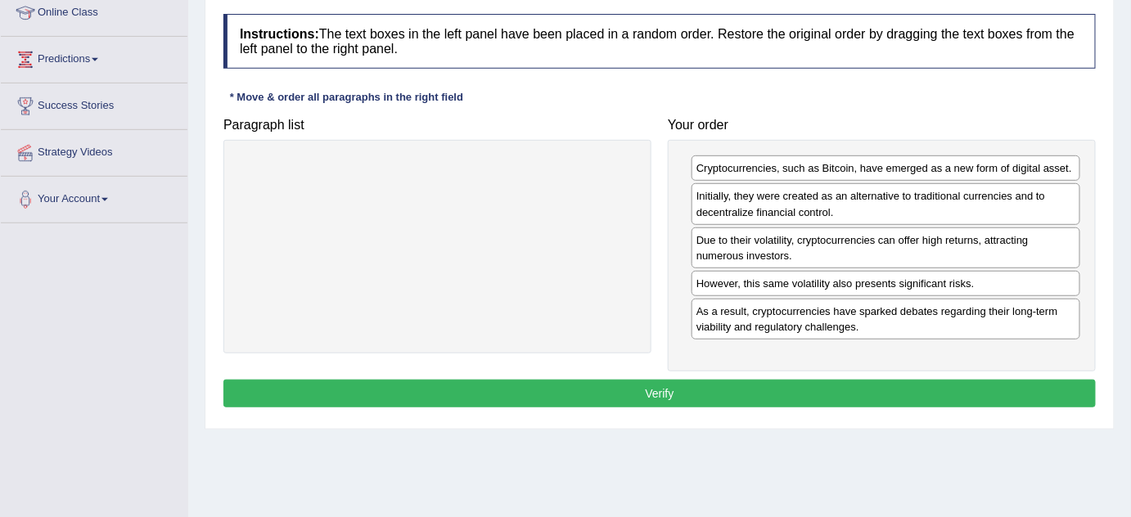
click at [763, 383] on button "Verify" at bounding box center [659, 394] width 872 height 28
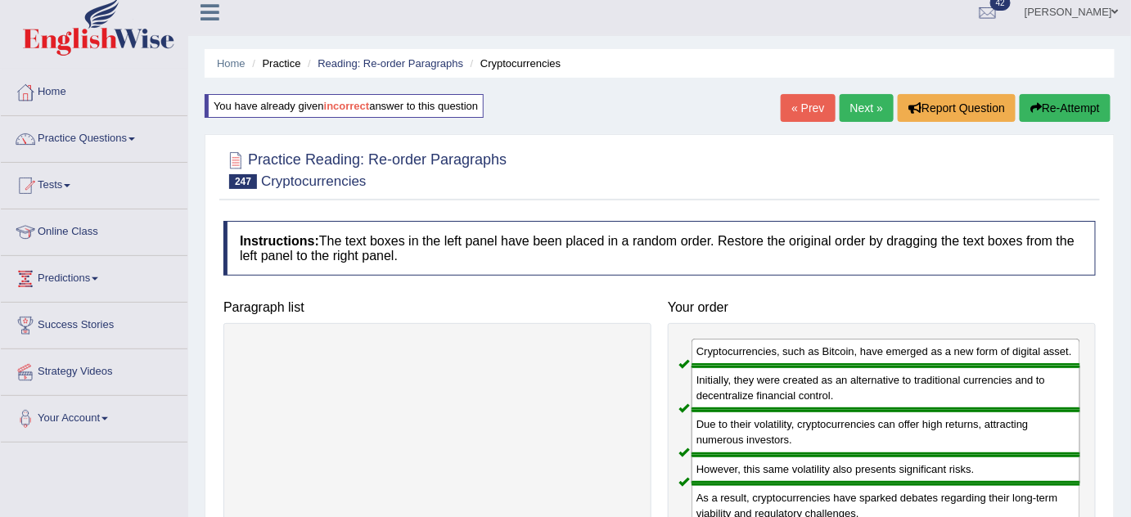
scroll to position [28, 0]
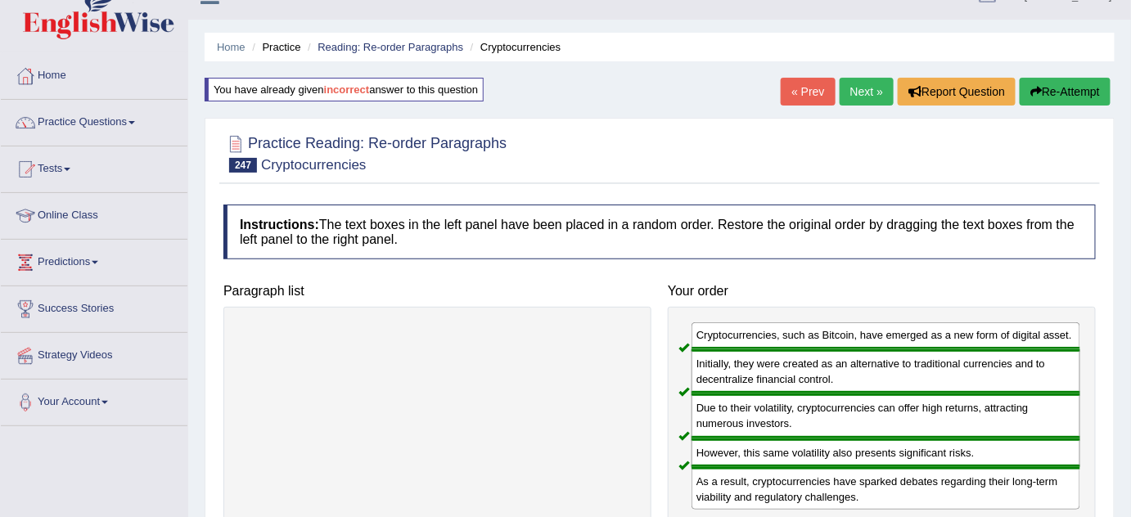
click at [848, 88] on link "Next »" at bounding box center [866, 92] width 54 height 28
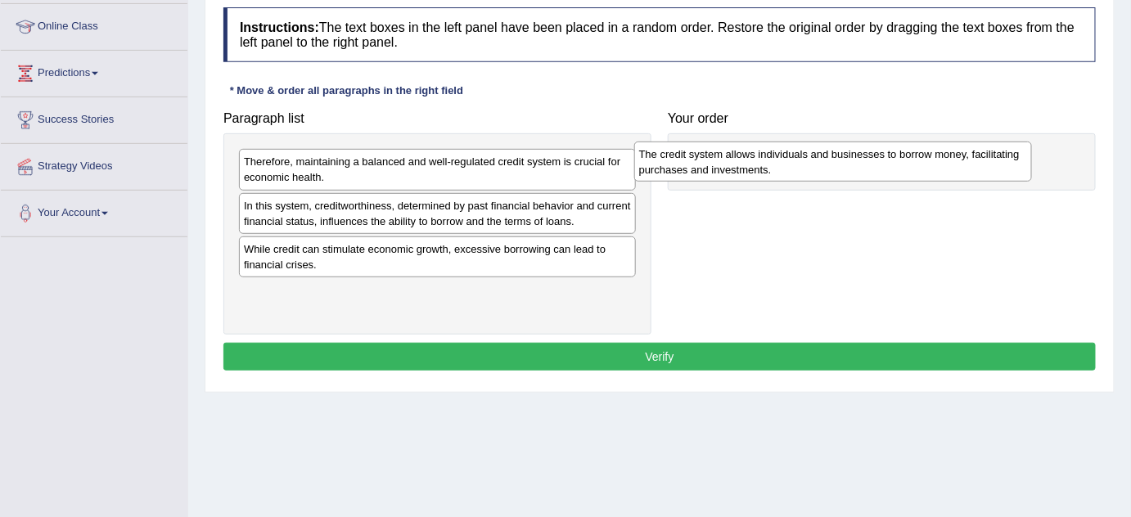
drag, startPoint x: 270, startPoint y: 205, endPoint x: 665, endPoint y: 154, distance: 398.4
click at [665, 154] on div "The credit system allows individuals and businesses to borrow money, facilitati…" at bounding box center [833, 162] width 398 height 41
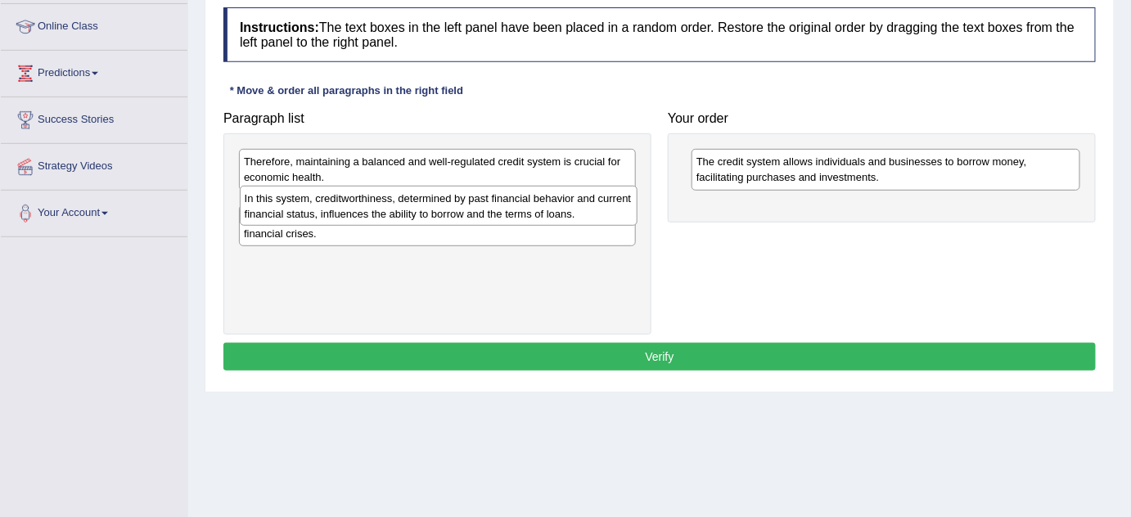
click at [353, 205] on div "In this system, creditworthiness, determined by past financial behavior and cur…" at bounding box center [439, 206] width 398 height 41
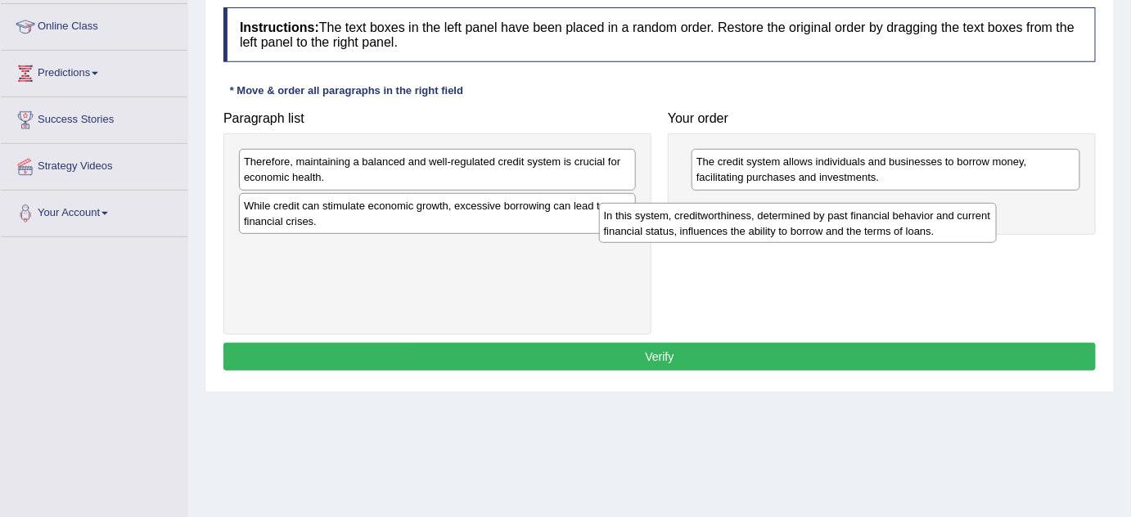
drag, startPoint x: 325, startPoint y: 211, endPoint x: 689, endPoint y: 218, distance: 364.2
click at [689, 218] on div "In this system, creditworthiness, determined by past financial behavior and cur…" at bounding box center [798, 223] width 398 height 41
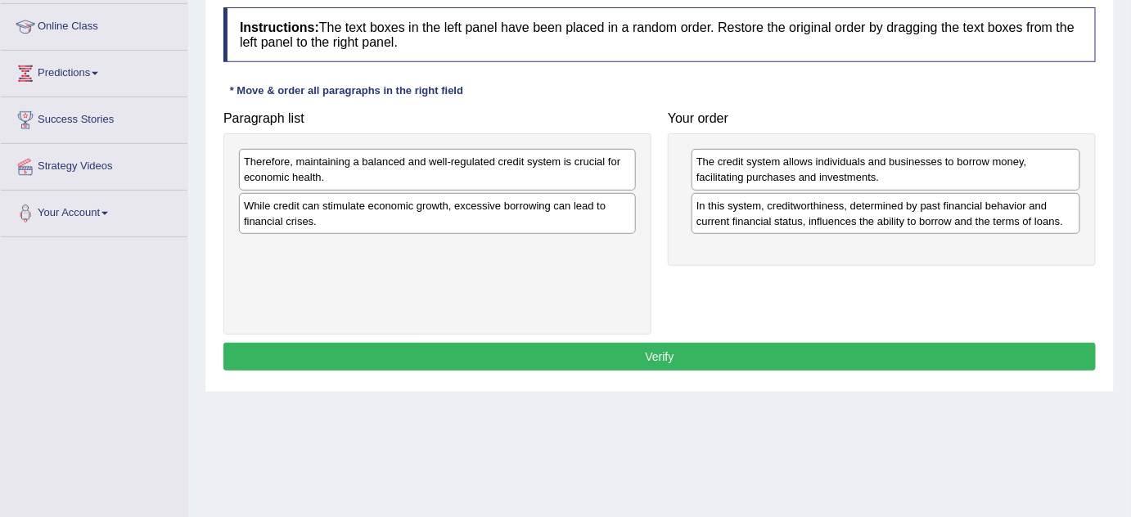
click at [689, 176] on div "The credit system allows individuals and businesses to borrow money, facilitati…" at bounding box center [882, 199] width 428 height 132
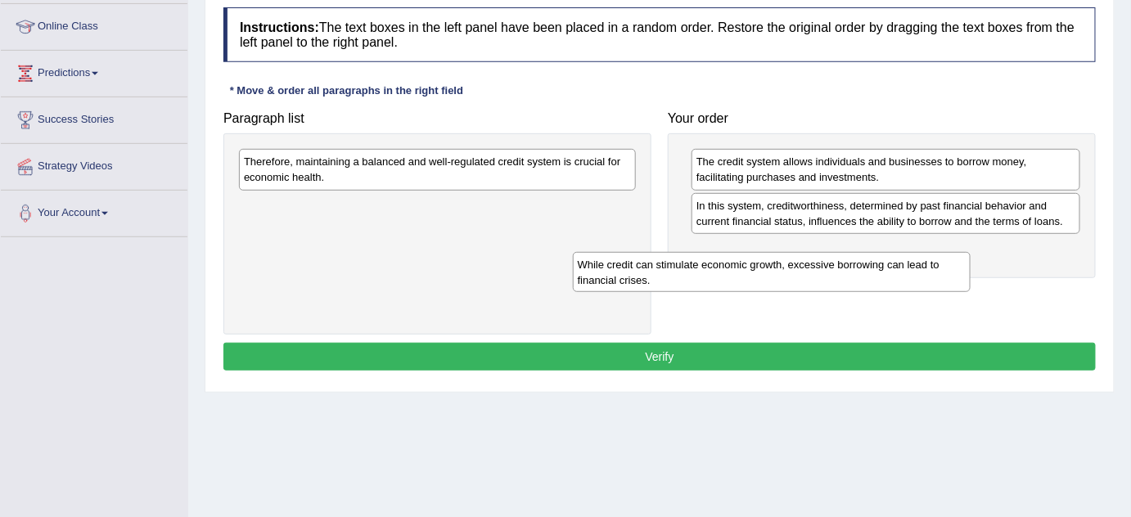
drag, startPoint x: 335, startPoint y: 222, endPoint x: 669, endPoint y: 281, distance: 339.1
click at [669, 281] on div "While credit can stimulate economic growth, excessive borrowing can lead to fin…" at bounding box center [772, 272] width 398 height 41
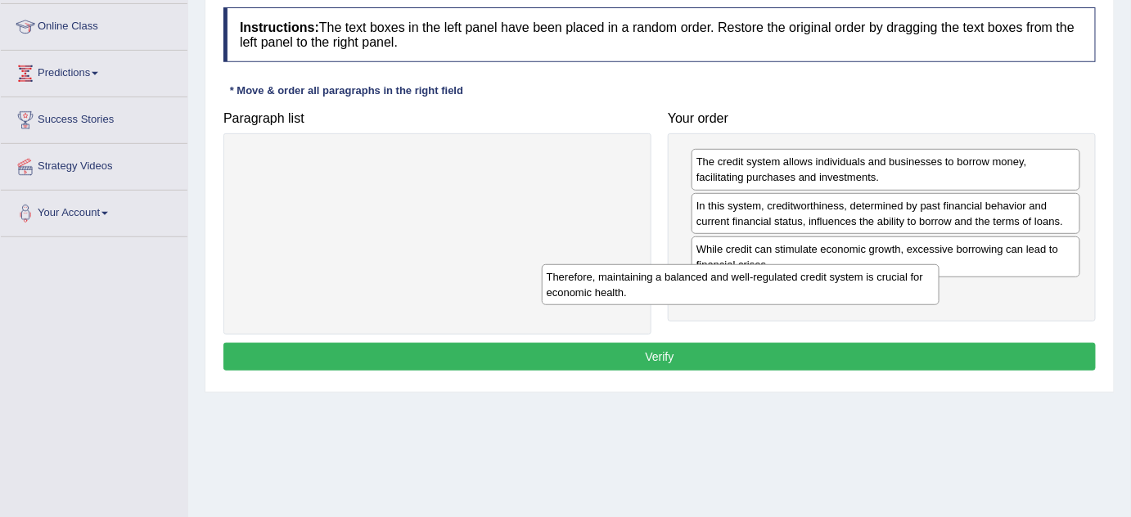
drag, startPoint x: 478, startPoint y: 176, endPoint x: 781, endPoint y: 291, distance: 324.0
click at [781, 291] on div "Therefore, maintaining a balanced and well-regulated credit system is crucial f…" at bounding box center [741, 284] width 398 height 41
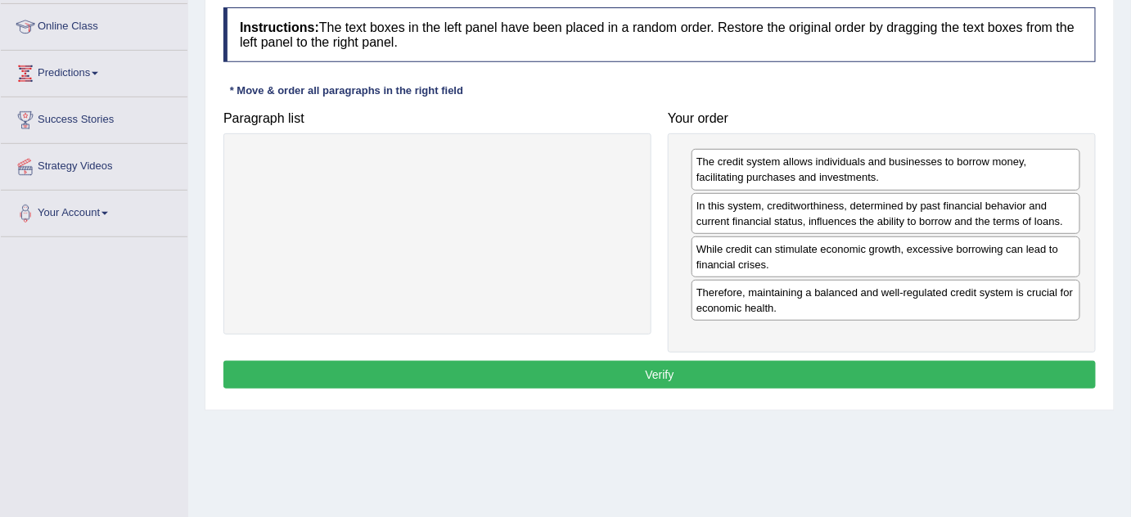
click at [694, 362] on button "Verify" at bounding box center [659, 375] width 872 height 28
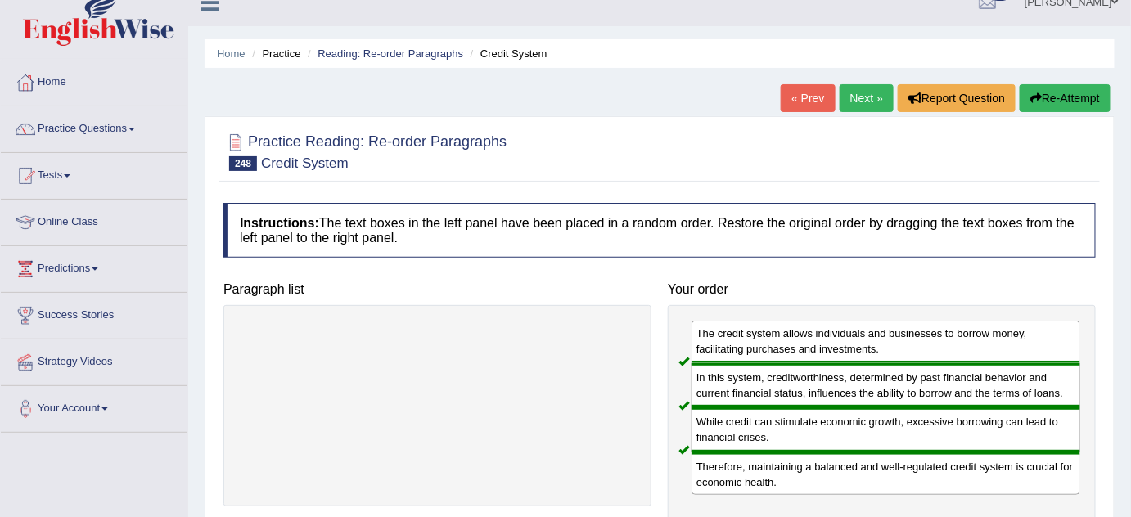
scroll to position [2, 0]
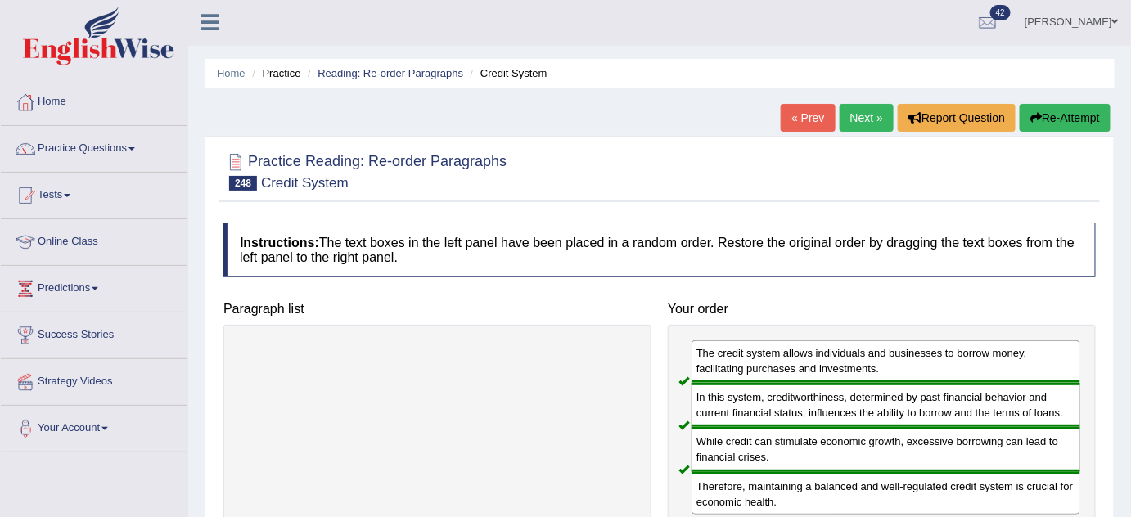
click at [870, 113] on link "Next »" at bounding box center [866, 118] width 54 height 28
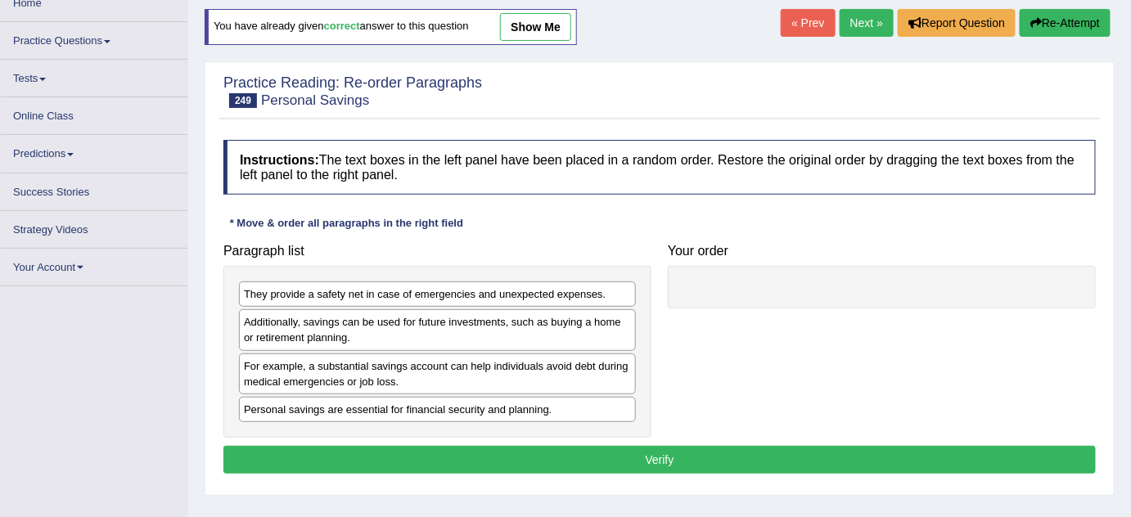
scroll to position [94, 0]
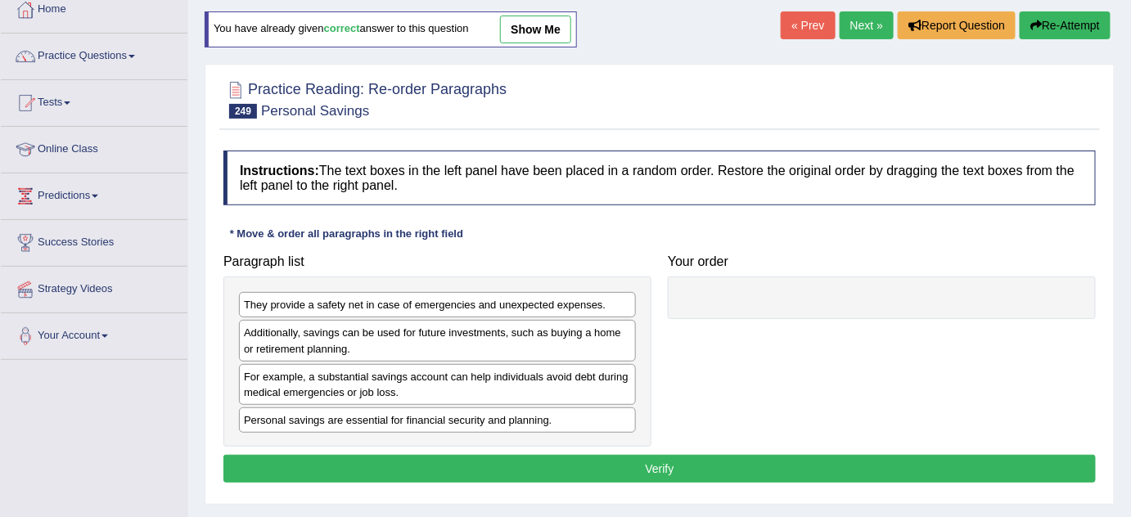
click at [847, 25] on link "Next »" at bounding box center [866, 25] width 54 height 28
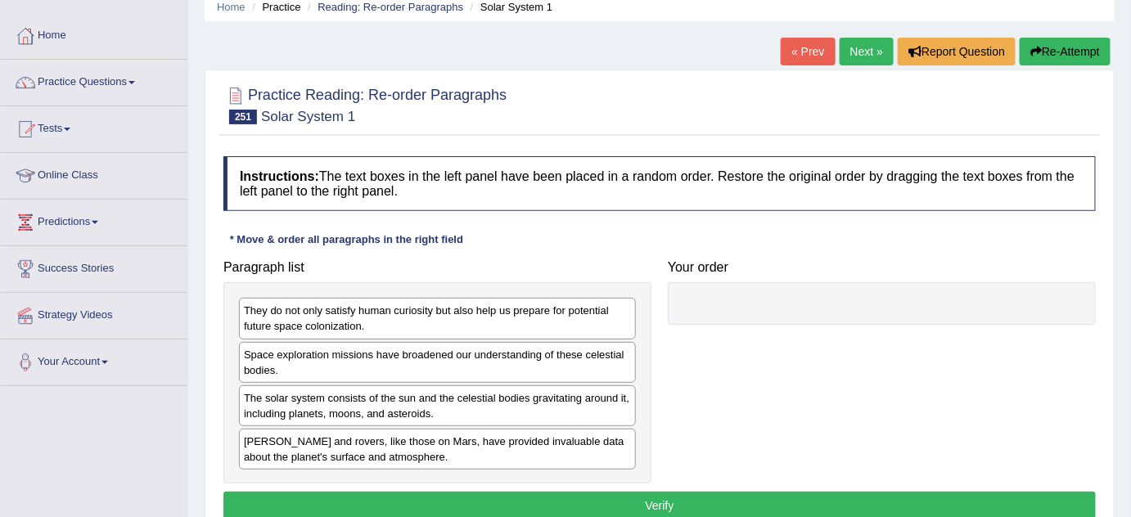
scroll to position [133, 0]
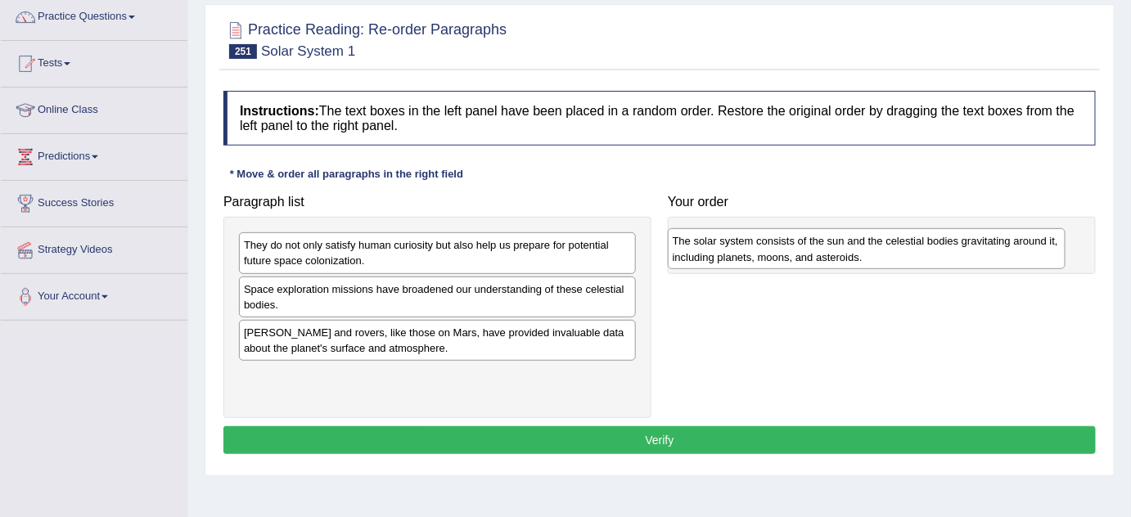
drag, startPoint x: 308, startPoint y: 337, endPoint x: 739, endPoint y: 247, distance: 440.5
click at [739, 247] on div "The solar system consists of the sun and the celestial bodies gravitating aroun…" at bounding box center [867, 248] width 398 height 41
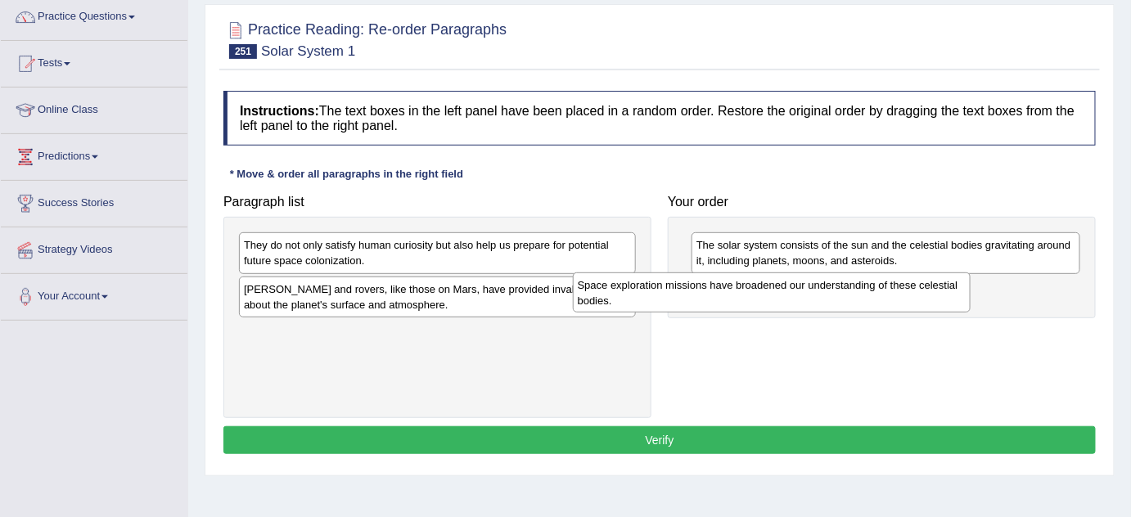
drag, startPoint x: 285, startPoint y: 300, endPoint x: 621, endPoint y: 296, distance: 336.3
click at [621, 296] on div "Space exploration missions have broadened our understanding of these celestial …" at bounding box center [772, 292] width 398 height 41
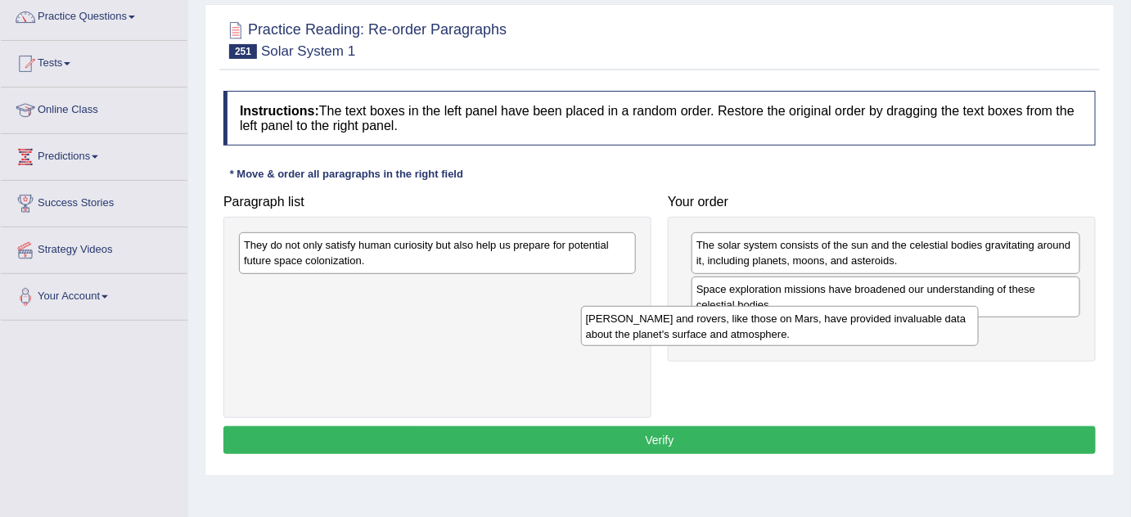
drag, startPoint x: 460, startPoint y: 310, endPoint x: 802, endPoint y: 341, distance: 343.4
click at [802, 341] on div "Landers and rovers, like those on Mars, have provided invaluable data about the…" at bounding box center [780, 326] width 398 height 41
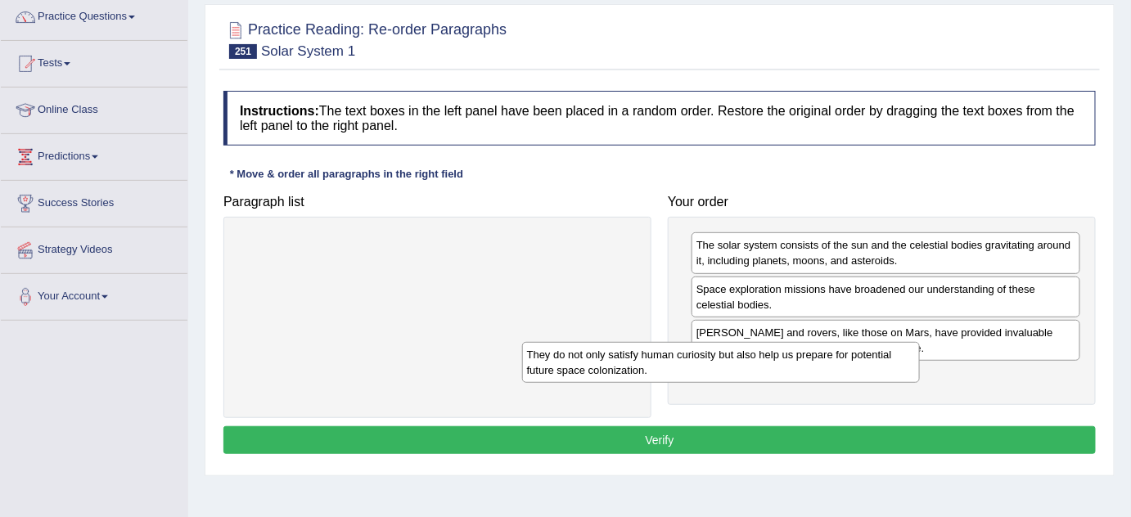
drag, startPoint x: 533, startPoint y: 256, endPoint x: 839, endPoint y: 372, distance: 327.3
click at [839, 372] on div "They do not only satisfy human curiosity but also help us prepare for potential…" at bounding box center [721, 362] width 398 height 41
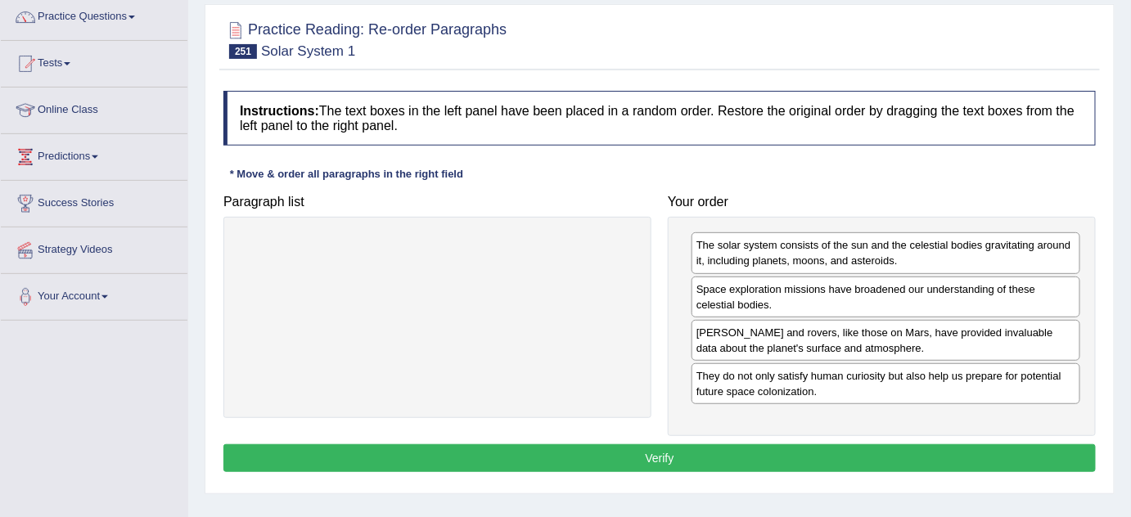
click at [719, 457] on button "Verify" at bounding box center [659, 458] width 872 height 28
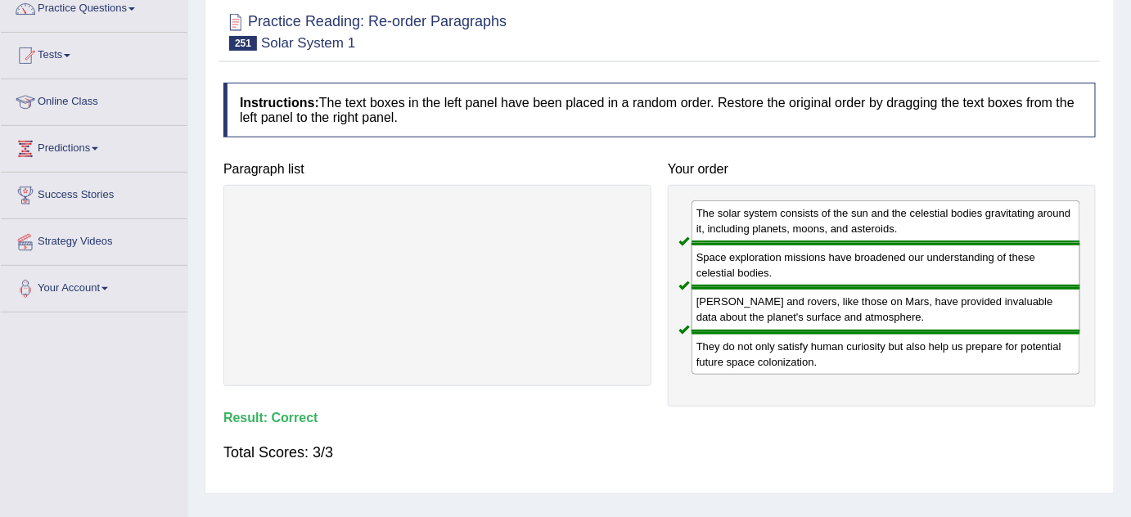
scroll to position [0, 0]
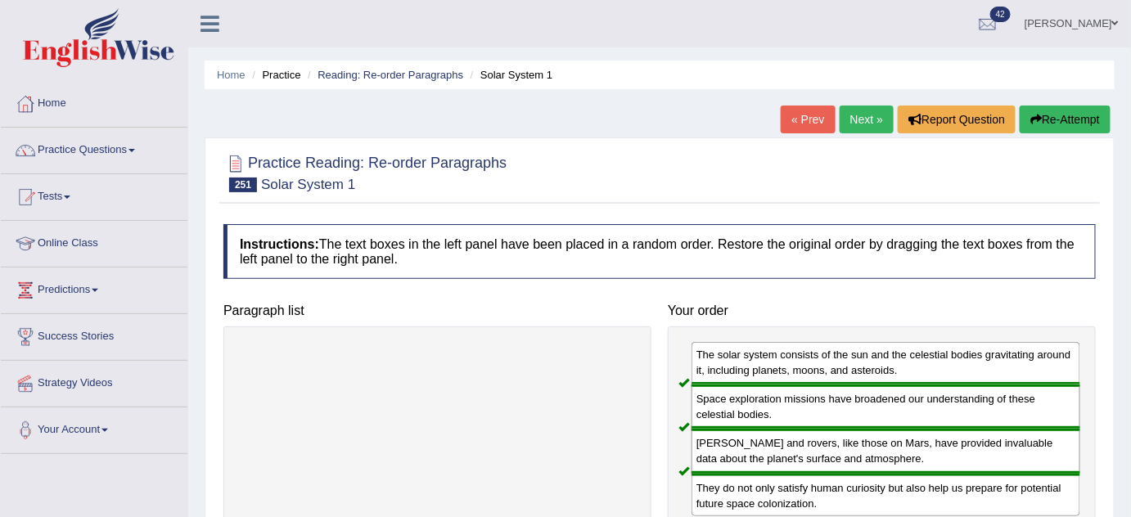
click at [1057, 20] on link "Bhagwant singh" at bounding box center [1071, 21] width 119 height 43
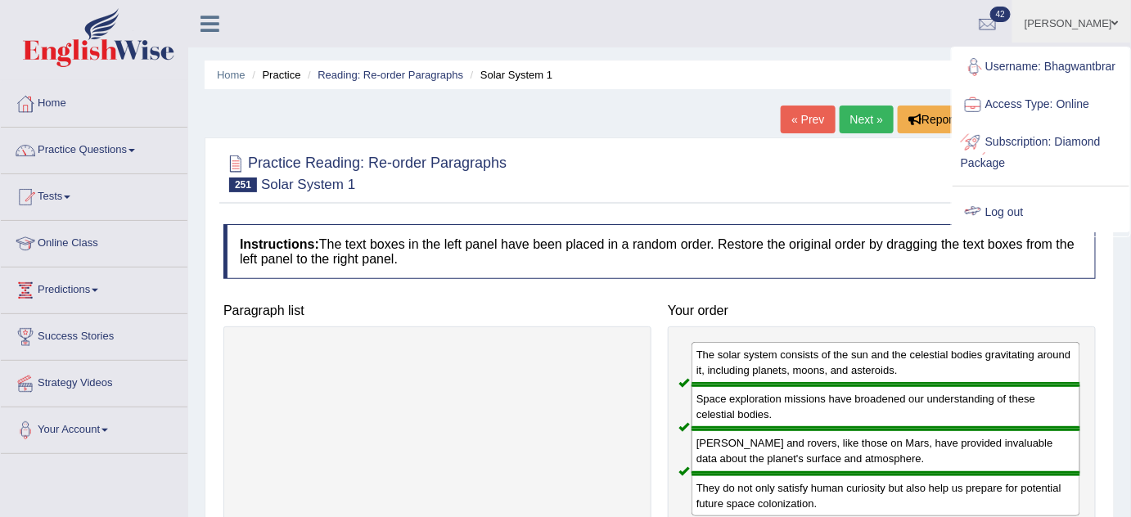
click at [1008, 201] on link "Log out" at bounding box center [1040, 213] width 177 height 38
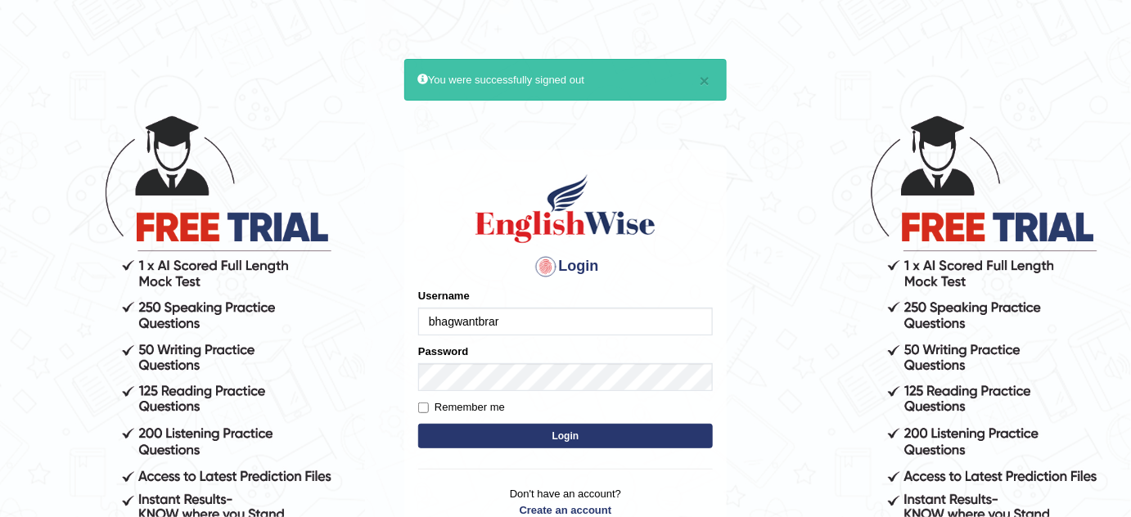
click at [558, 327] on input "bhagwantbrar" at bounding box center [565, 322] width 295 height 28
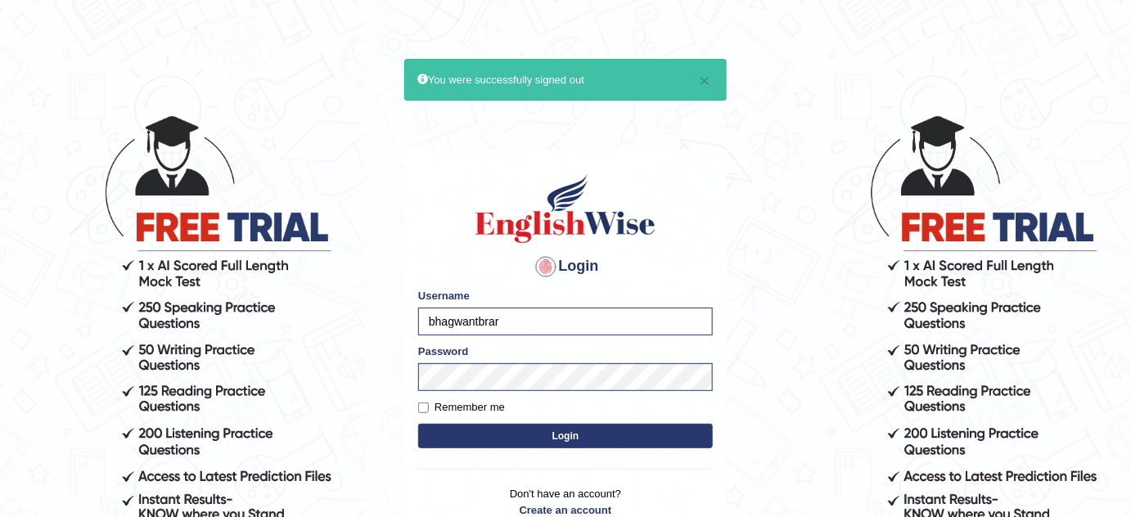
type input "KaurRavinder"
click at [598, 425] on button "Login" at bounding box center [565, 436] width 295 height 25
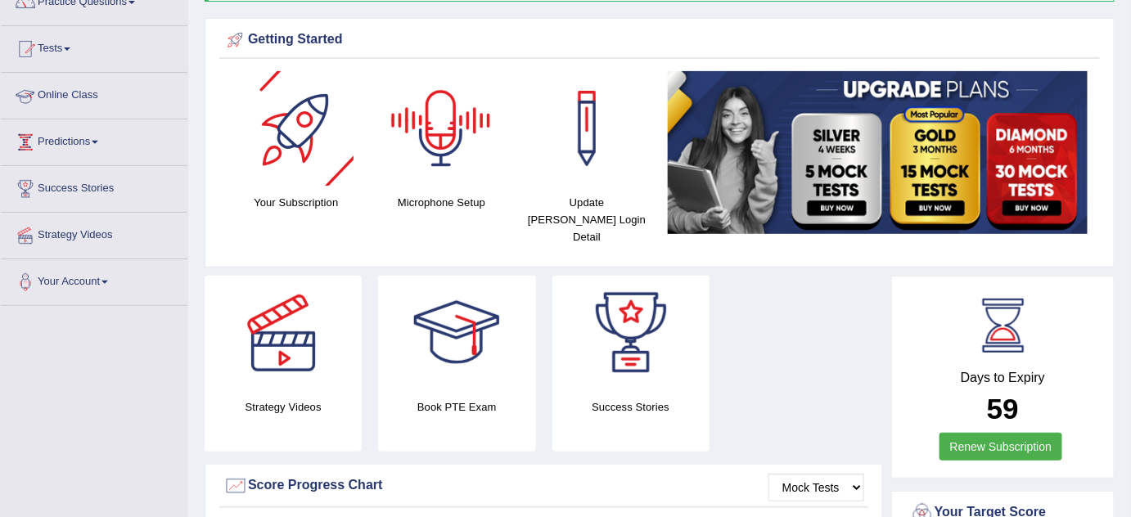
click at [89, 91] on link "Online Class" at bounding box center [94, 93] width 187 height 41
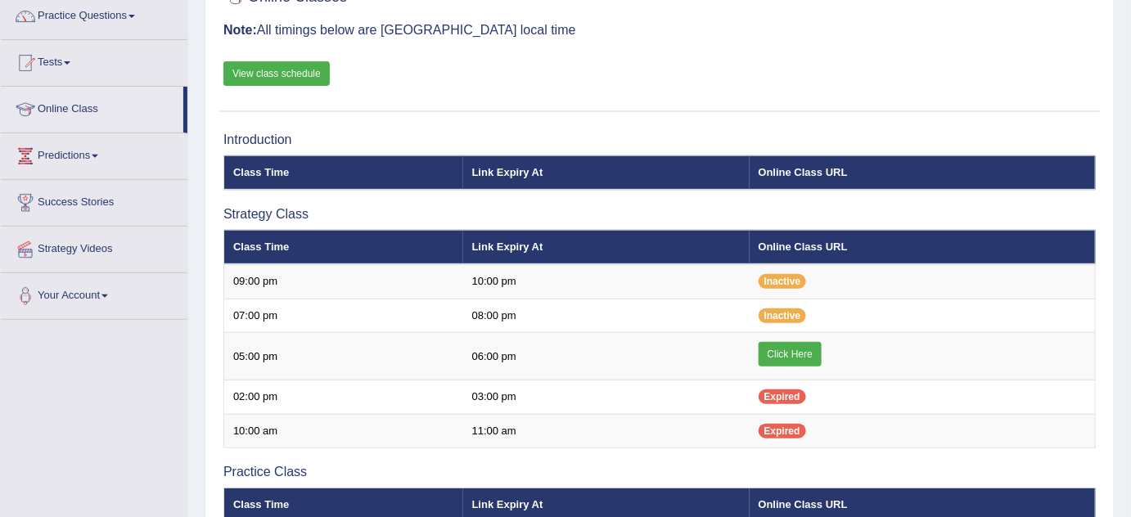
scroll to position [148, 0]
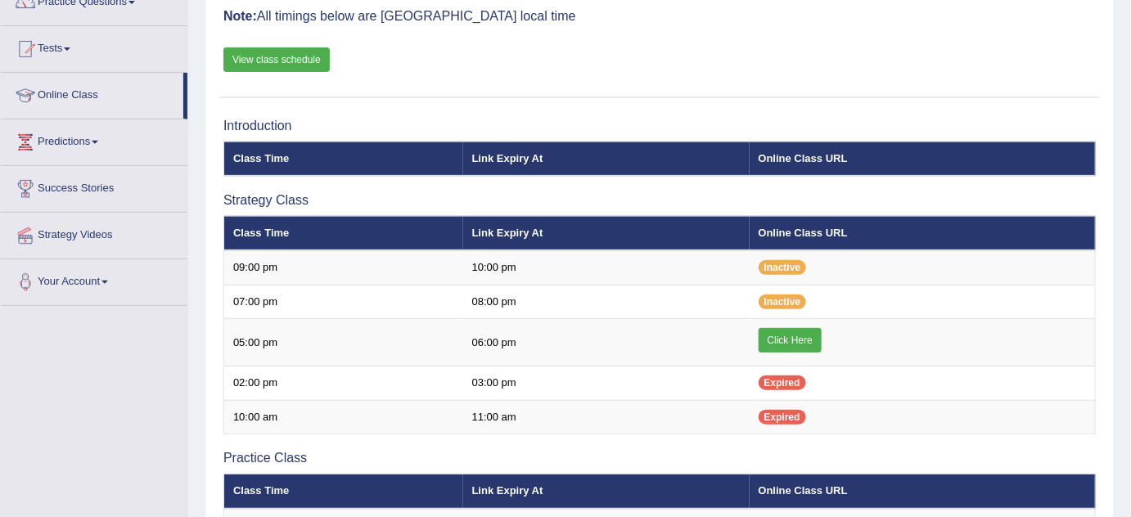
click at [271, 65] on link "View class schedule" at bounding box center [276, 59] width 106 height 25
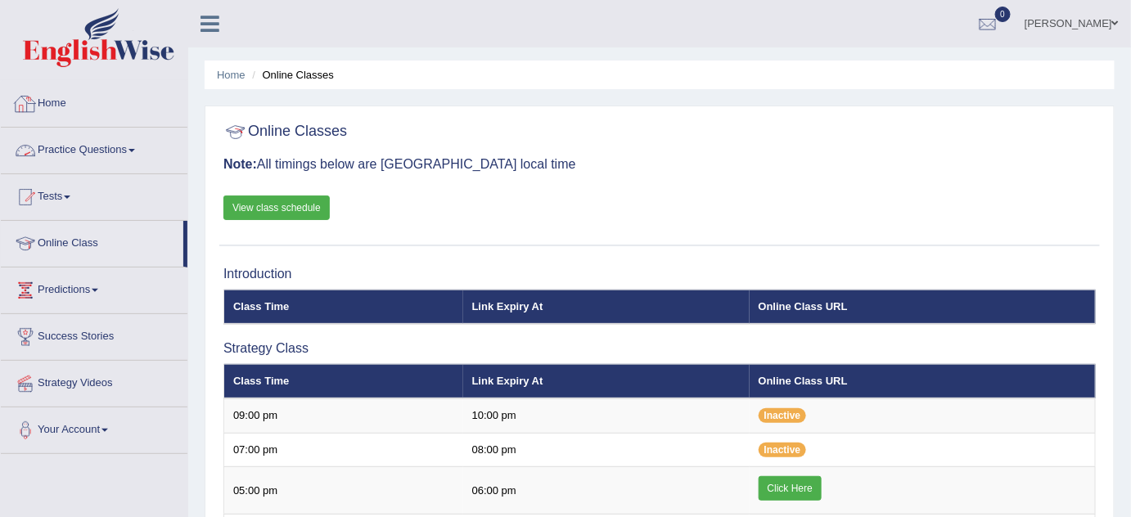
click at [93, 151] on link "Practice Questions" at bounding box center [94, 148] width 187 height 41
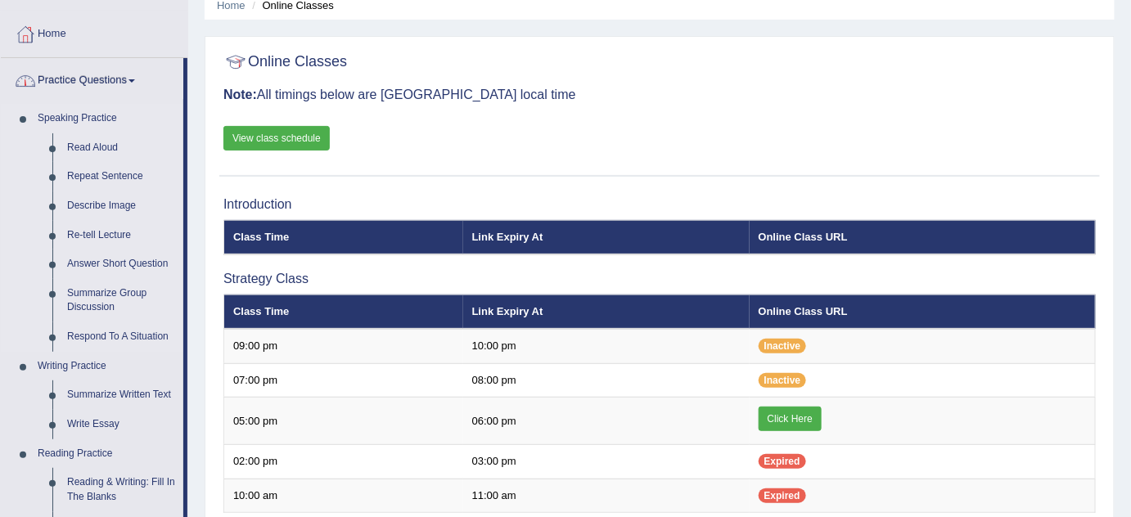
scroll to position [74, 0]
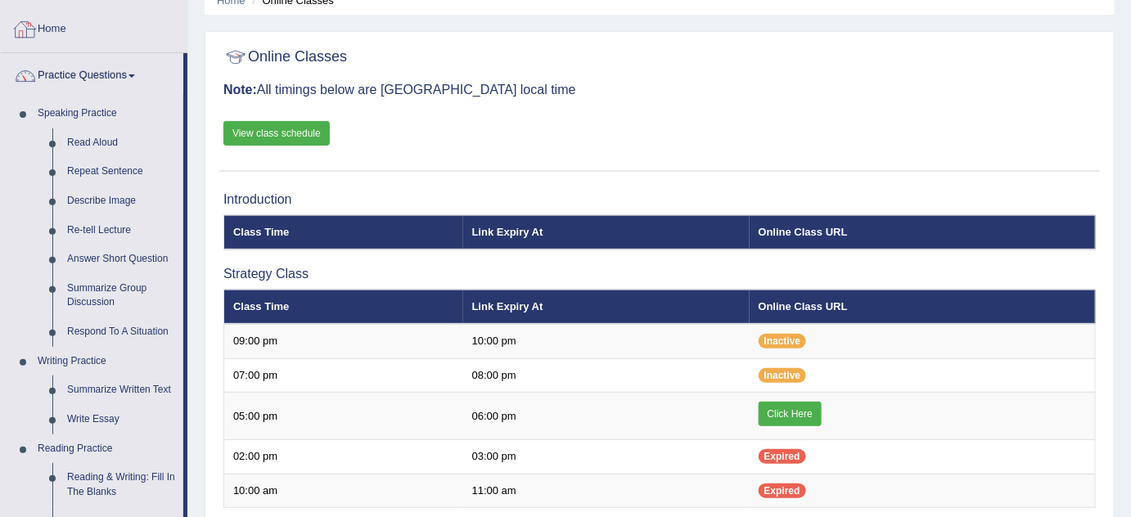
click at [51, 26] on link "Home" at bounding box center [94, 27] width 187 height 41
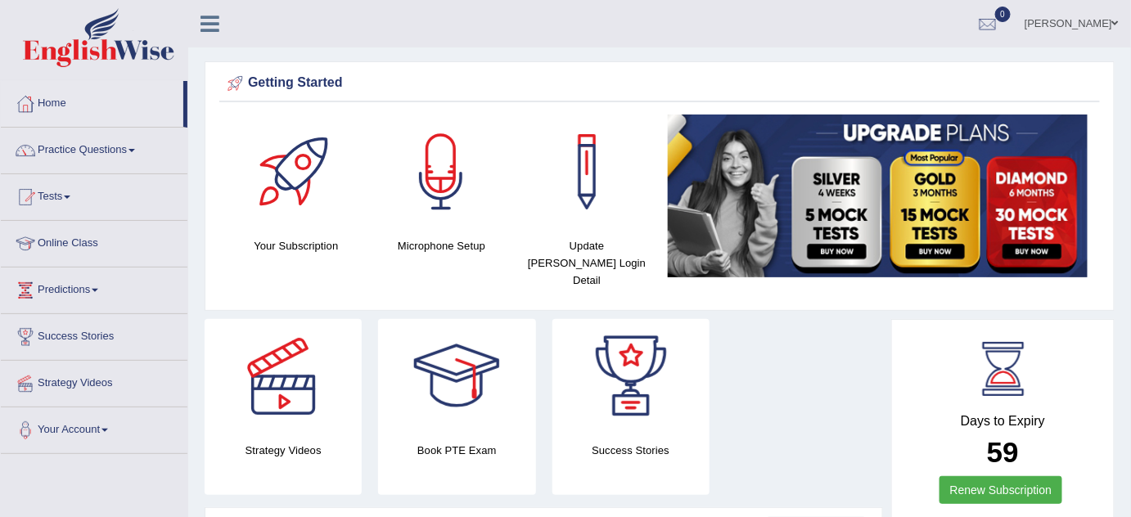
click at [105, 144] on link "Practice Questions" at bounding box center [94, 148] width 187 height 41
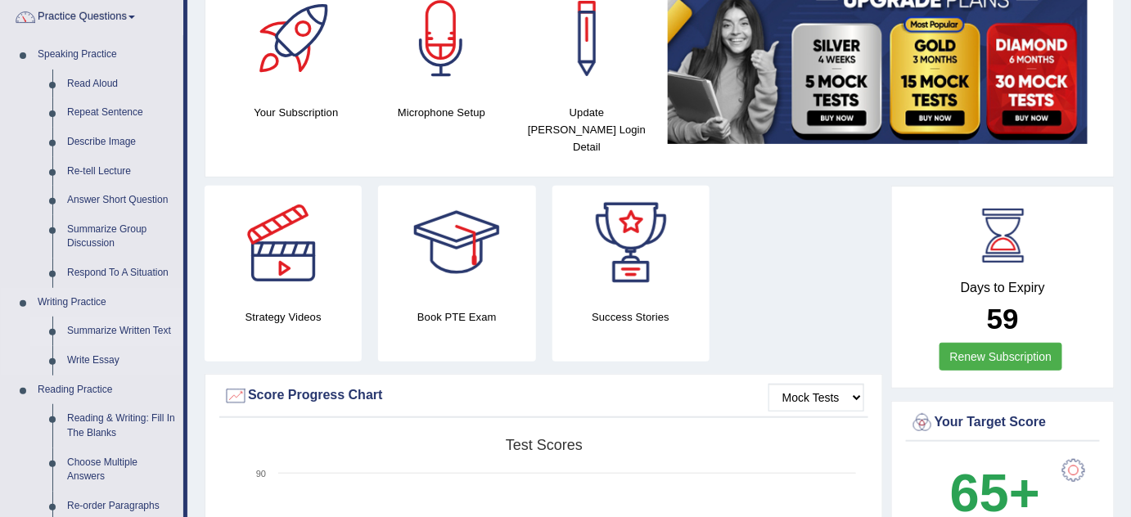
scroll to position [131, 0]
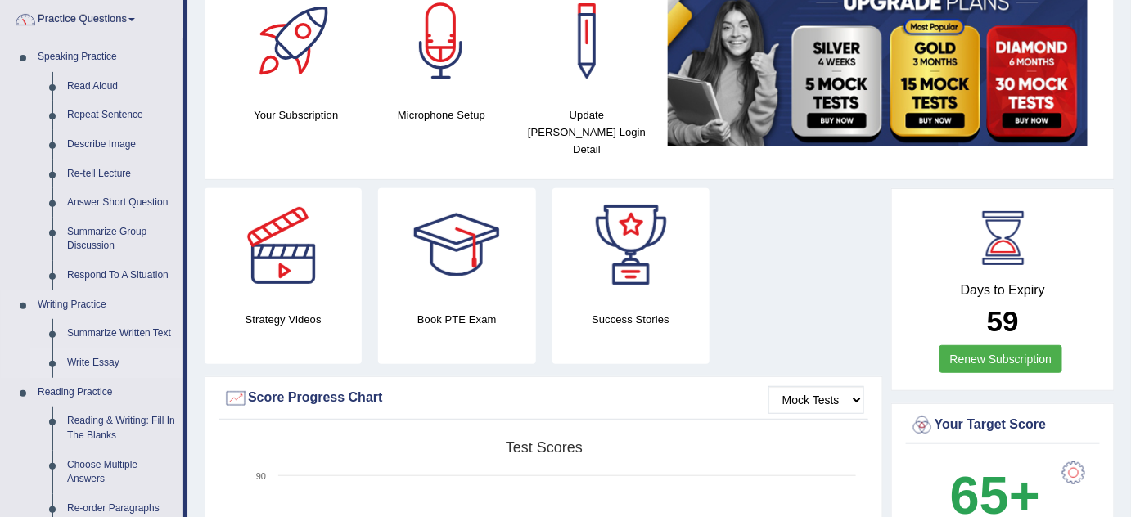
click at [106, 363] on link "Write Essay" at bounding box center [122, 363] width 124 height 29
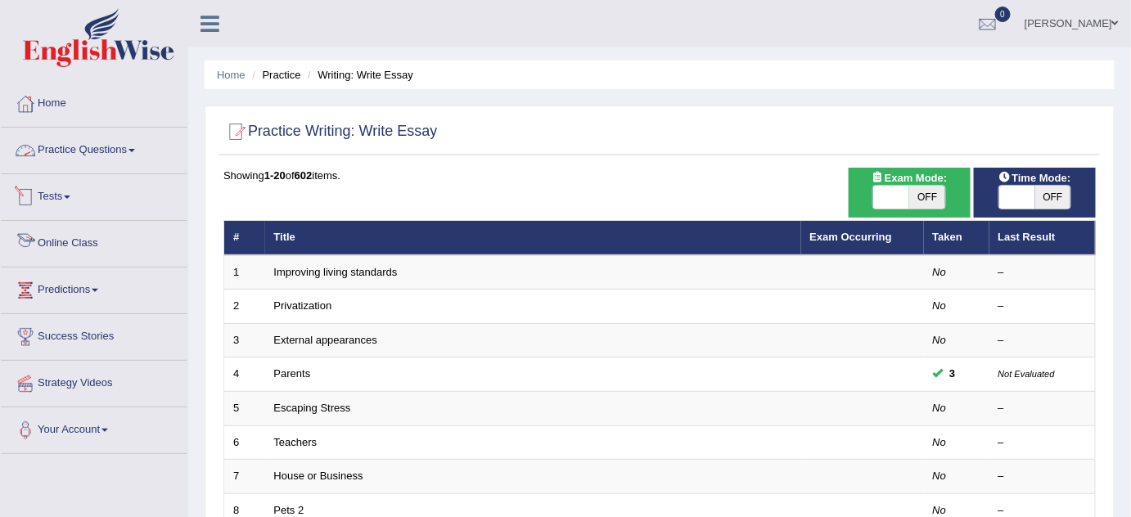
click at [133, 149] on span at bounding box center [131, 150] width 7 height 3
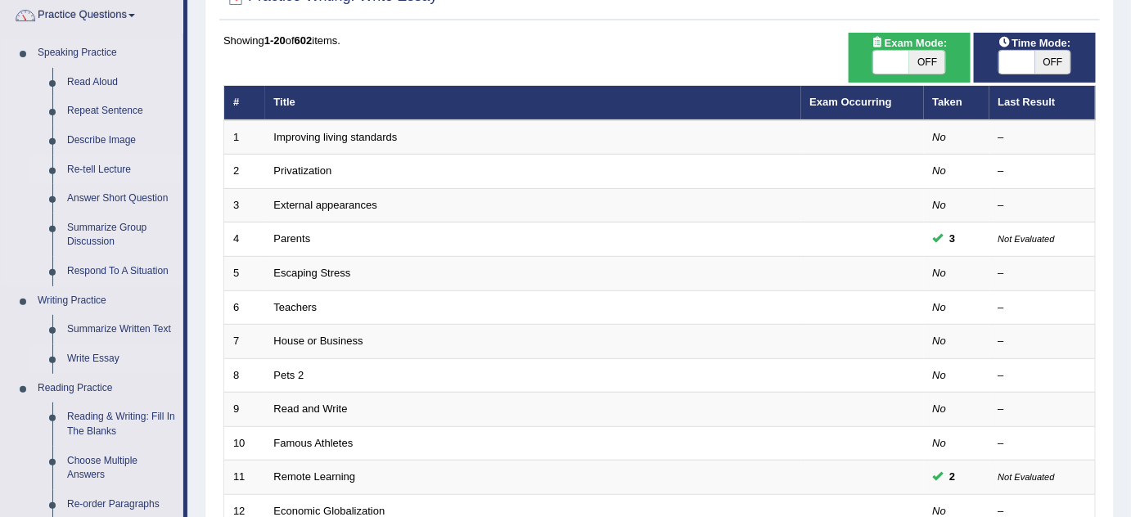
scroll to position [131, 0]
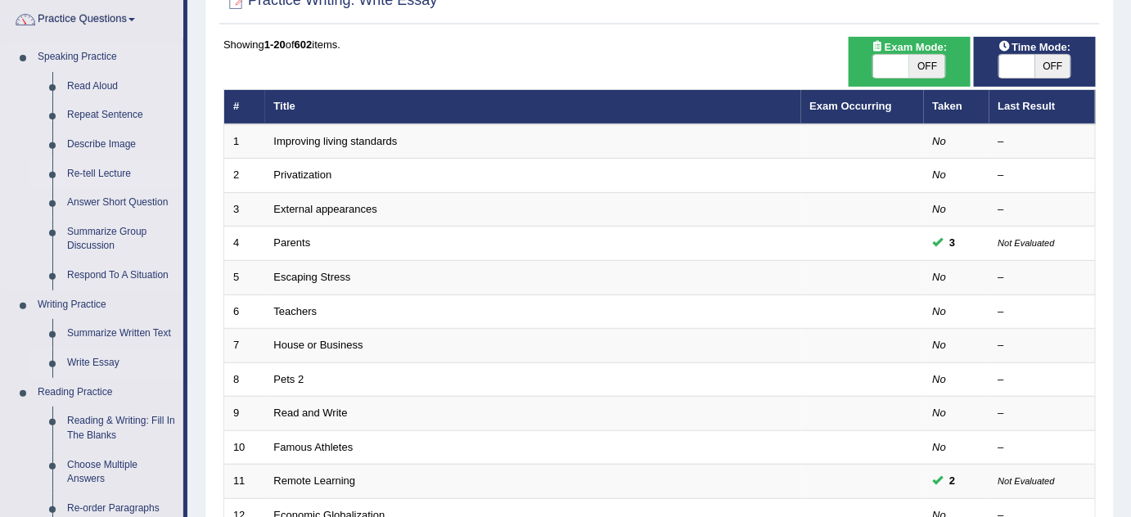
click at [128, 142] on link "Describe Image" at bounding box center [122, 144] width 124 height 29
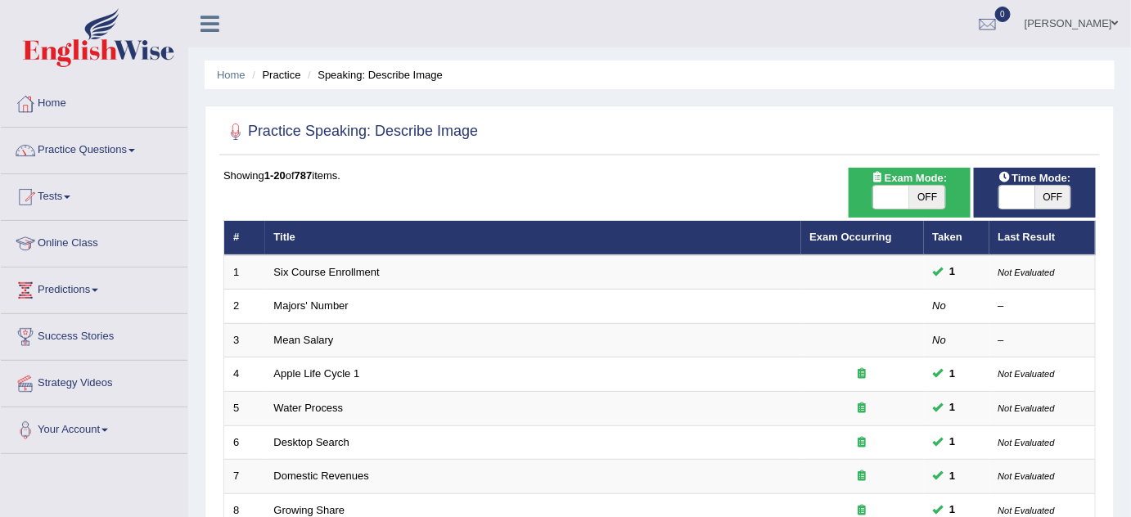
click at [83, 134] on link "Practice Questions" at bounding box center [94, 148] width 187 height 41
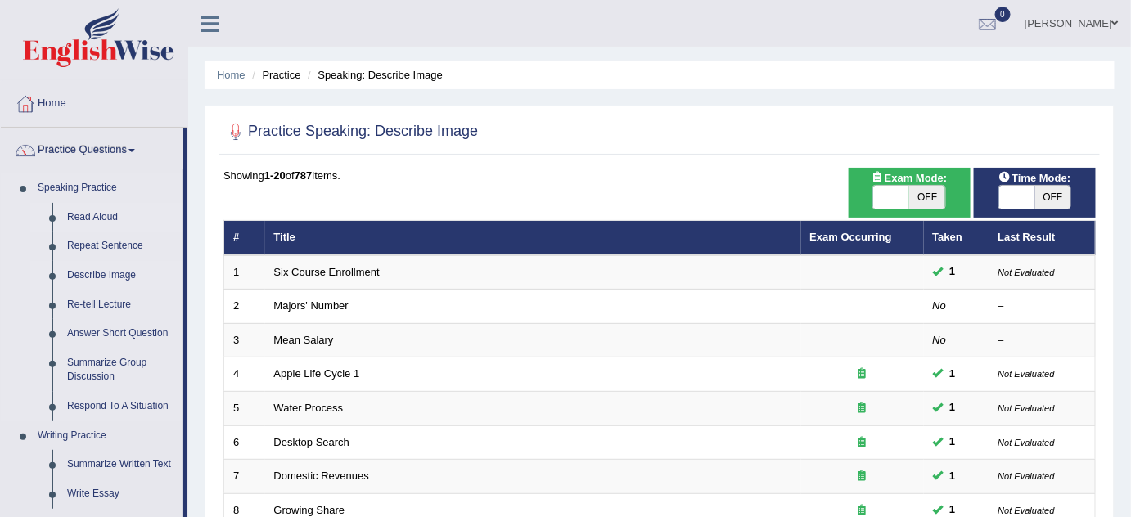
click at [105, 215] on link "Read Aloud" at bounding box center [122, 217] width 124 height 29
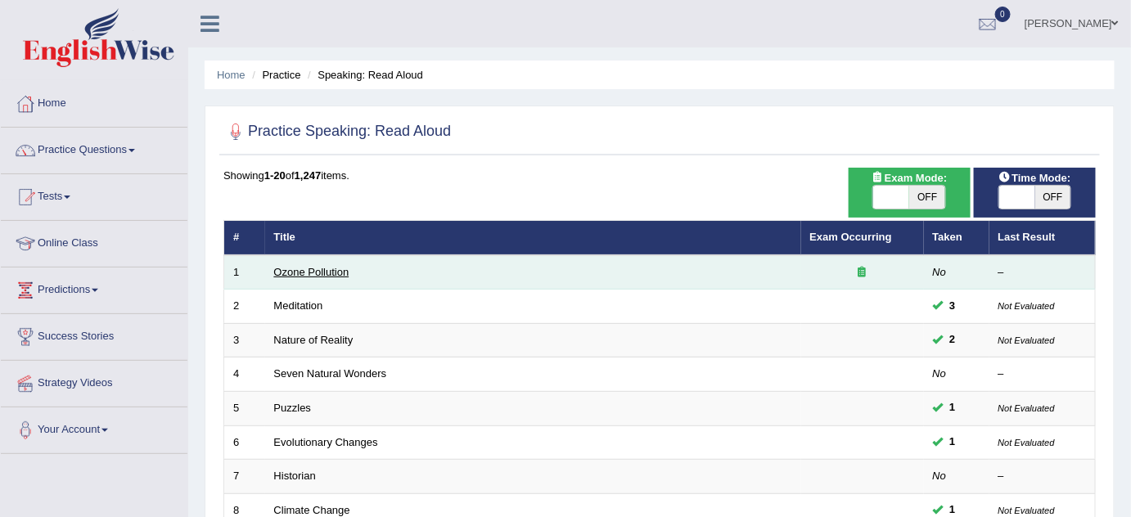
click at [312, 270] on link "Ozone Pollution" at bounding box center [311, 272] width 75 height 12
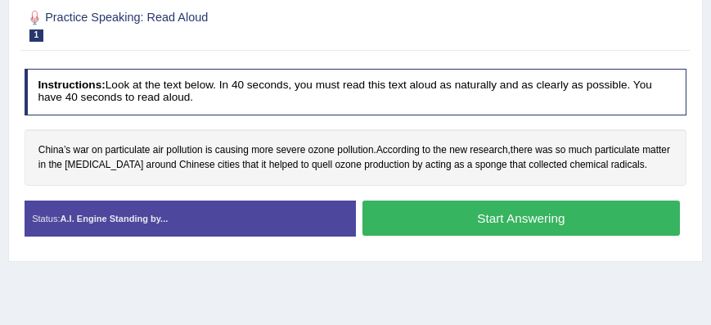
scroll to position [227, 0]
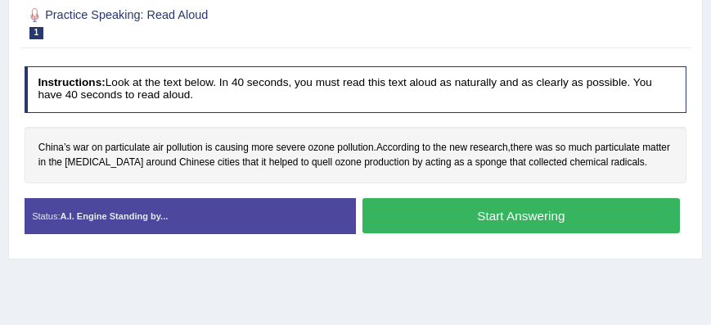
click at [430, 93] on h4 "Instructions: Look at the text below. In 40 seconds, you must read this text al…" at bounding box center [356, 89] width 663 height 47
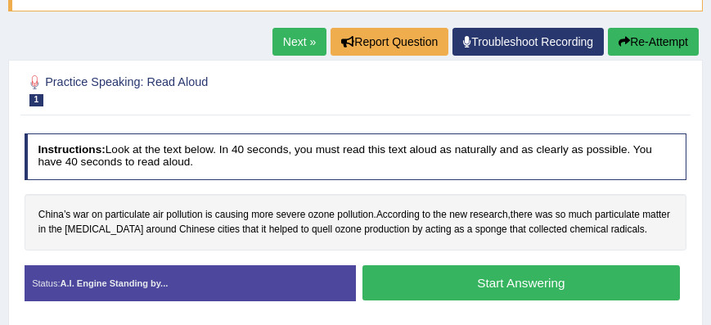
scroll to position [160, 0]
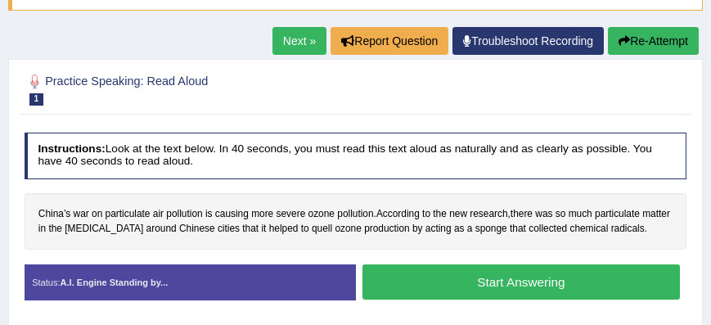
click at [303, 45] on link "Next »" at bounding box center [299, 41] width 54 height 28
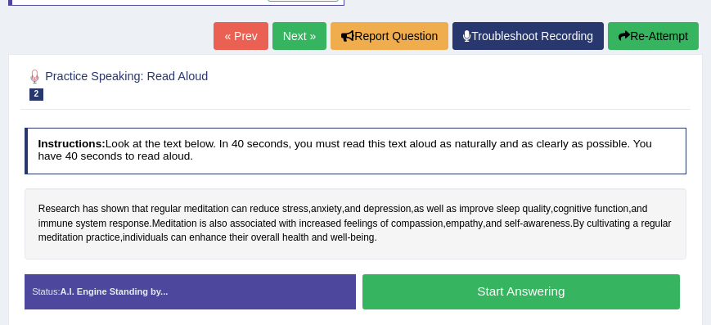
scroll to position [160, 0]
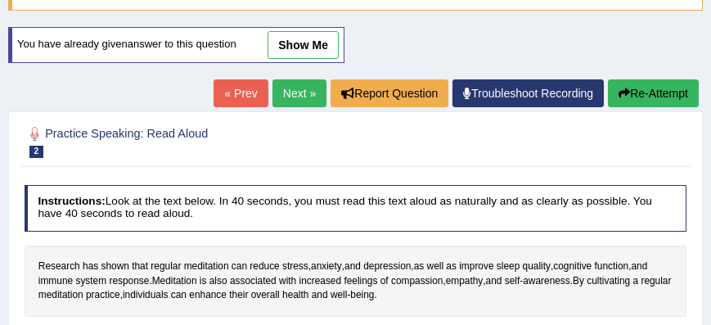
click at [294, 97] on link "Next »" at bounding box center [299, 93] width 54 height 28
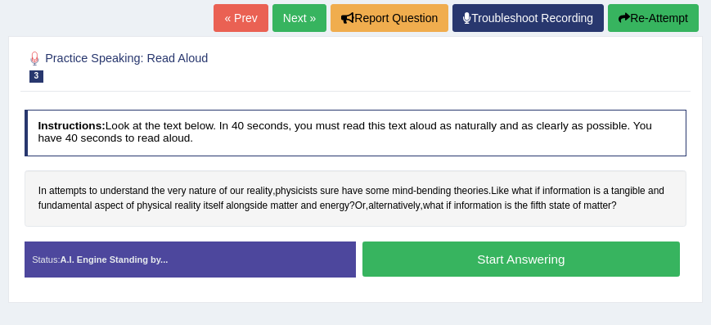
scroll to position [233, 0]
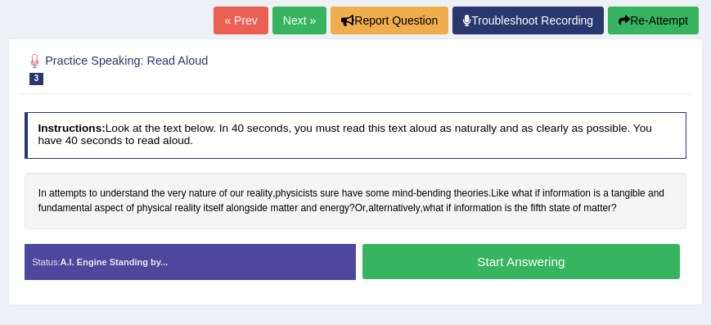
click at [292, 27] on link "Next »" at bounding box center [299, 21] width 54 height 28
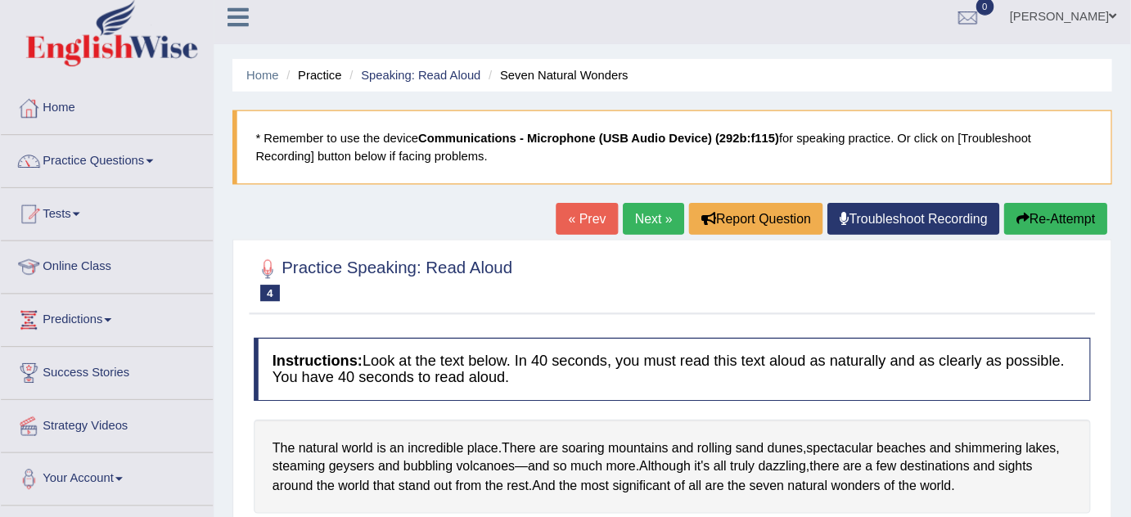
scroll to position [9, 0]
